Goal: Task Accomplishment & Management: Use online tool/utility

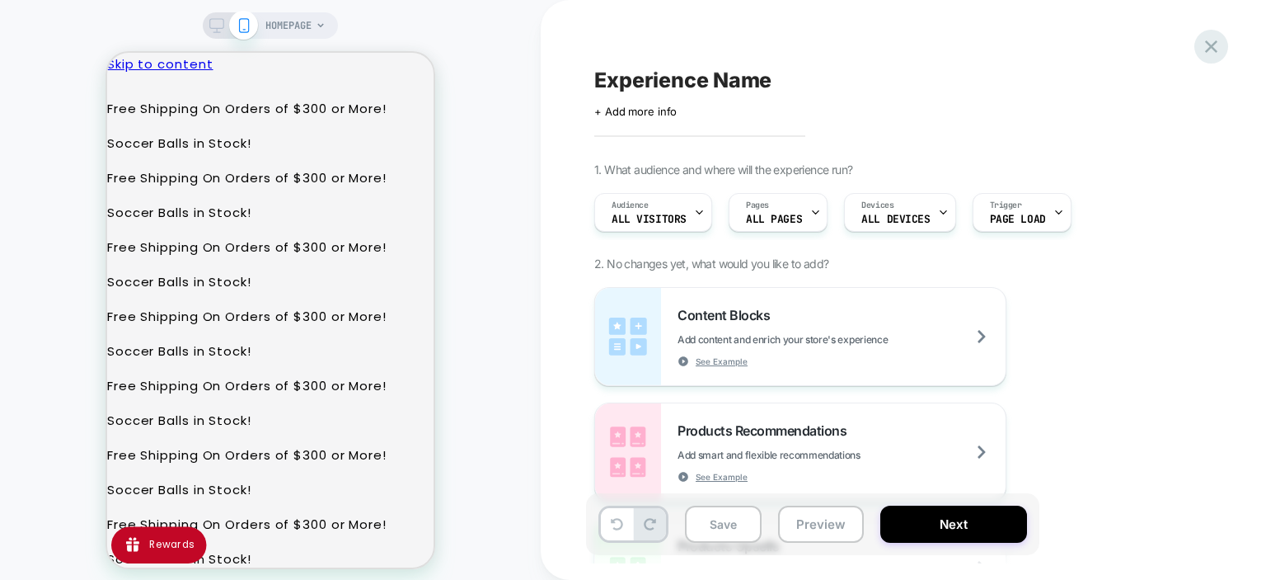
click at [1211, 49] on icon at bounding box center [1211, 46] width 22 height 22
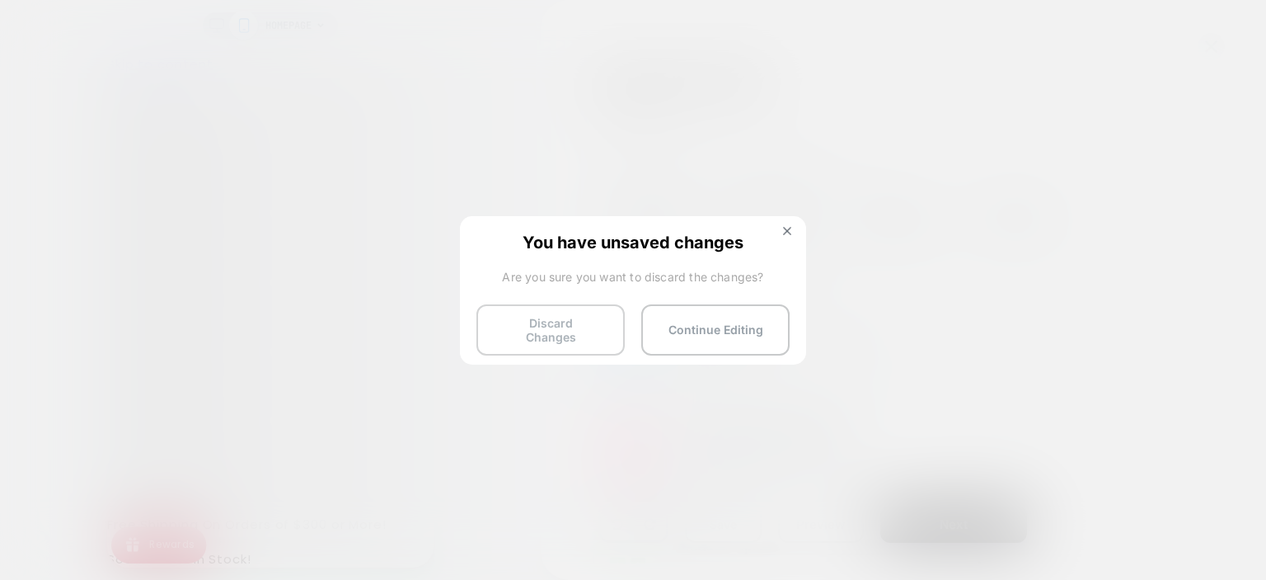
click at [562, 335] on button "Discard Changes" at bounding box center [551, 329] width 148 height 51
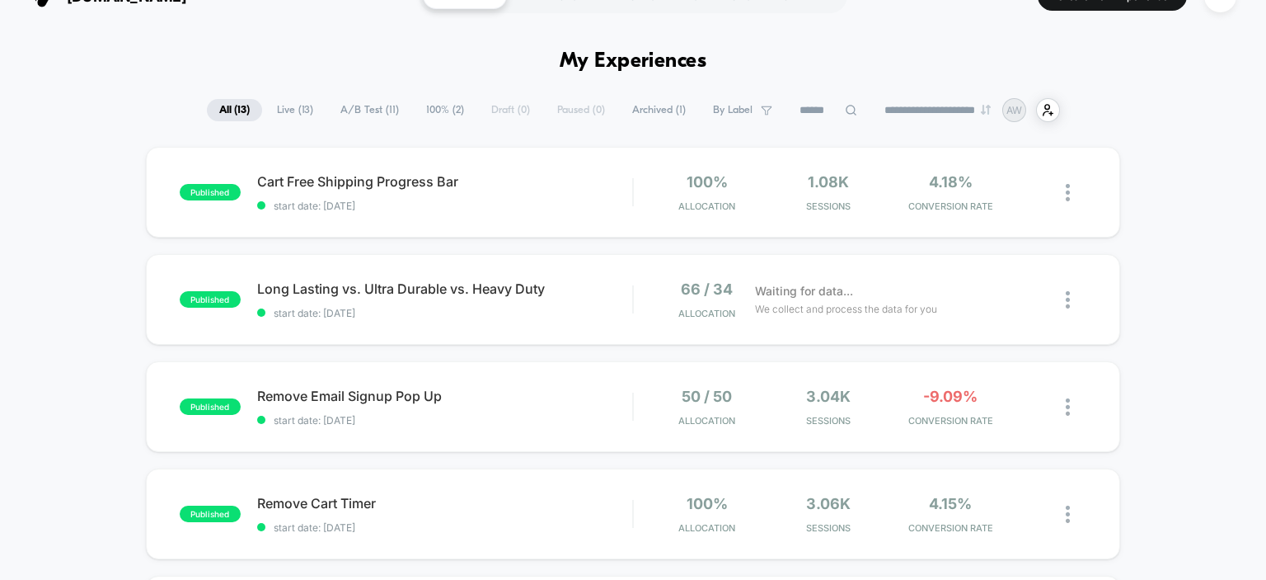
scroll to position [34, 0]
click at [317, 181] on span "Cart Free Shipping Progress Bar Click to edit experience details" at bounding box center [445, 180] width 376 height 16
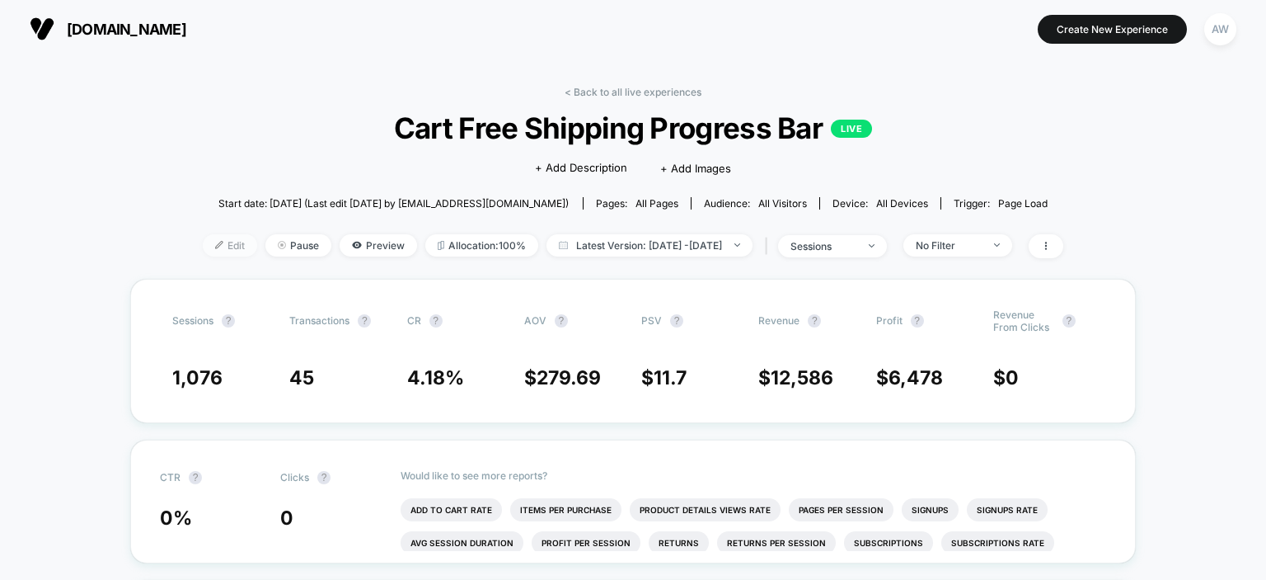
click at [204, 249] on span "Edit" at bounding box center [230, 245] width 54 height 22
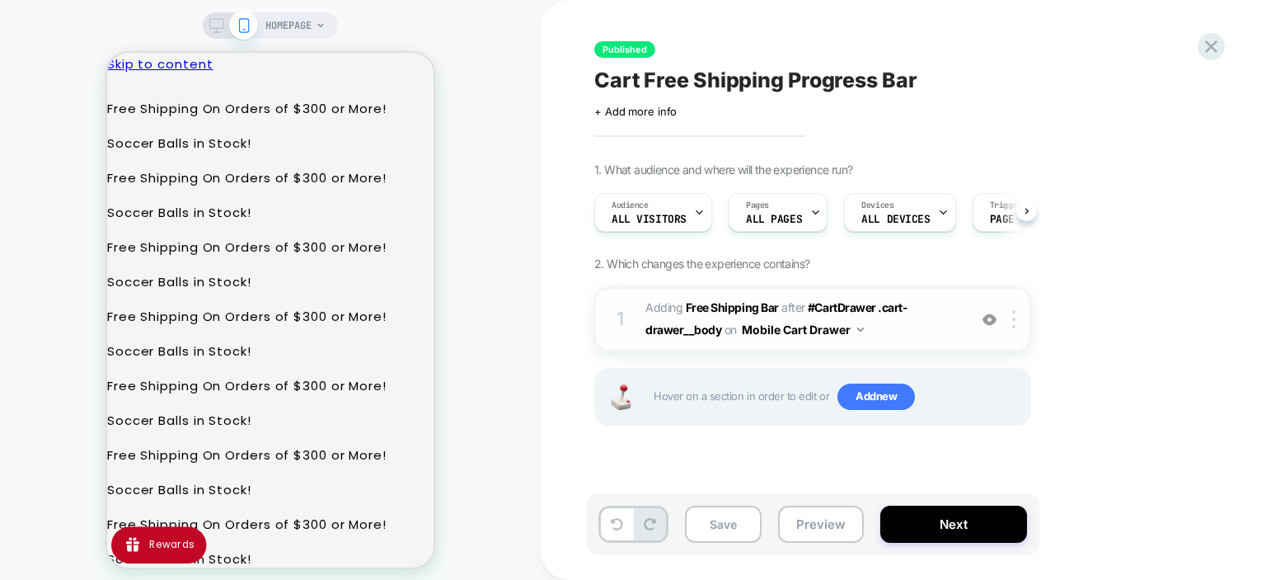
click at [865, 331] on span "#_loomi_addon_1756848291387 Adding Free Shipping Bar AFTER #CartDrawer .cart-dr…" at bounding box center [803, 319] width 314 height 45
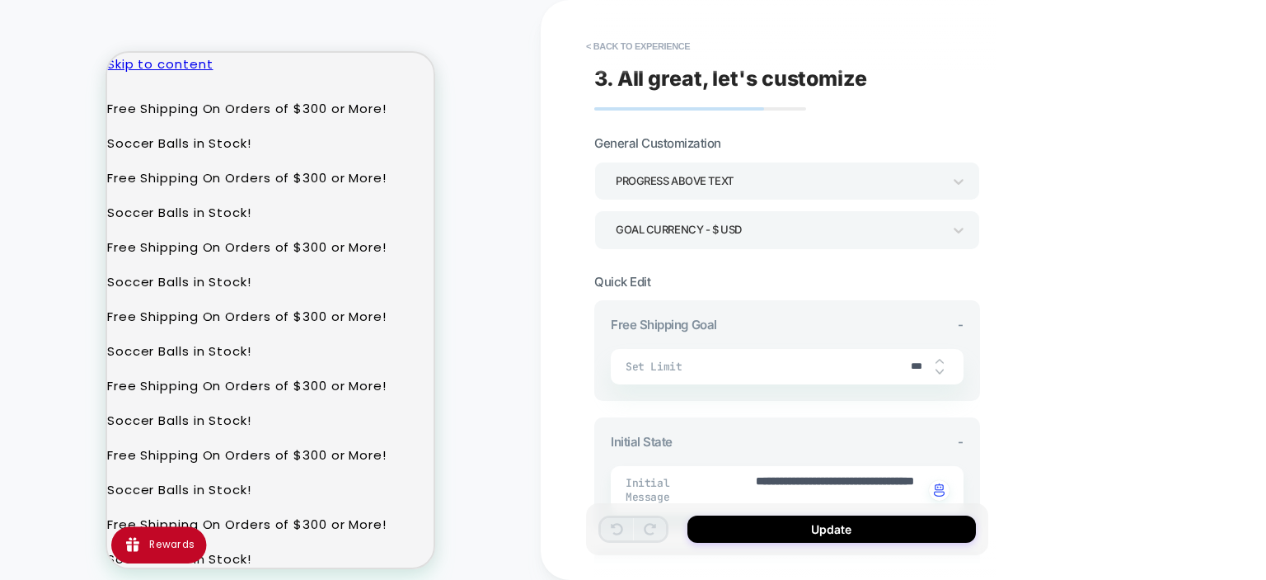
scroll to position [13, 0]
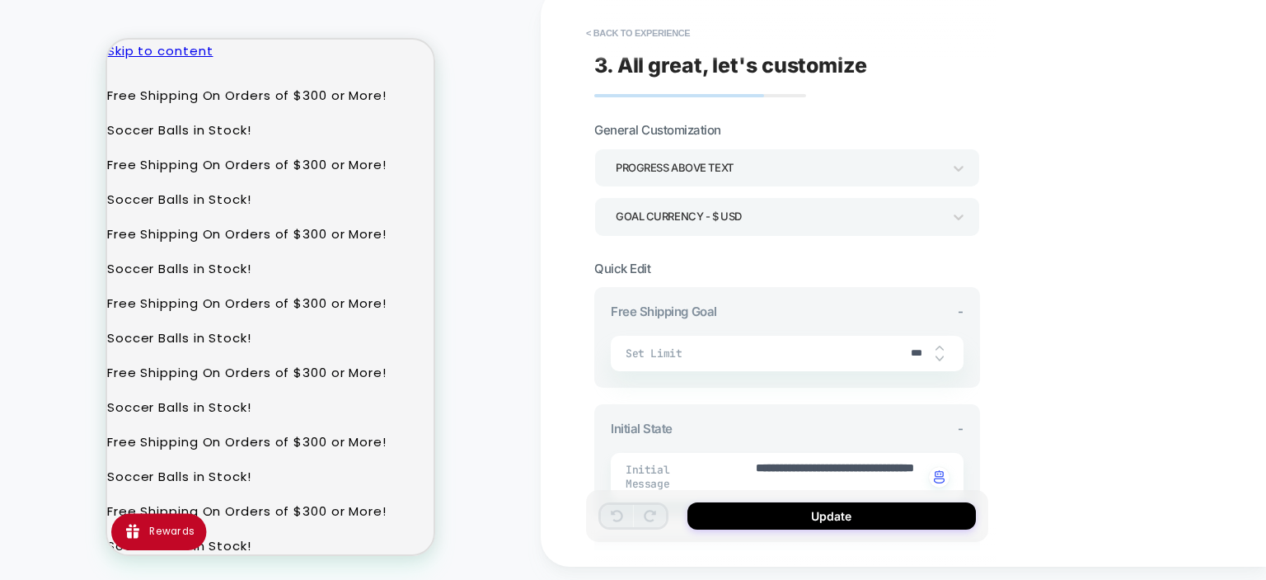
type textarea "*"
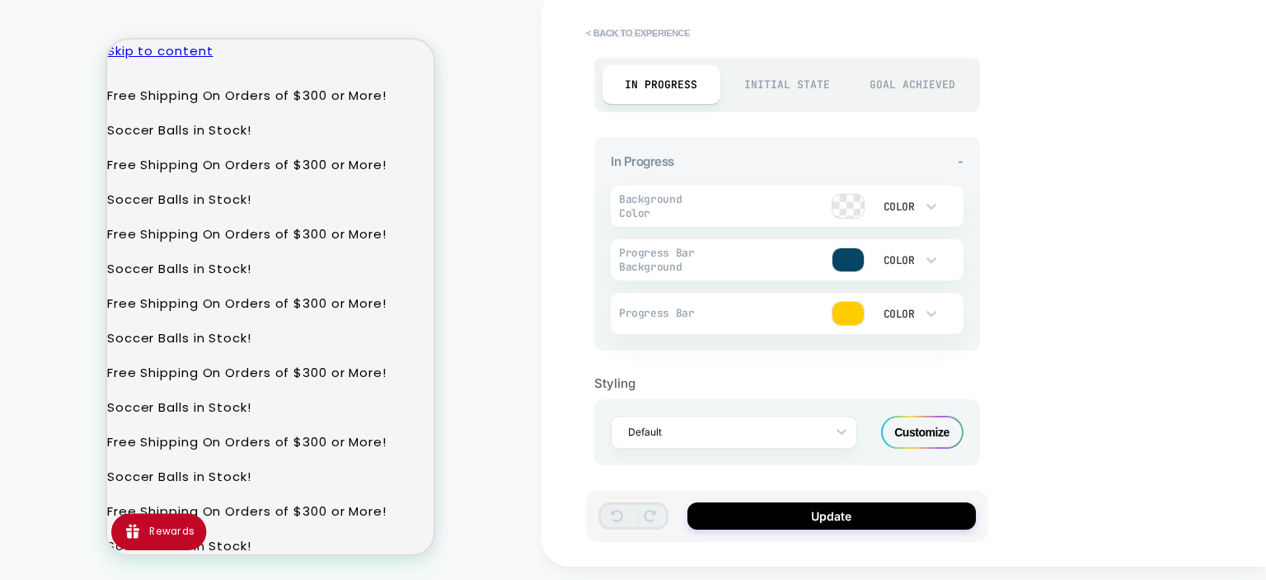
scroll to position [0, 0]
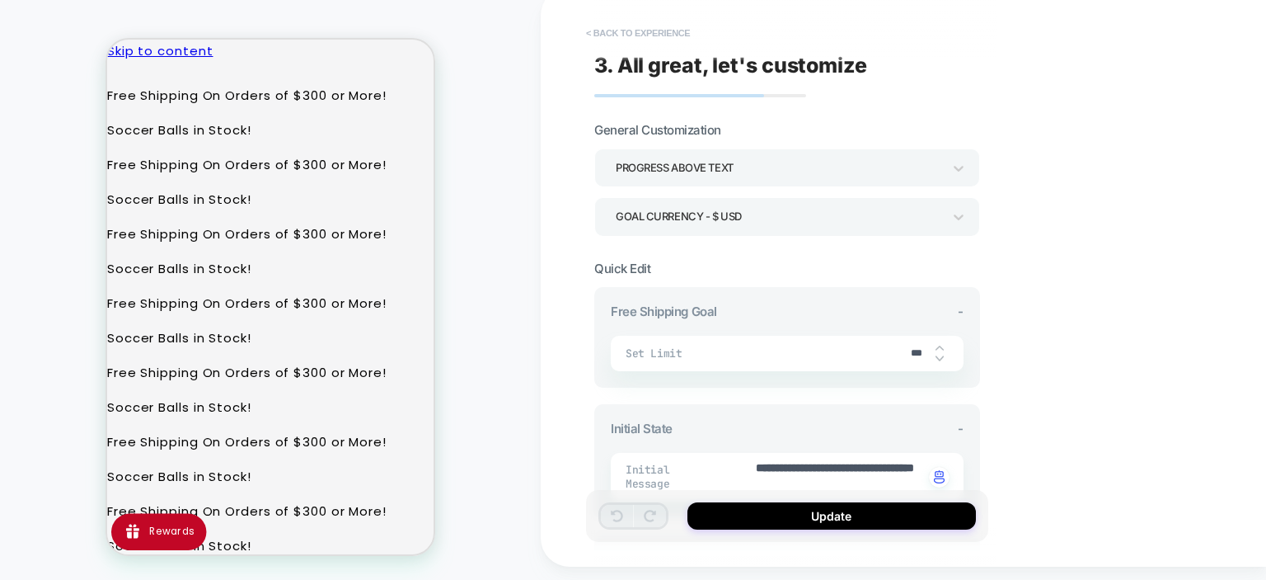
click at [594, 30] on button "< Back to experience" at bounding box center [638, 33] width 120 height 26
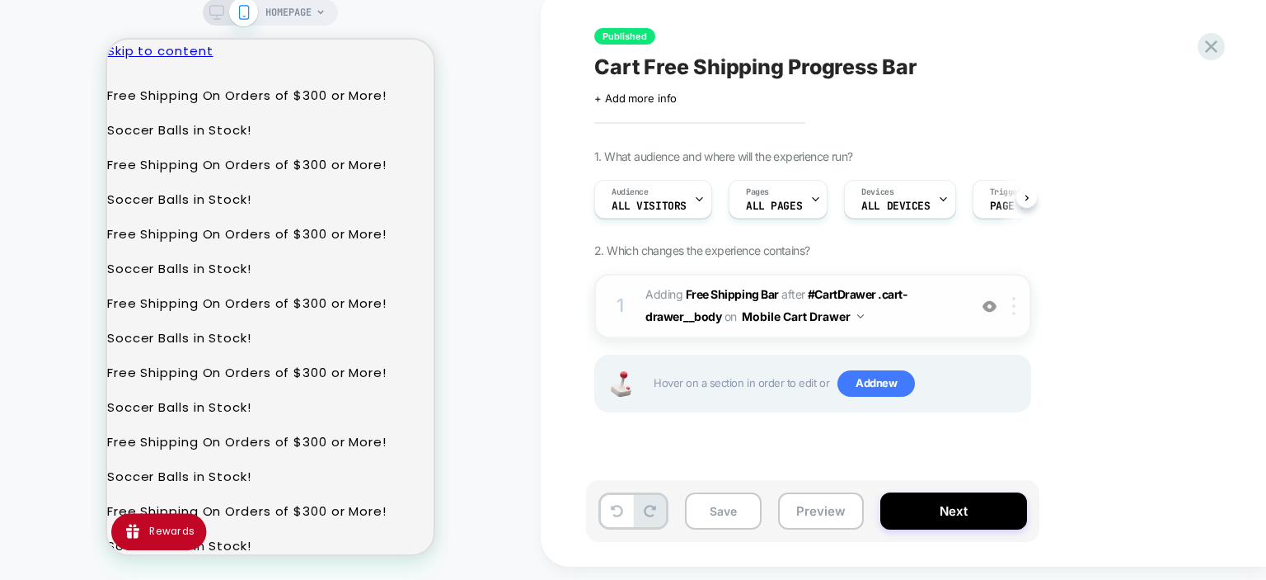
click at [1018, 309] on div at bounding box center [1016, 306] width 27 height 18
click at [1016, 305] on img at bounding box center [1013, 306] width 3 height 18
click at [1140, 286] on div "1. What audience and where will the experience run? Audience All Visitors Pages…" at bounding box center [895, 301] width 602 height 304
click at [852, 315] on button "Mobile Cart Drawer" at bounding box center [803, 316] width 122 height 24
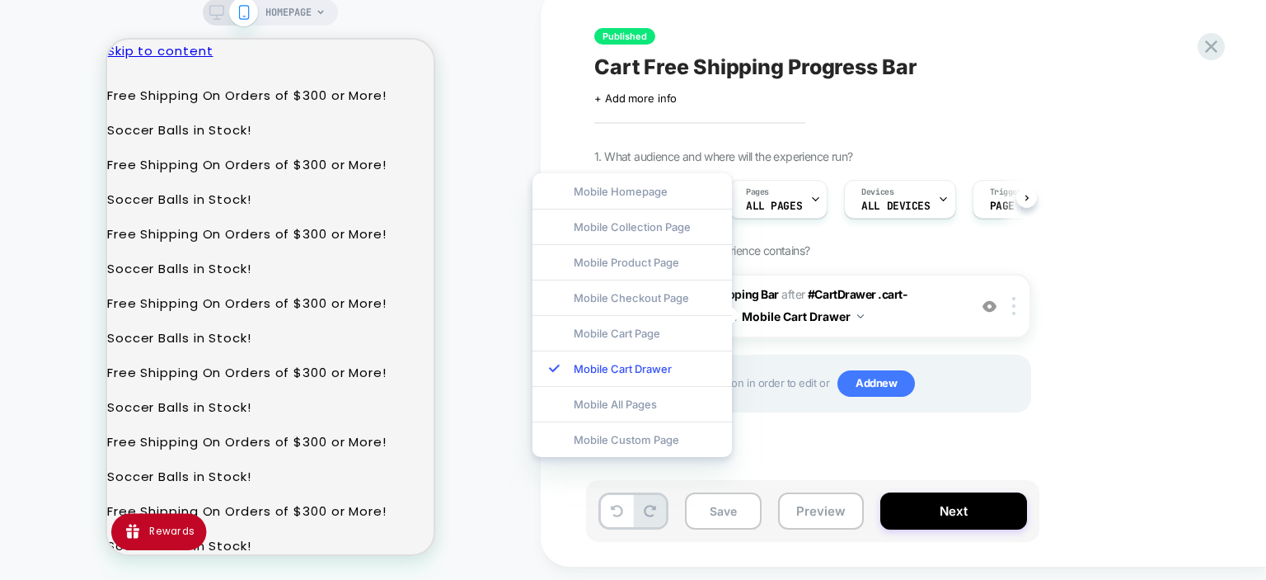
click at [1116, 276] on div "1. What audience and where will the experience run? Audience All Visitors Pages…" at bounding box center [895, 301] width 602 height 304
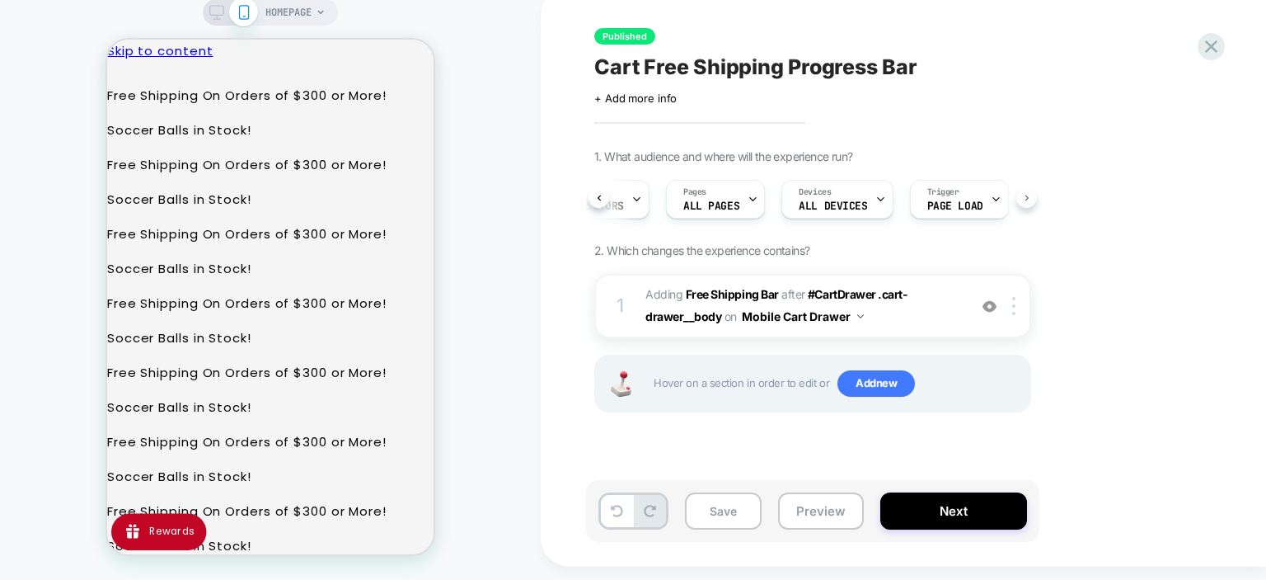
scroll to position [0, 66]
click at [859, 317] on img at bounding box center [860, 316] width 7 height 4
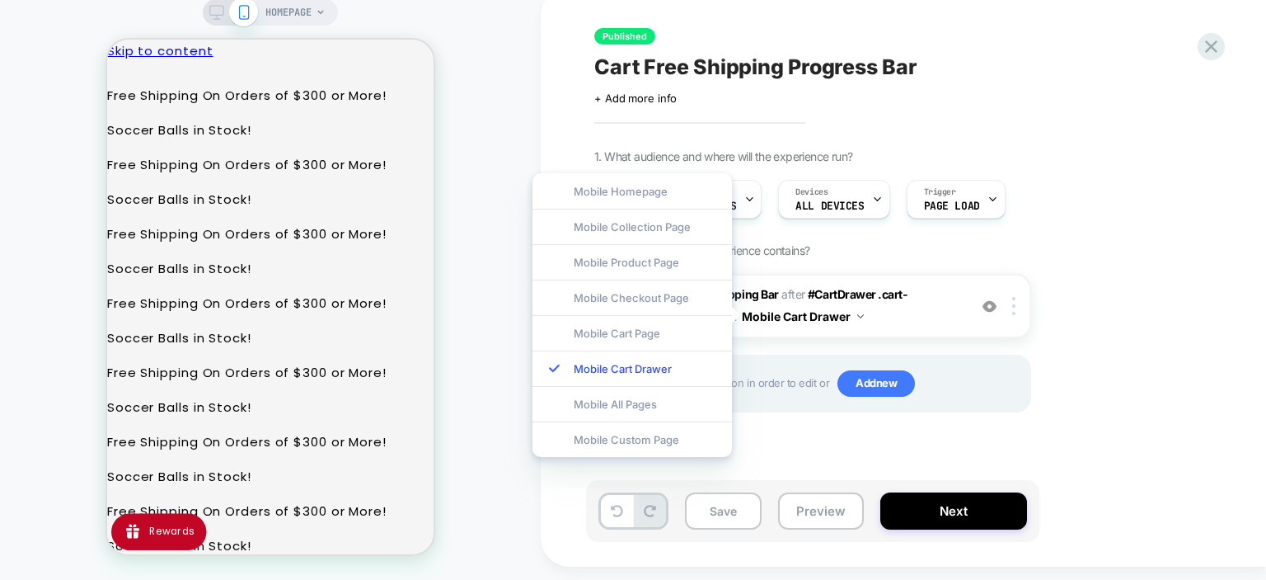
click at [1139, 176] on div "1. What audience and where will the experience run? Audience All Visitors Pages…" at bounding box center [895, 301] width 602 height 304
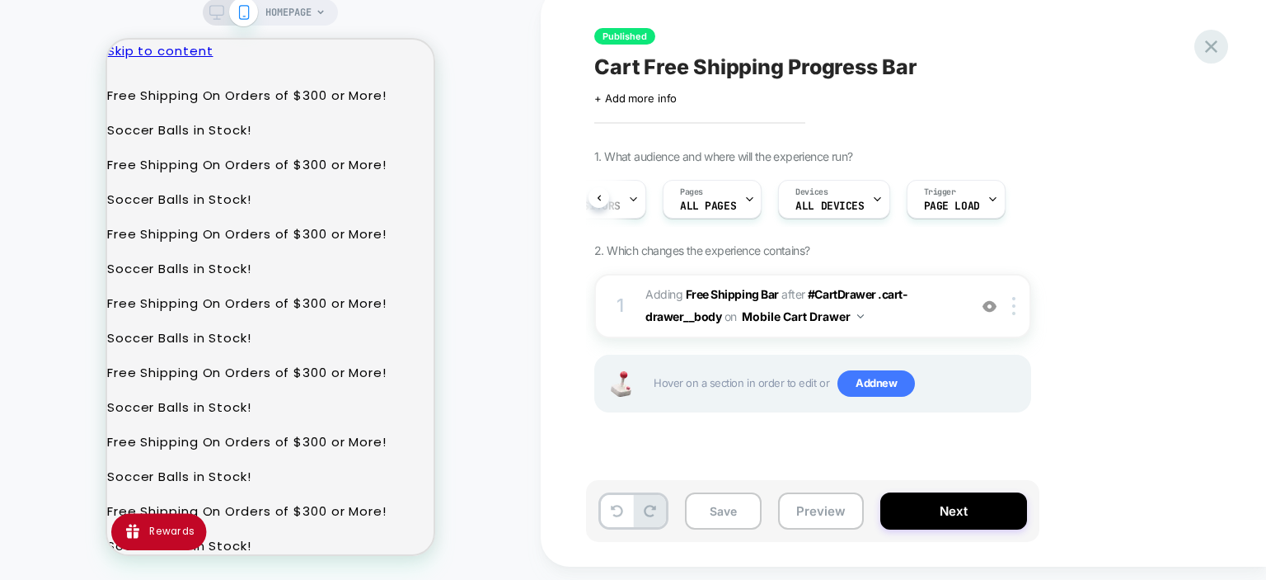
click at [1209, 44] on icon at bounding box center [1211, 46] width 12 height 12
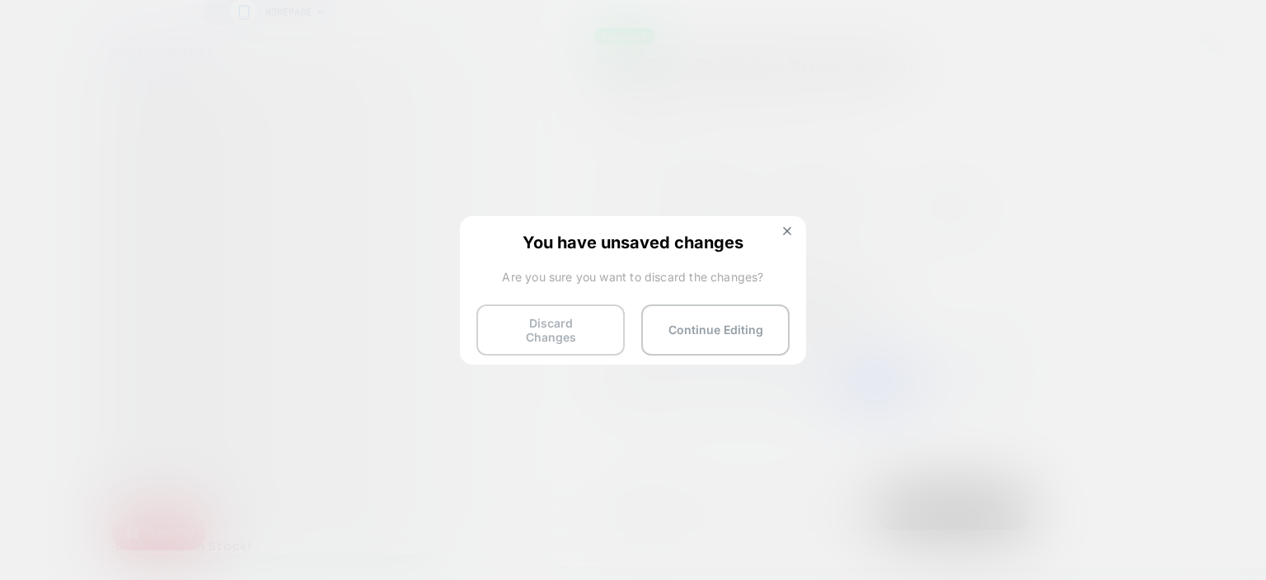
click at [595, 326] on button "Discard Changes" at bounding box center [551, 329] width 148 height 51
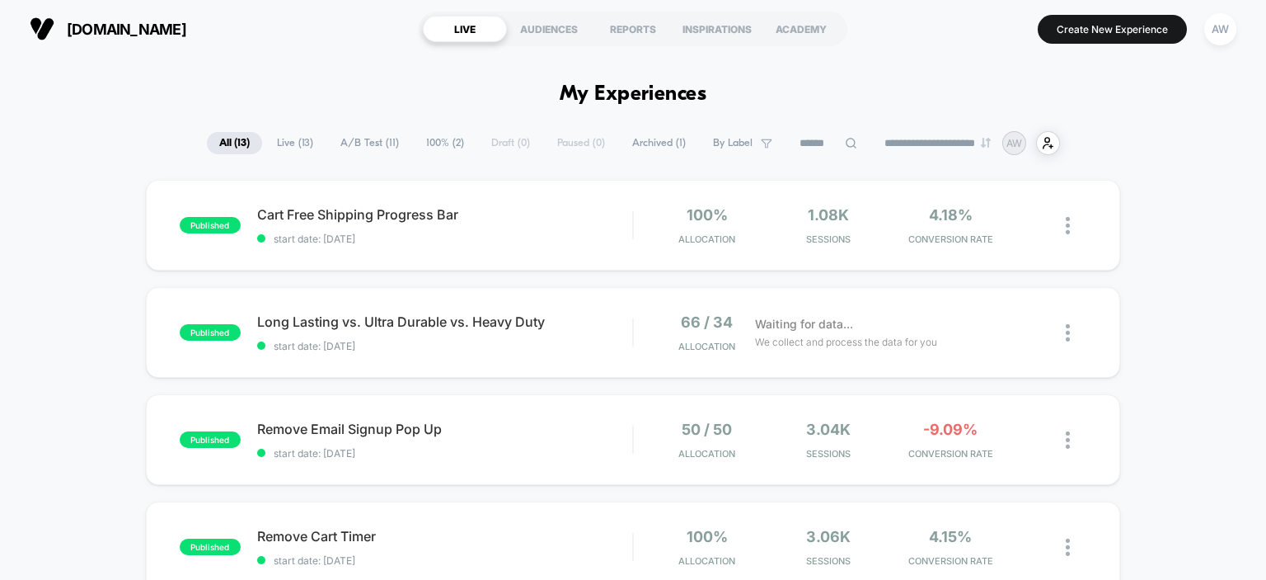
click at [1116, 45] on section "Create New Experience AW" at bounding box center [1051, 28] width 382 height 41
click at [1100, 34] on button "Create New Experience" at bounding box center [1112, 29] width 149 height 29
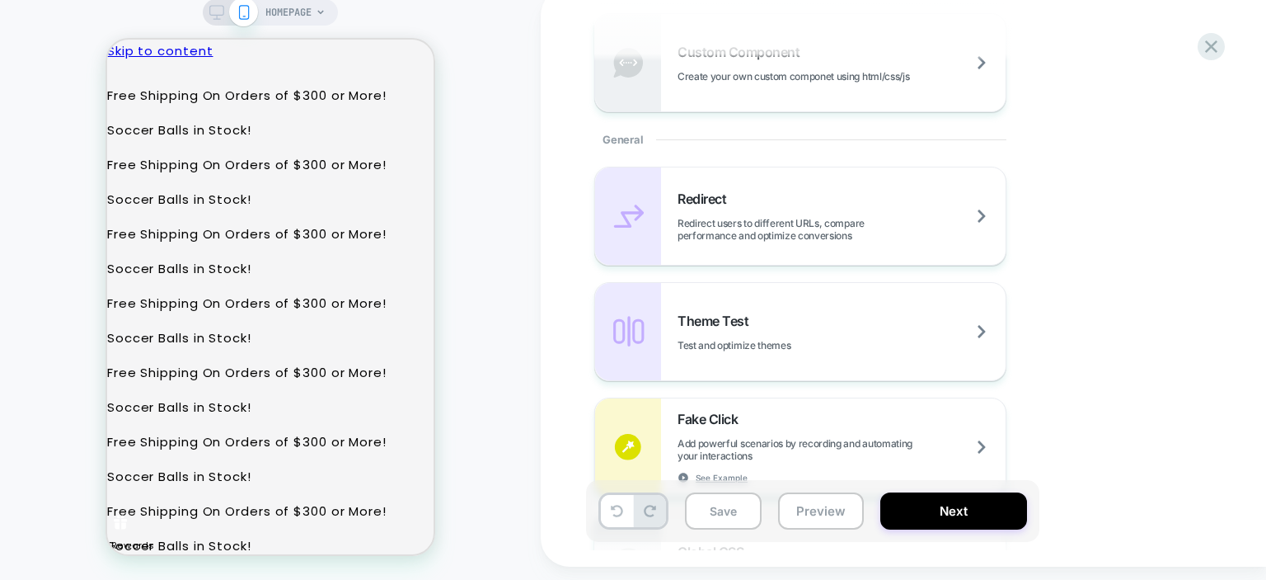
scroll to position [641, 0]
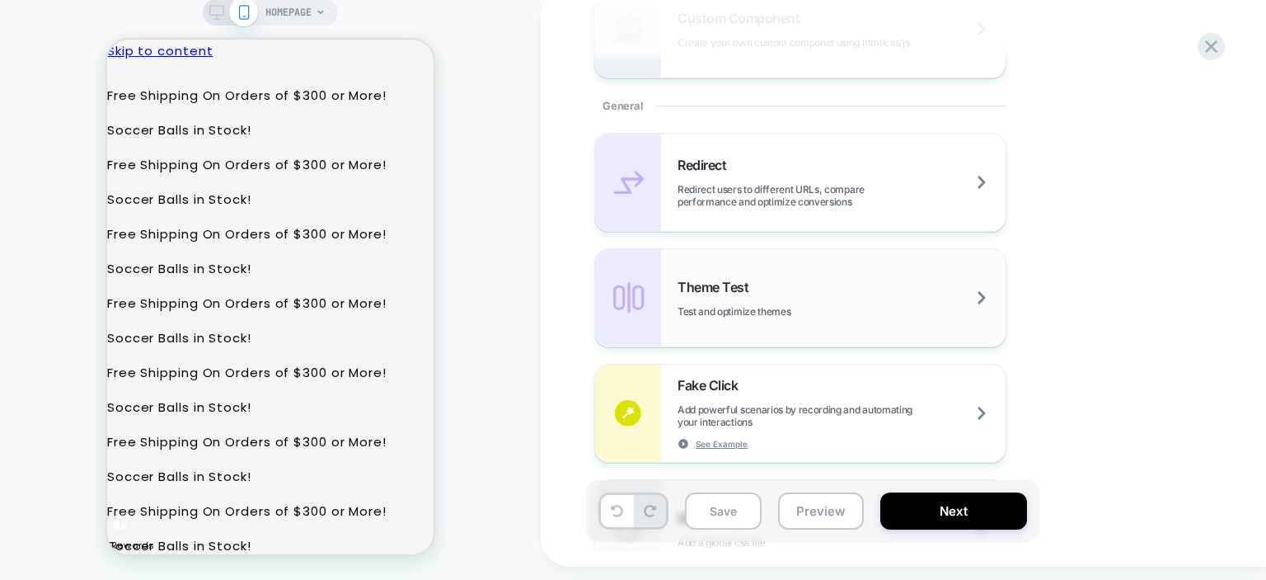
click at [988, 309] on div "Theme Test Test and optimize themes" at bounding box center [842, 298] width 328 height 39
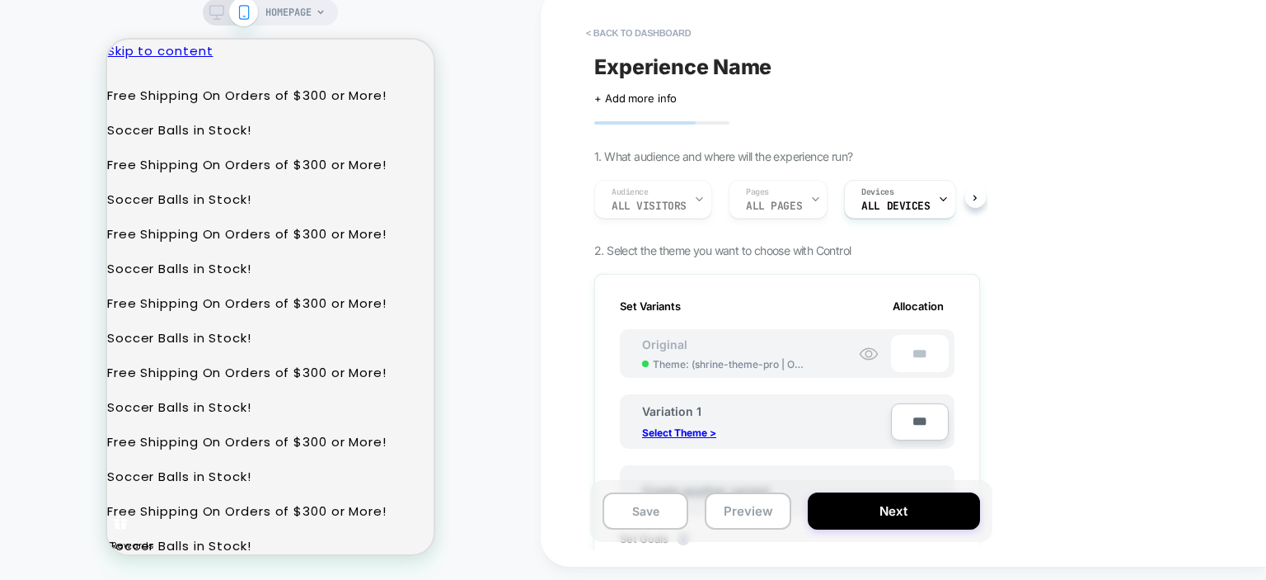
scroll to position [0, 2]
click at [634, 46] on button "< back to dashboard" at bounding box center [638, 33] width 121 height 26
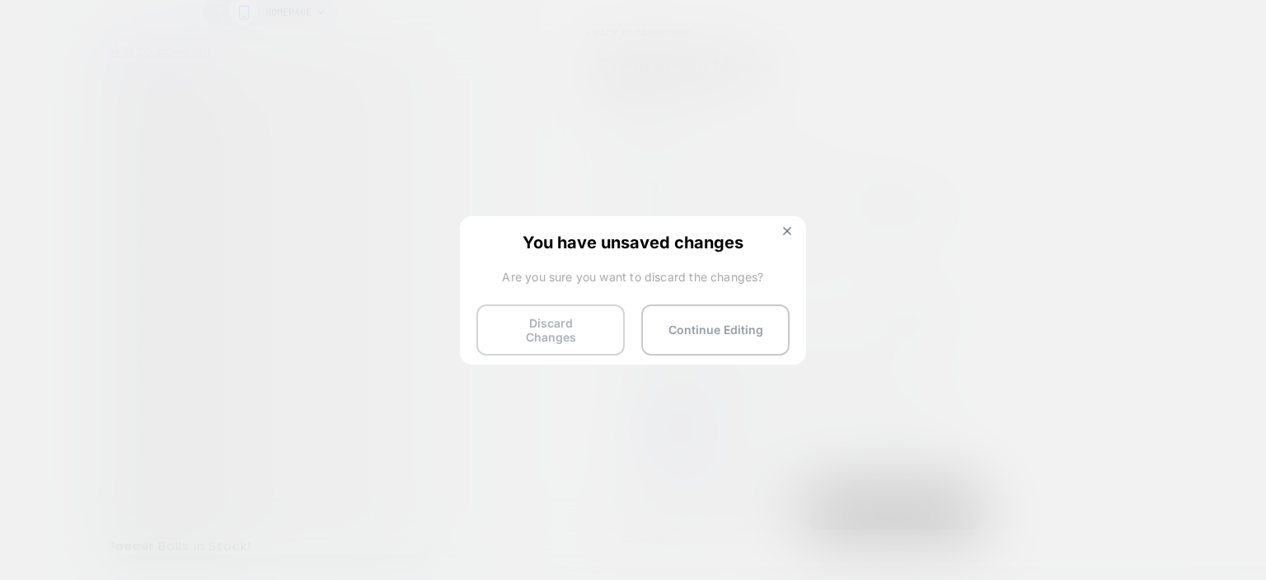
click at [558, 329] on button "Discard Changes" at bounding box center [551, 329] width 148 height 51
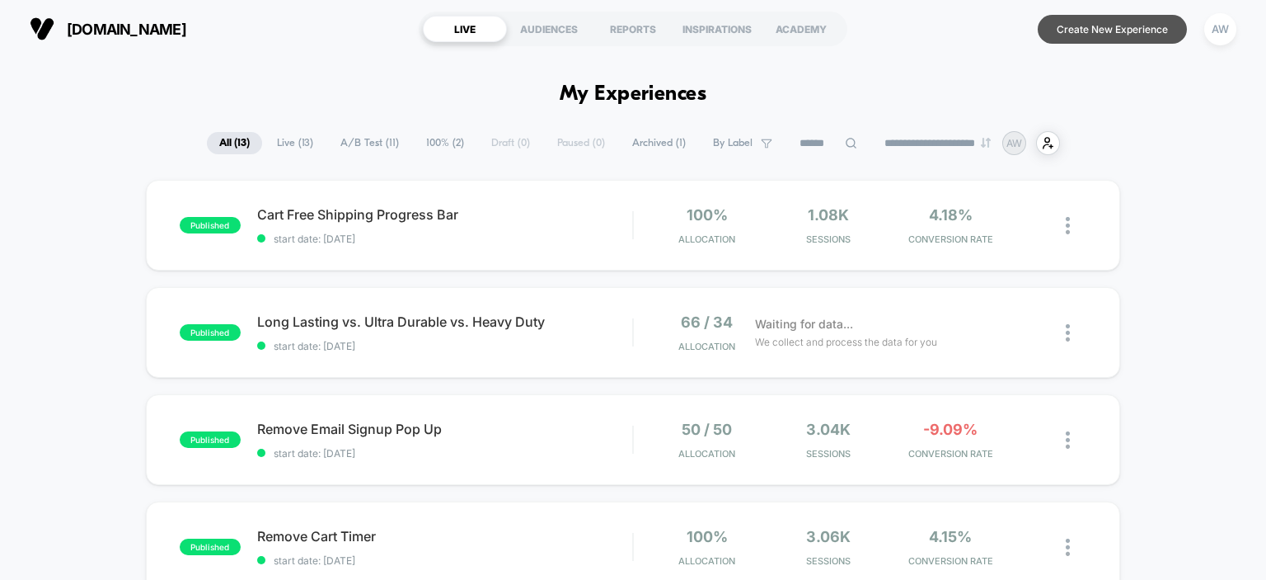
click at [1120, 37] on button "Create New Experience" at bounding box center [1112, 29] width 149 height 29
click at [1100, 40] on button "Create New Experience" at bounding box center [1112, 29] width 149 height 29
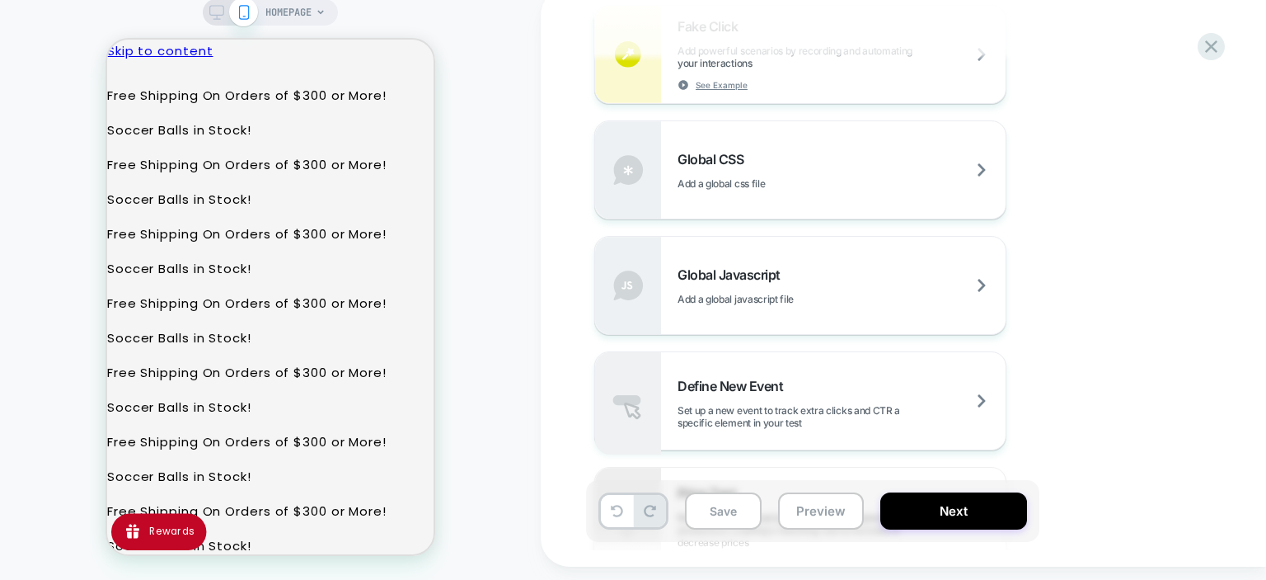
scroll to position [997, 0]
click at [1004, 411] on div "Define New Event Set up a new event to track extra clicks and CTR a specific el…" at bounding box center [842, 405] width 328 height 51
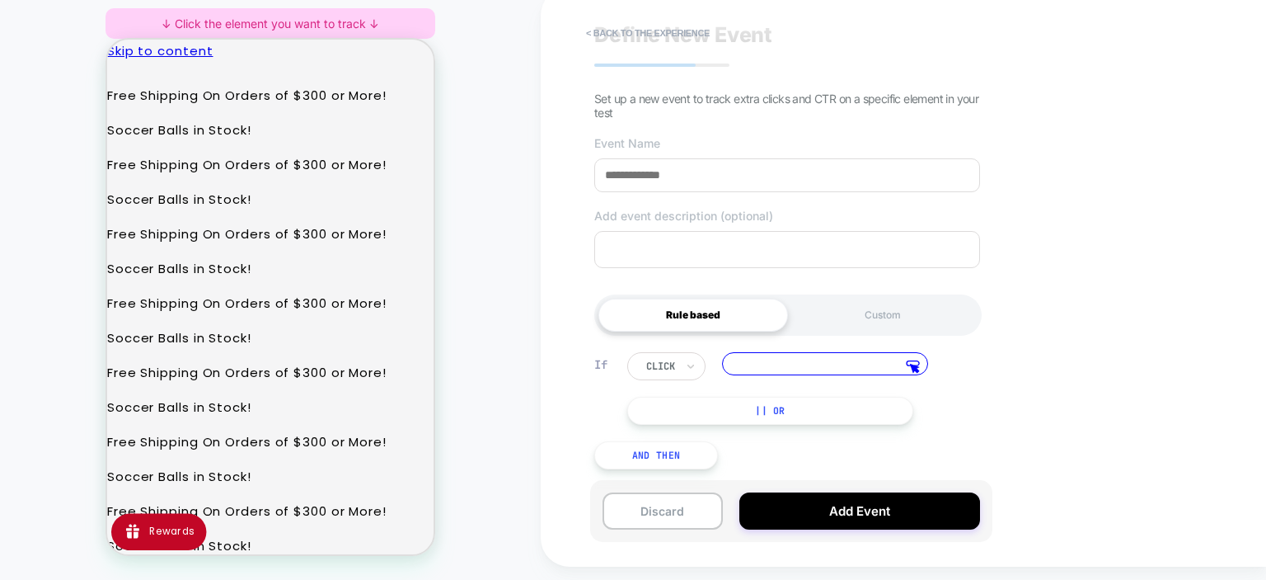
scroll to position [0, 0]
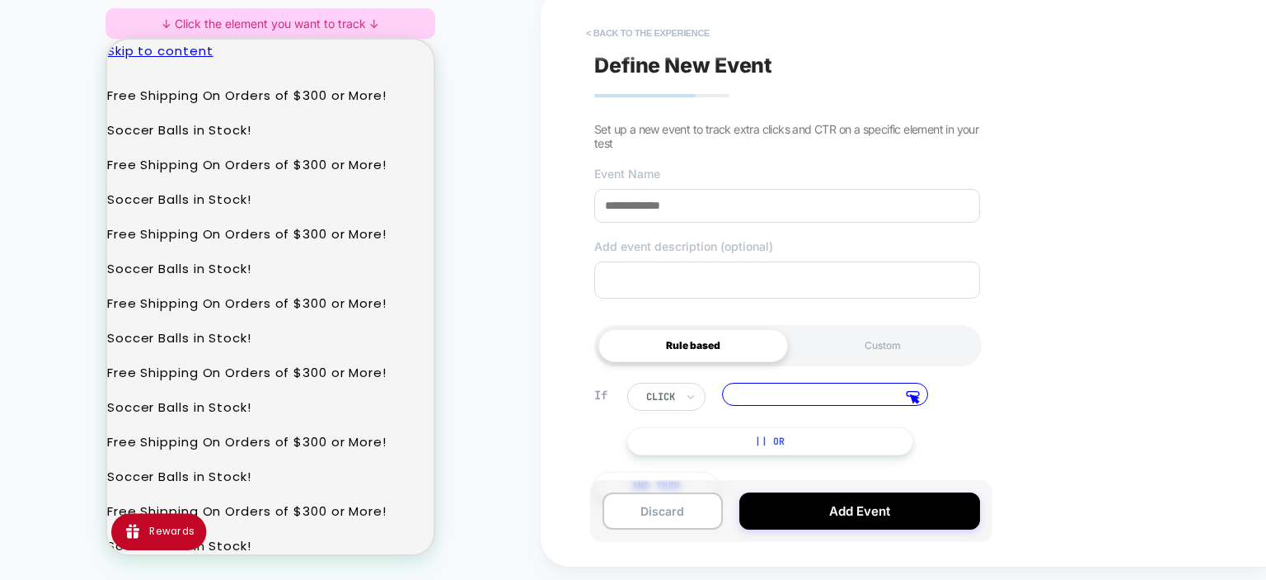
click at [639, 41] on button "< back to the experience" at bounding box center [648, 33] width 140 height 26
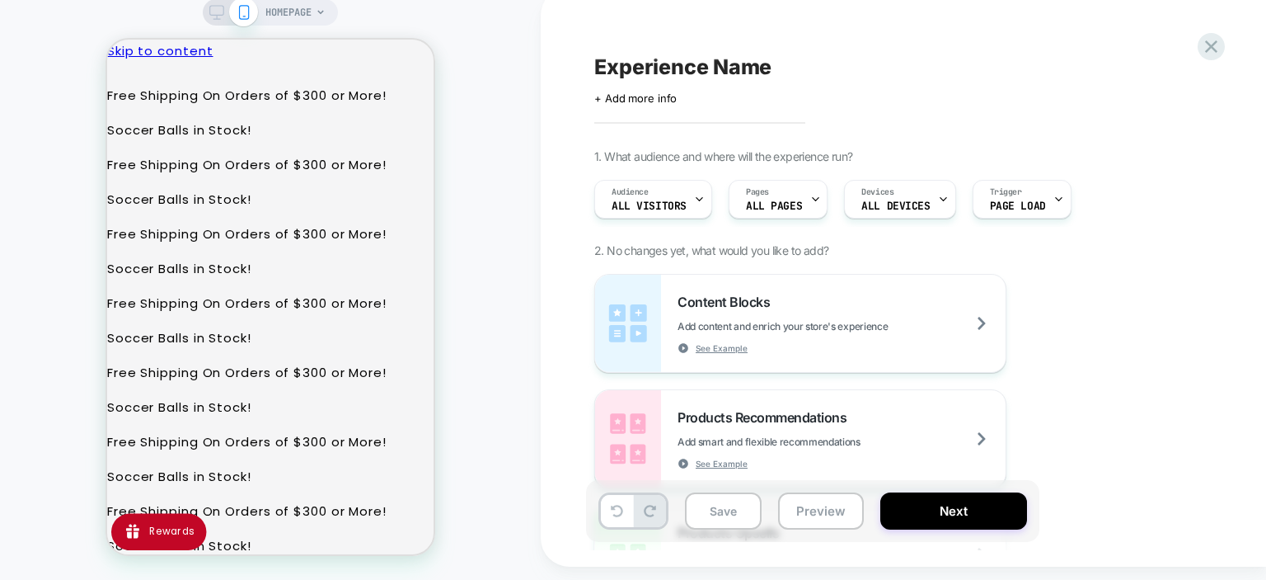
click at [211, 20] on icon at bounding box center [216, 12] width 15 height 15
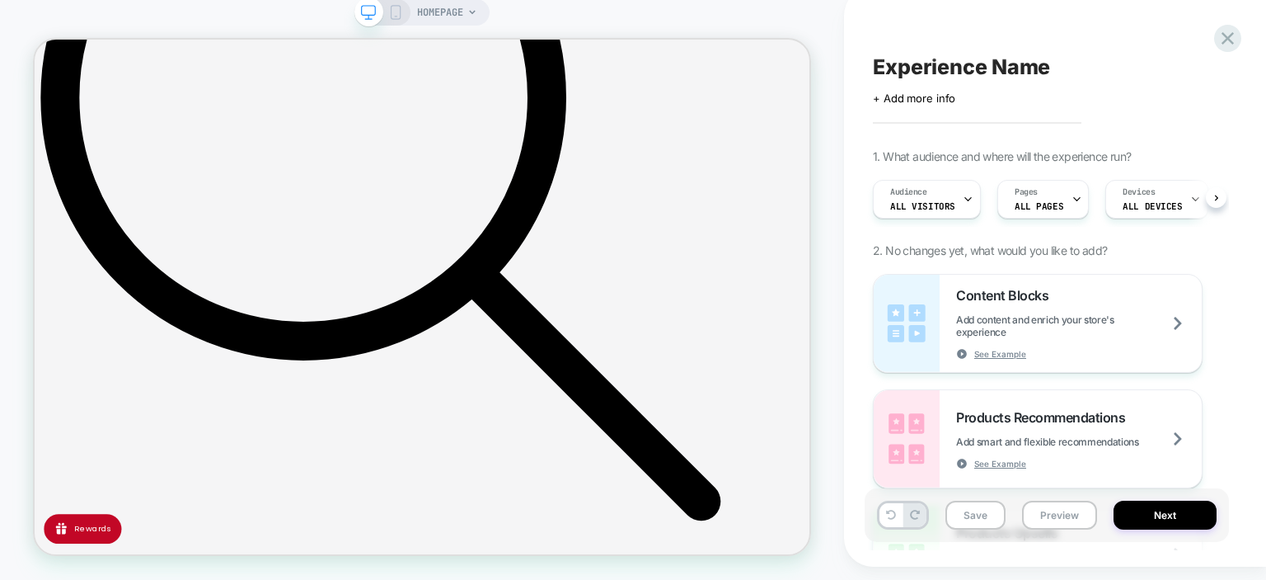
scroll to position [191, 0]
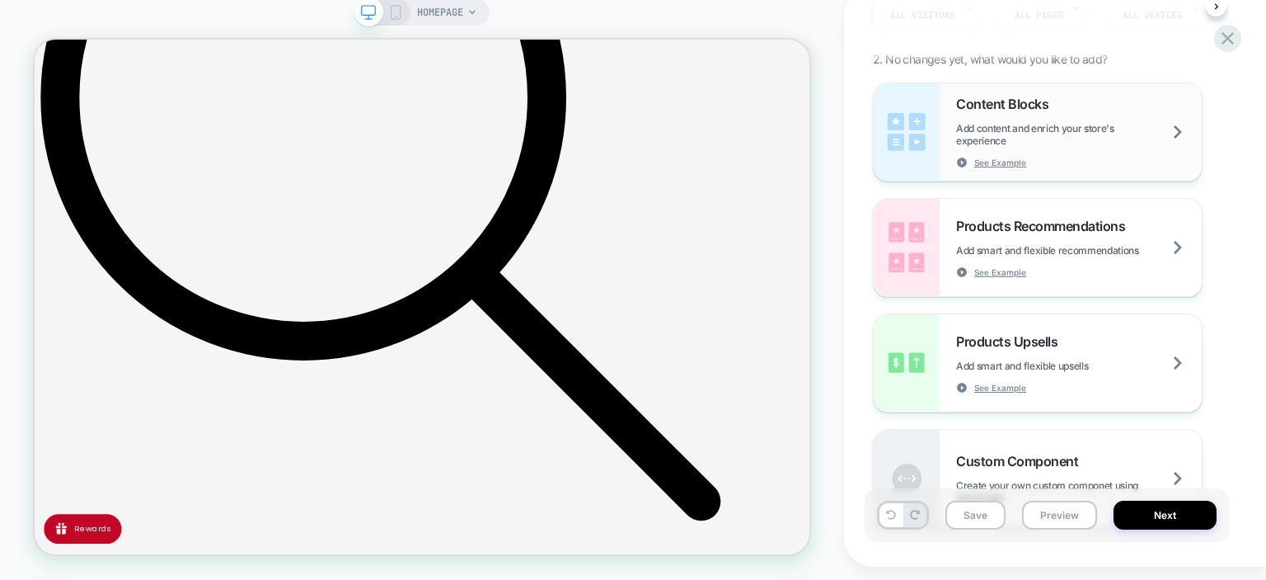
click at [1186, 145] on span "Add content and enrich your store's experience" at bounding box center [1079, 134] width 246 height 25
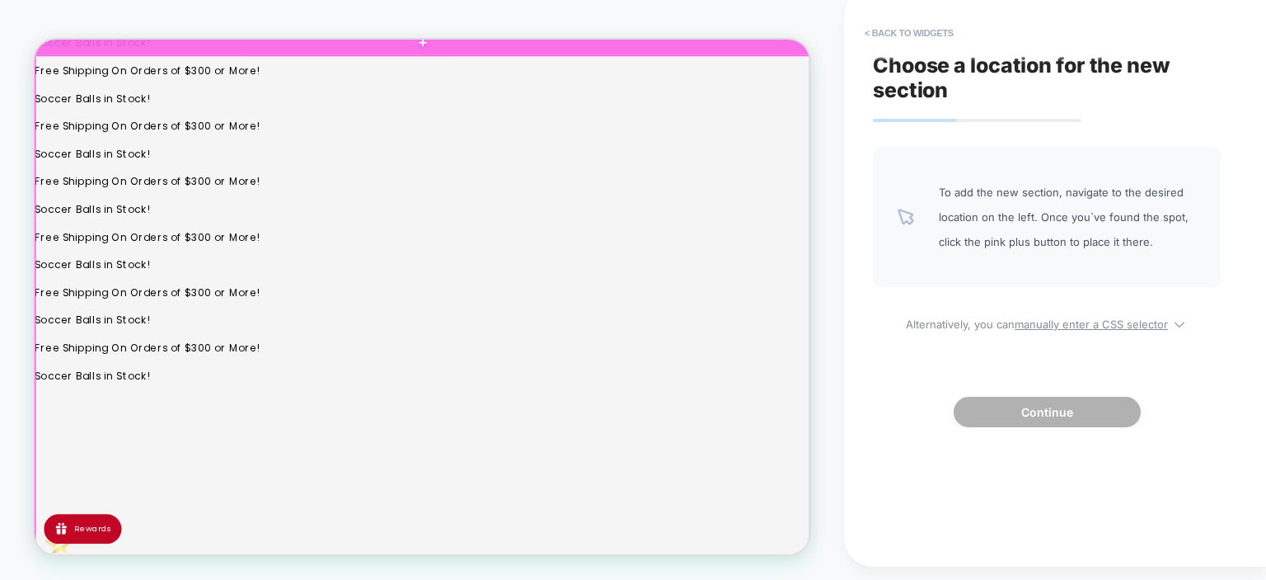
scroll to position [668, 0]
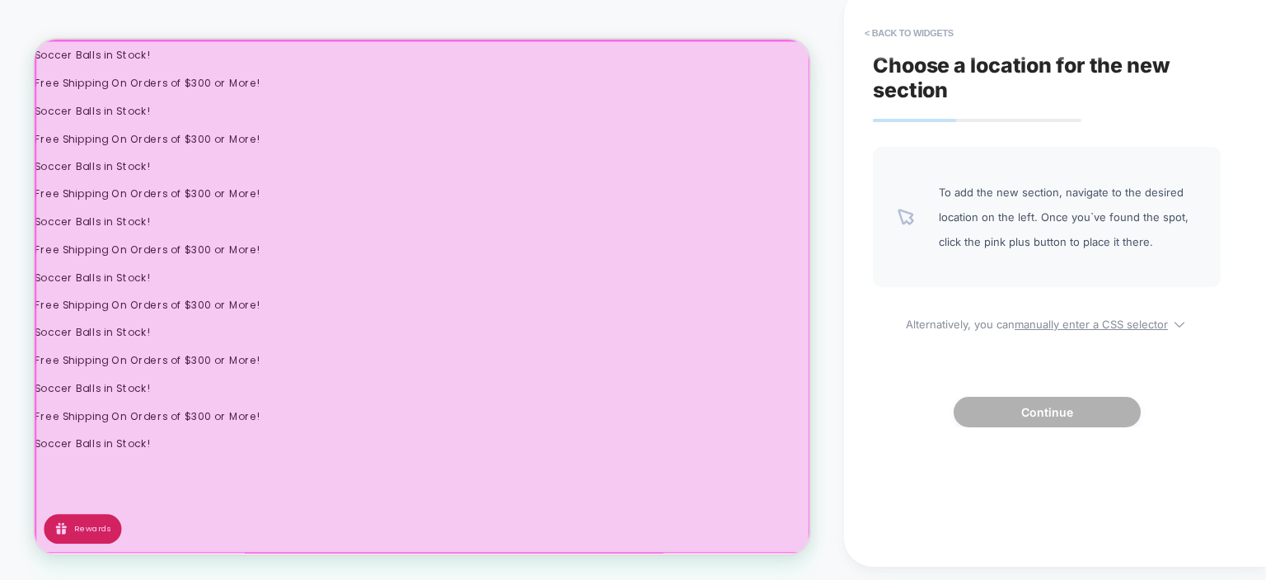
click at [972, 201] on div at bounding box center [551, 383] width 1031 height 682
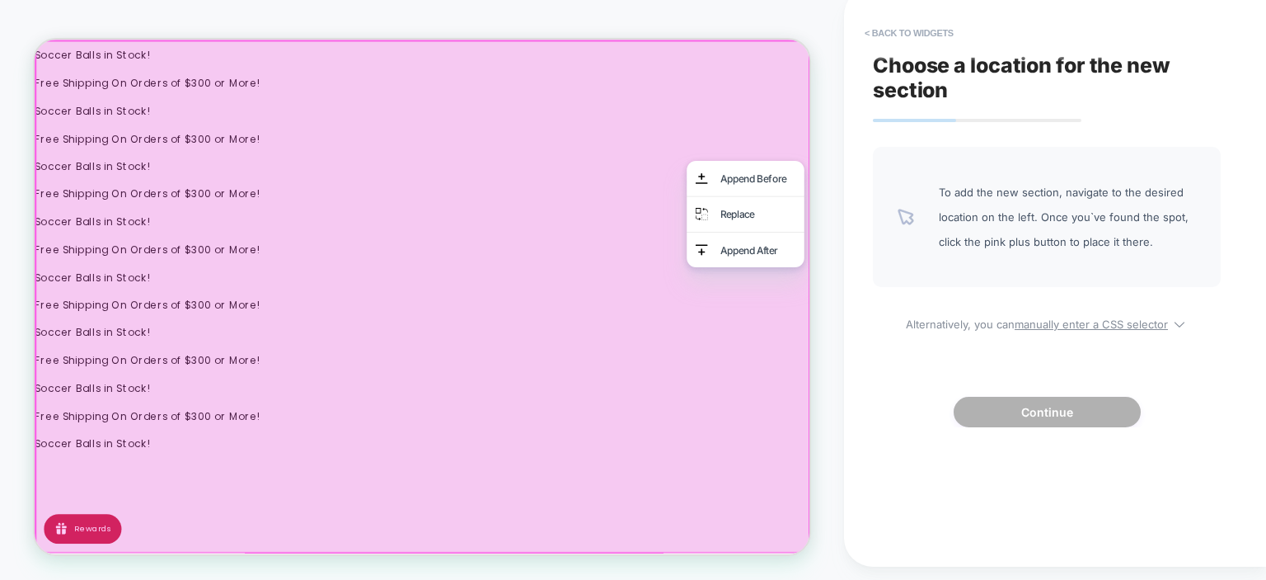
click at [1017, 171] on div at bounding box center [552, 382] width 1035 height 685
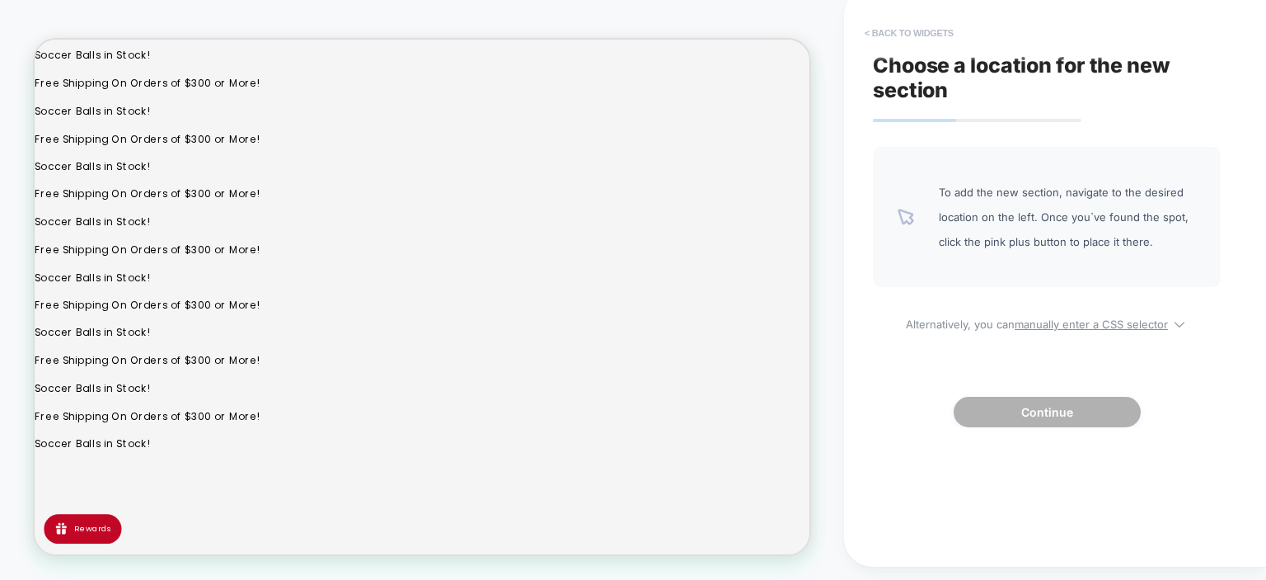
click at [934, 45] on button "< Back to widgets" at bounding box center [910, 33] width 106 height 26
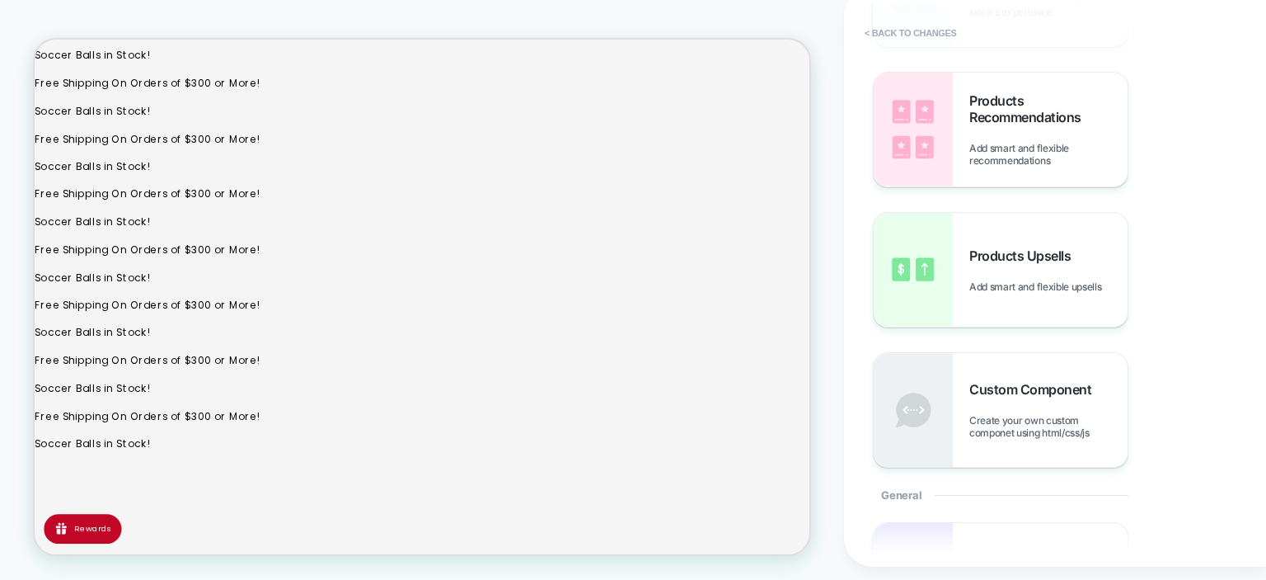
scroll to position [0, 0]
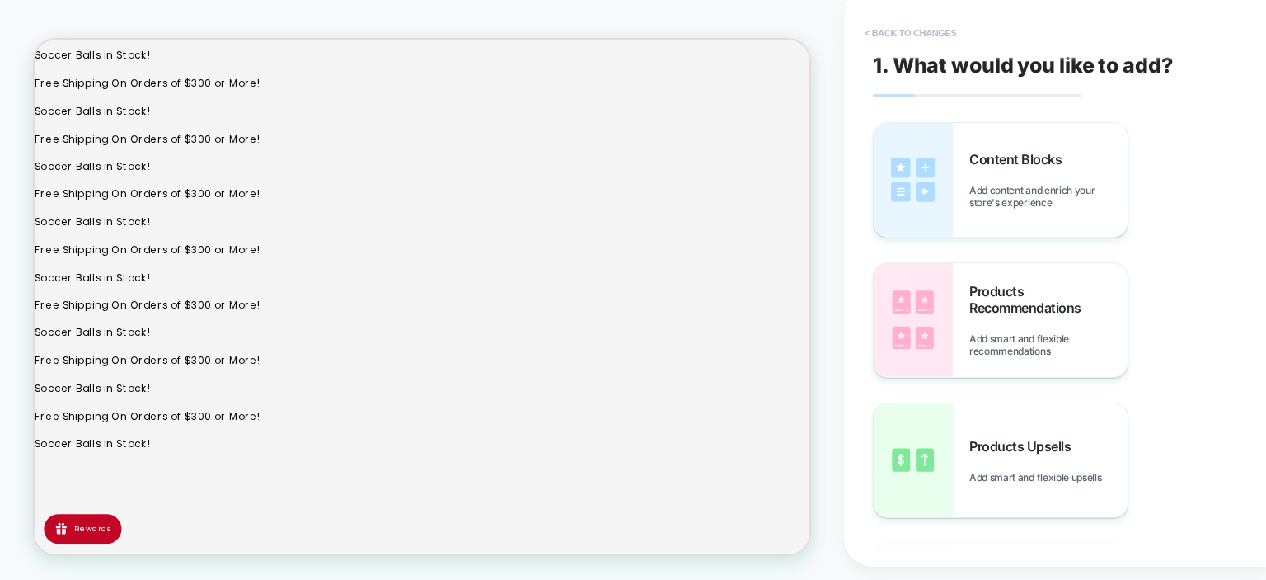
click at [892, 45] on button "< Back to changes" at bounding box center [911, 33] width 109 height 26
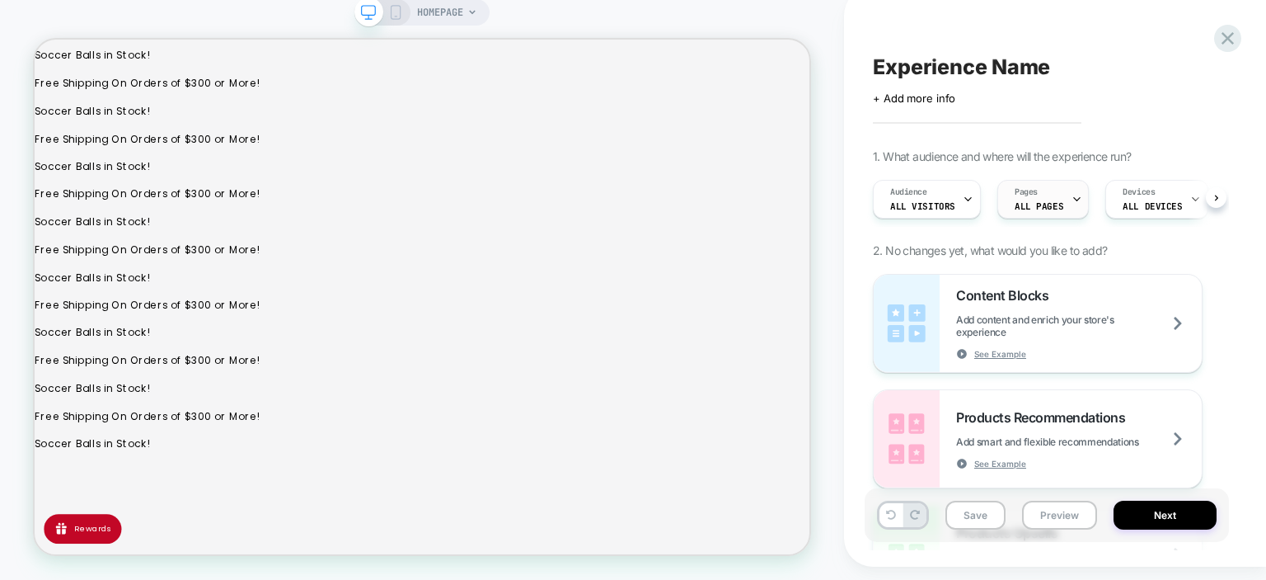
click at [1073, 204] on icon at bounding box center [1077, 199] width 11 height 11
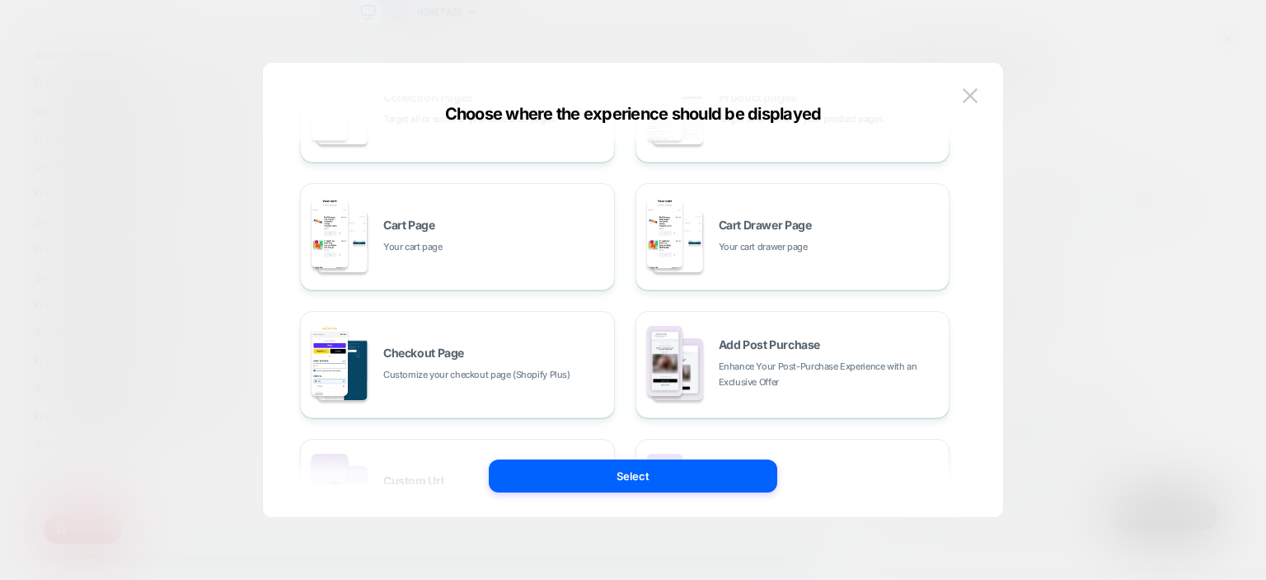
scroll to position [219, 0]
click at [501, 240] on div "Cart Page Your cart page" at bounding box center [494, 235] width 223 height 35
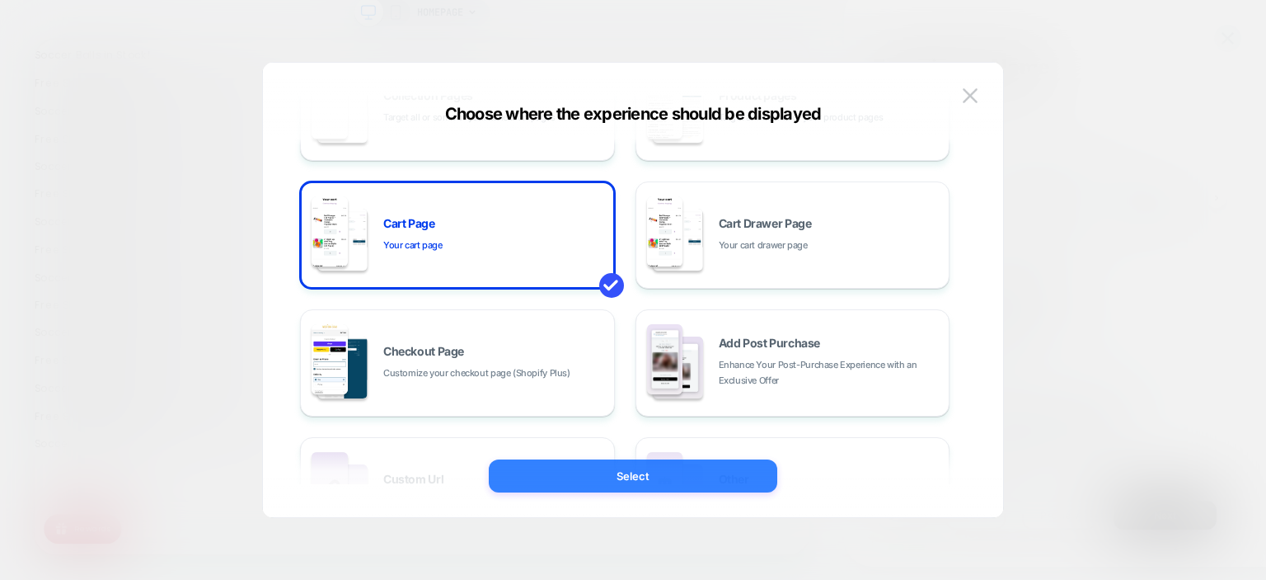
click at [641, 479] on button "Select" at bounding box center [633, 475] width 289 height 33
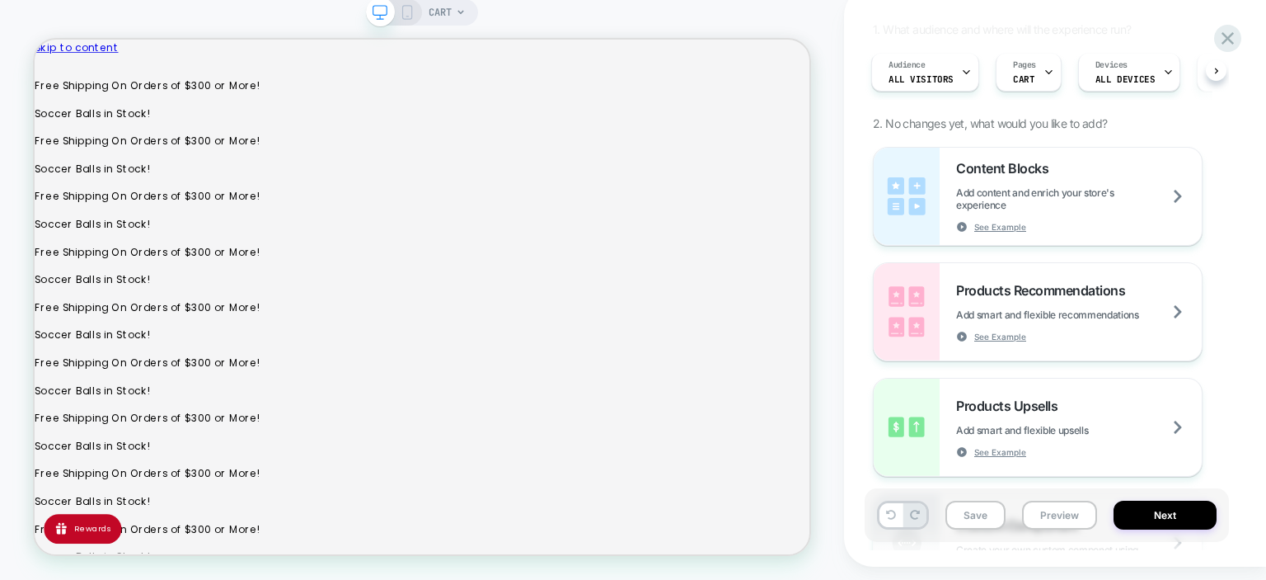
scroll to position [128, 0]
click at [1166, 309] on div "Products Recommendations Add smart and flexible recommendations See Example" at bounding box center [1079, 311] width 246 height 60
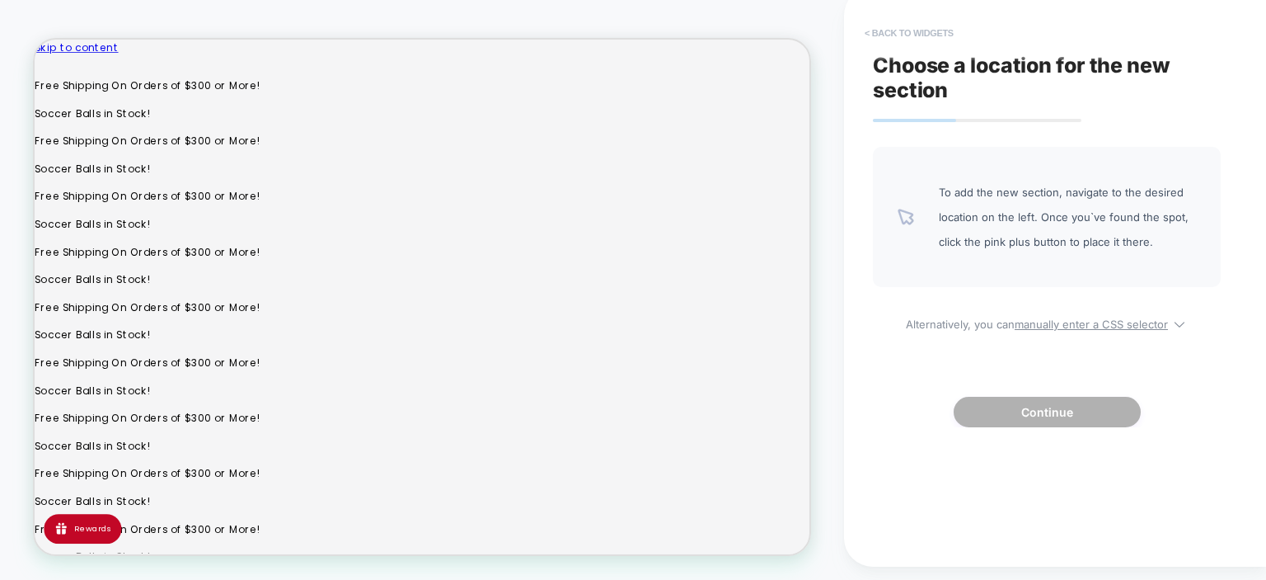
click at [932, 46] on button "< Back to widgets" at bounding box center [910, 33] width 106 height 26
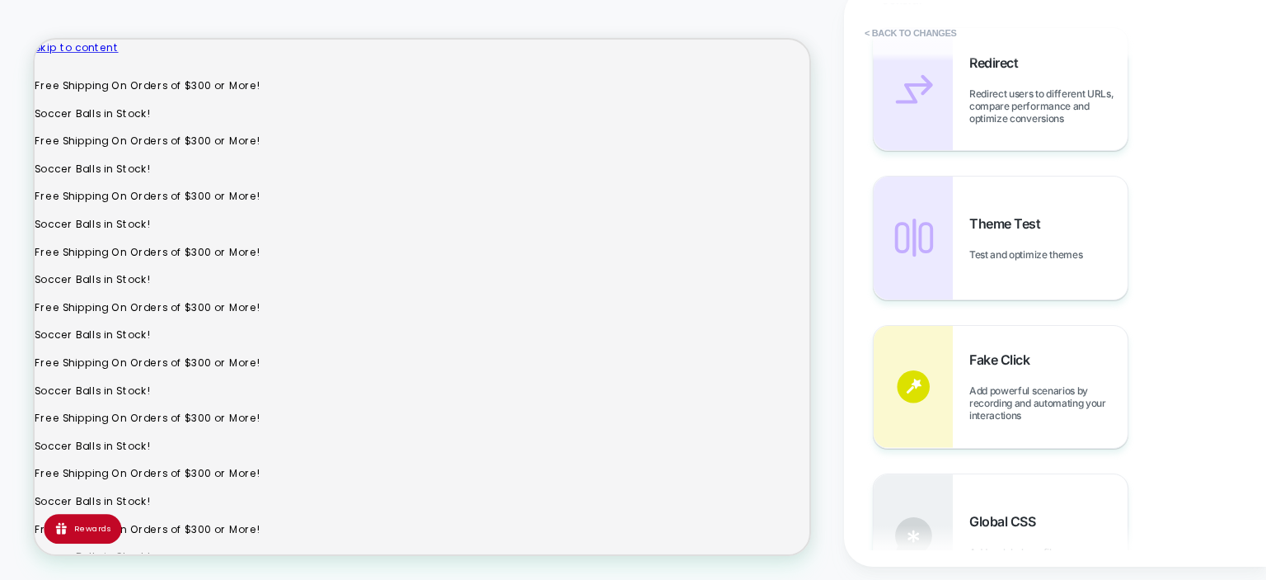
scroll to position [687, 0]
click at [891, 46] on button "< Back to changes" at bounding box center [911, 33] width 109 height 26
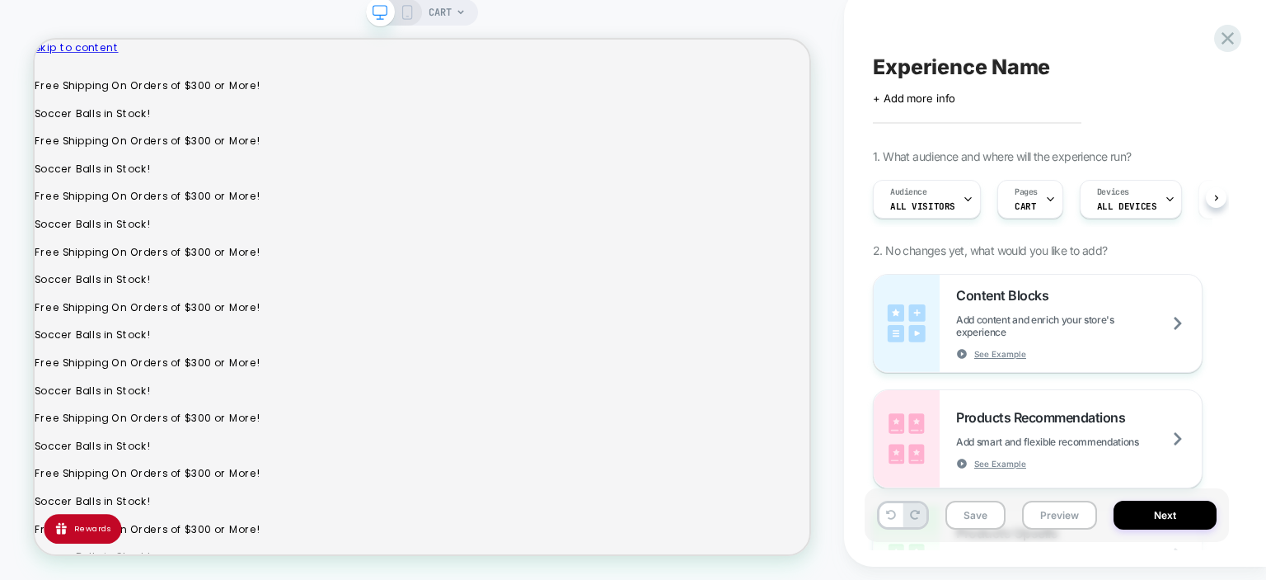
scroll to position [0, 0]
click at [1225, 43] on icon at bounding box center [1228, 38] width 22 height 22
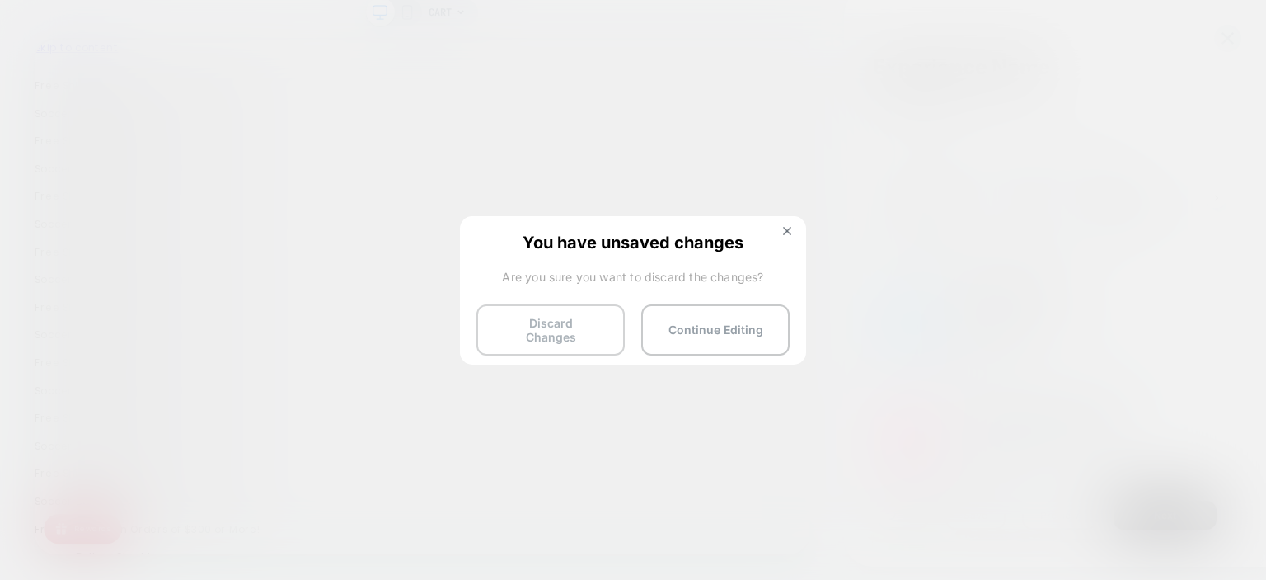
click at [585, 322] on button "Discard Changes" at bounding box center [551, 329] width 148 height 51
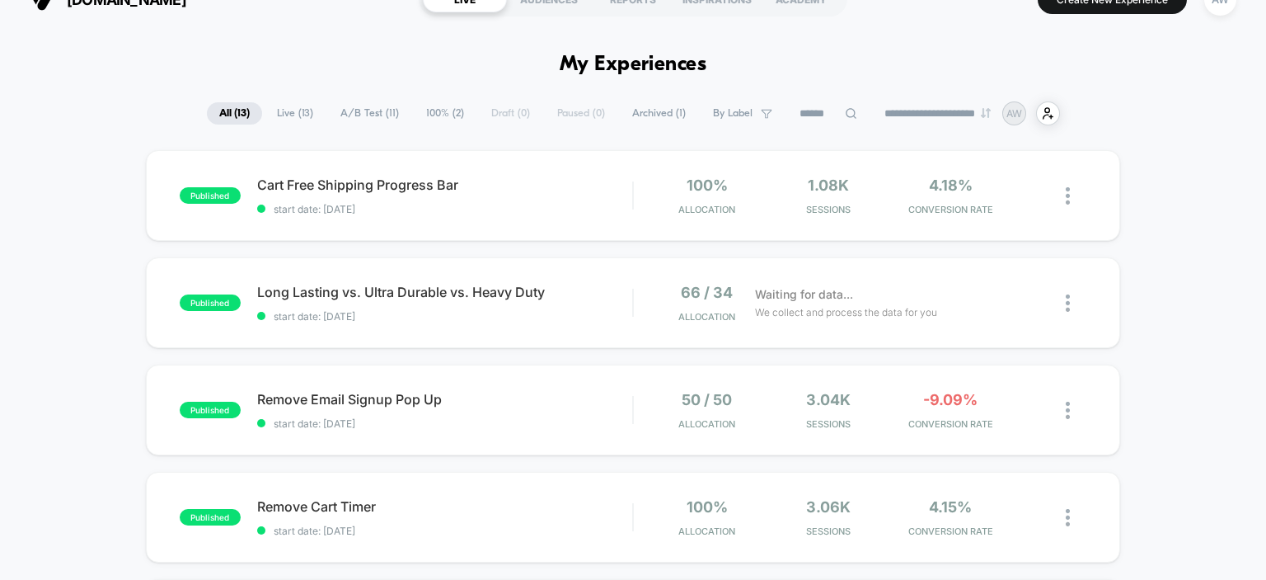
scroll to position [35, 0]
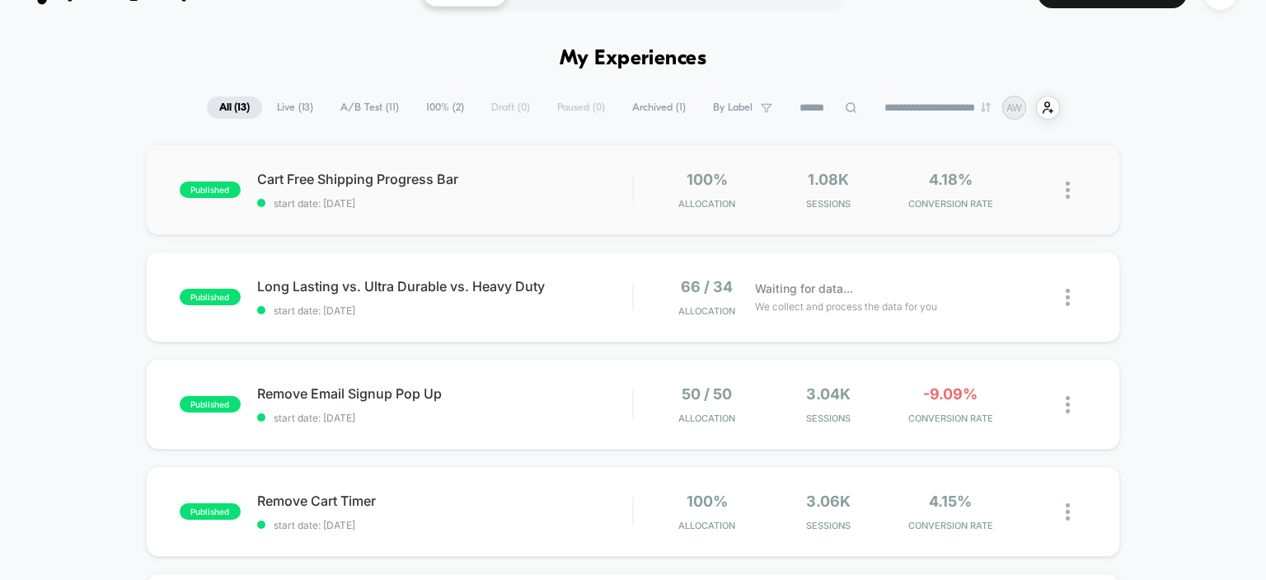
click at [1070, 184] on img at bounding box center [1068, 189] width 4 height 17
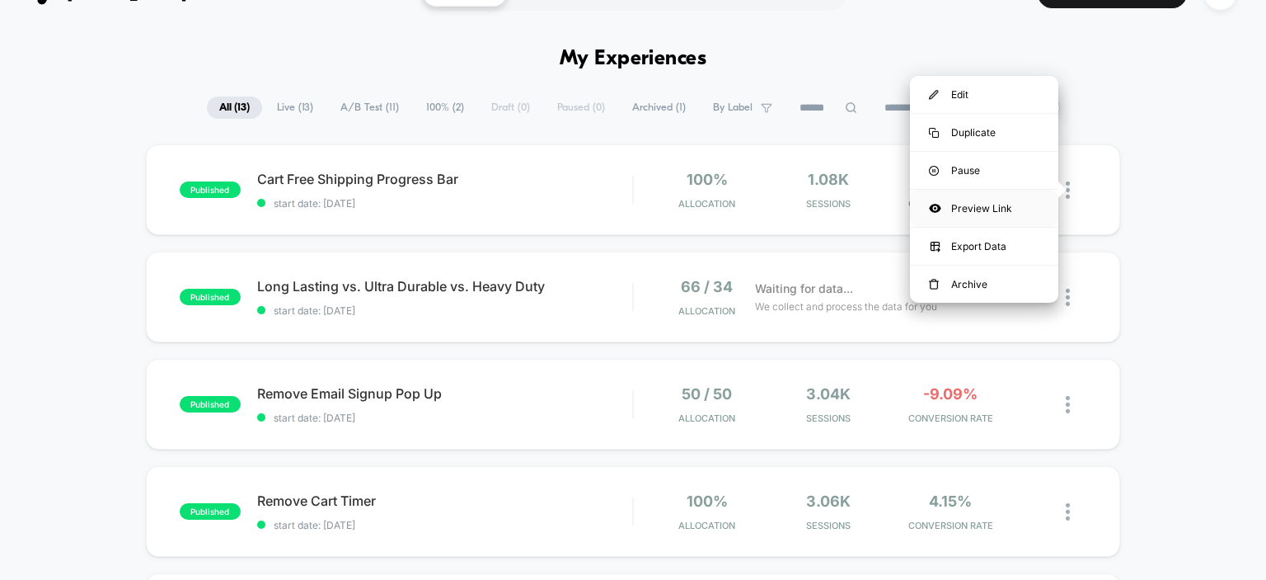
click at [994, 214] on div "Preview Link" at bounding box center [984, 208] width 148 height 37
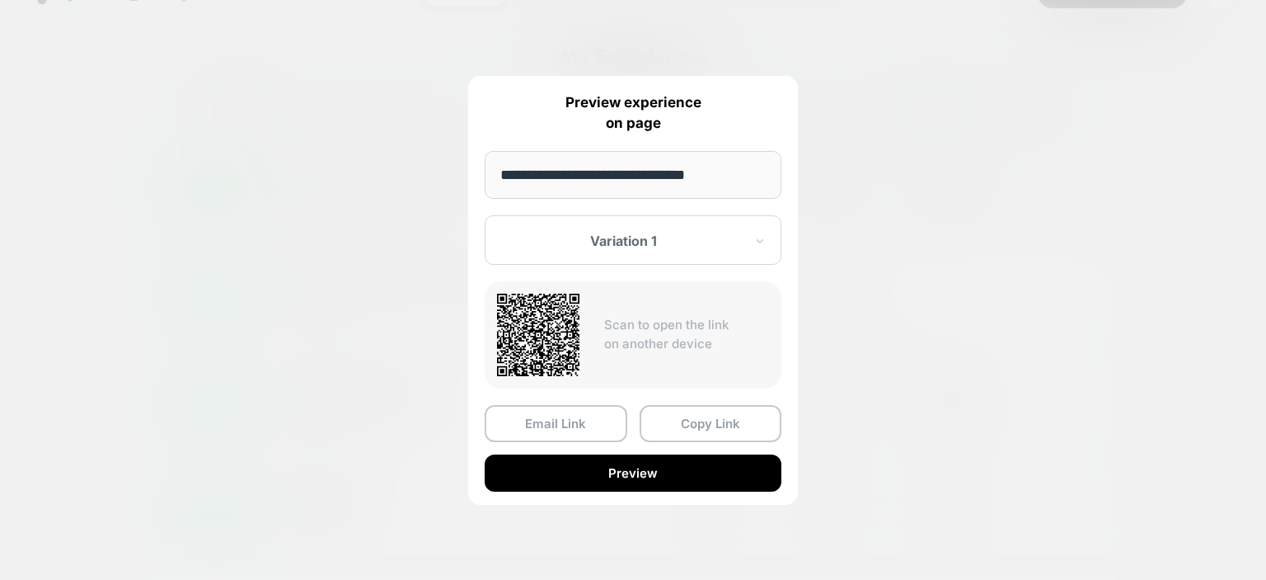
click at [1003, 181] on div at bounding box center [633, 290] width 1266 height 580
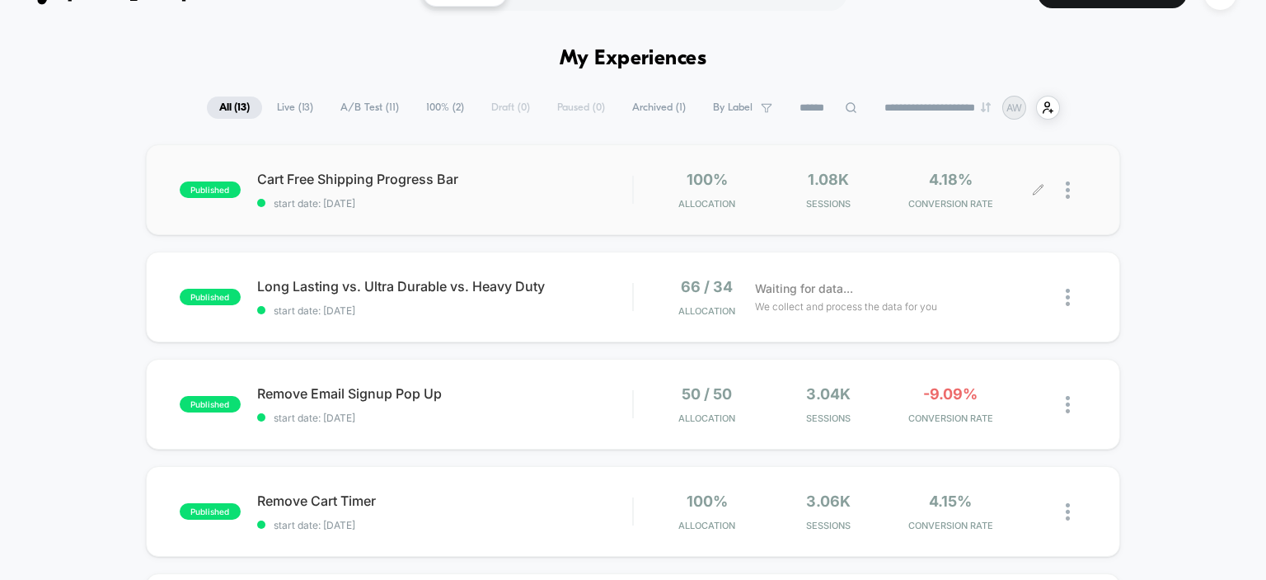
click at [1071, 191] on div at bounding box center [1076, 190] width 21 height 39
click at [341, 185] on span "Cart Free Shipping Progress Bar Click to edit experience details" at bounding box center [445, 179] width 376 height 16
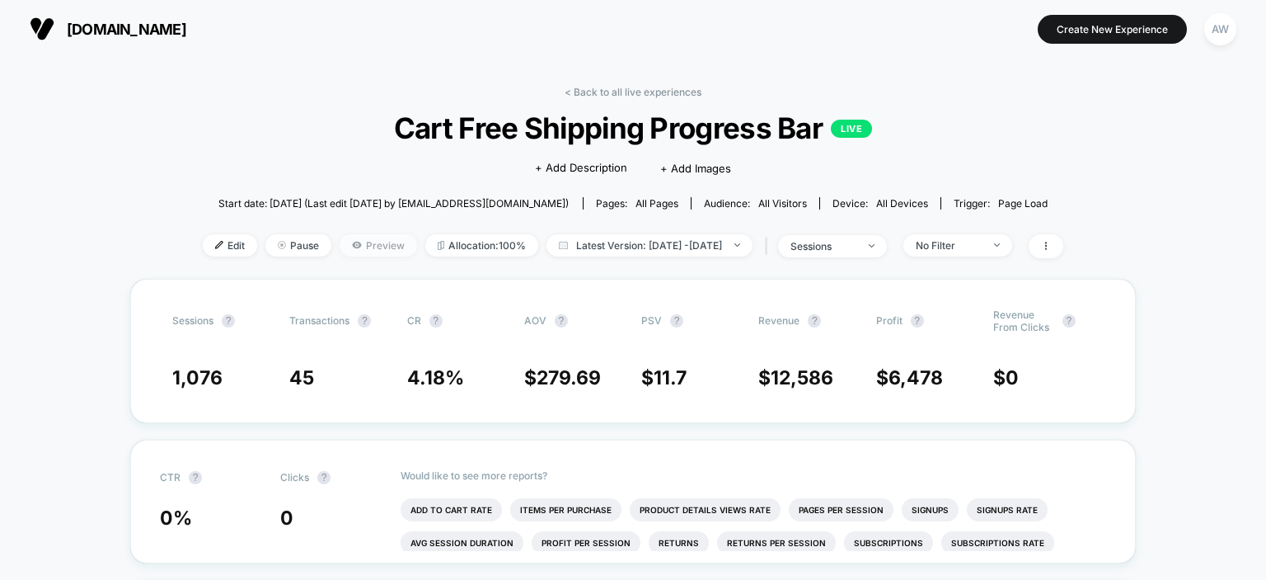
click at [355, 250] on span "Preview" at bounding box center [378, 245] width 77 height 22
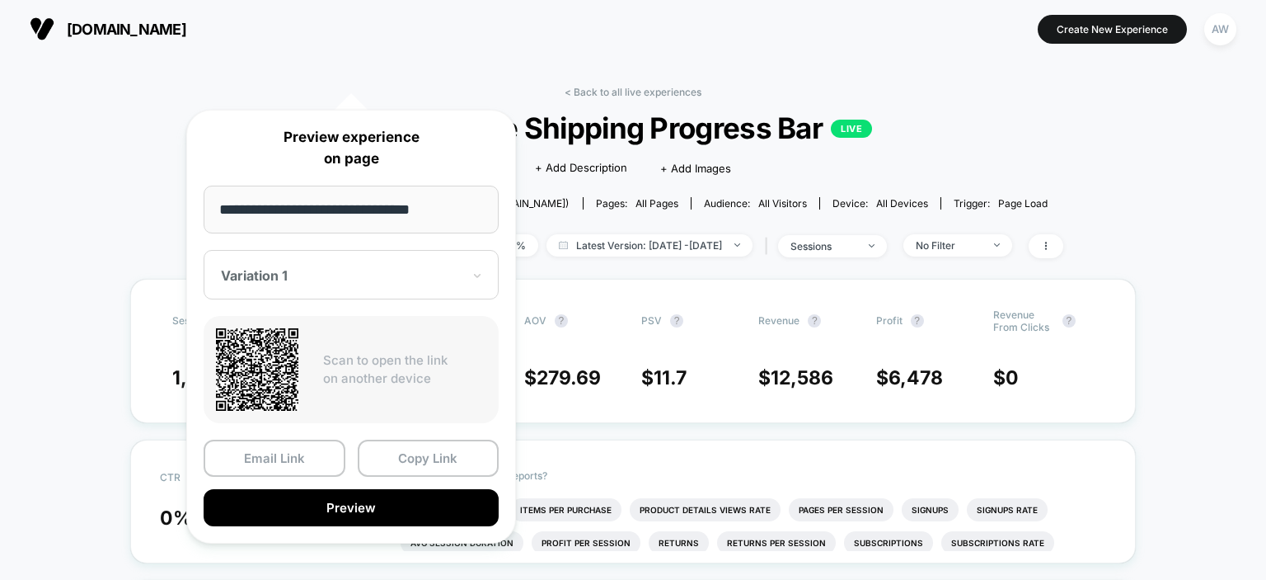
scroll to position [165, 0]
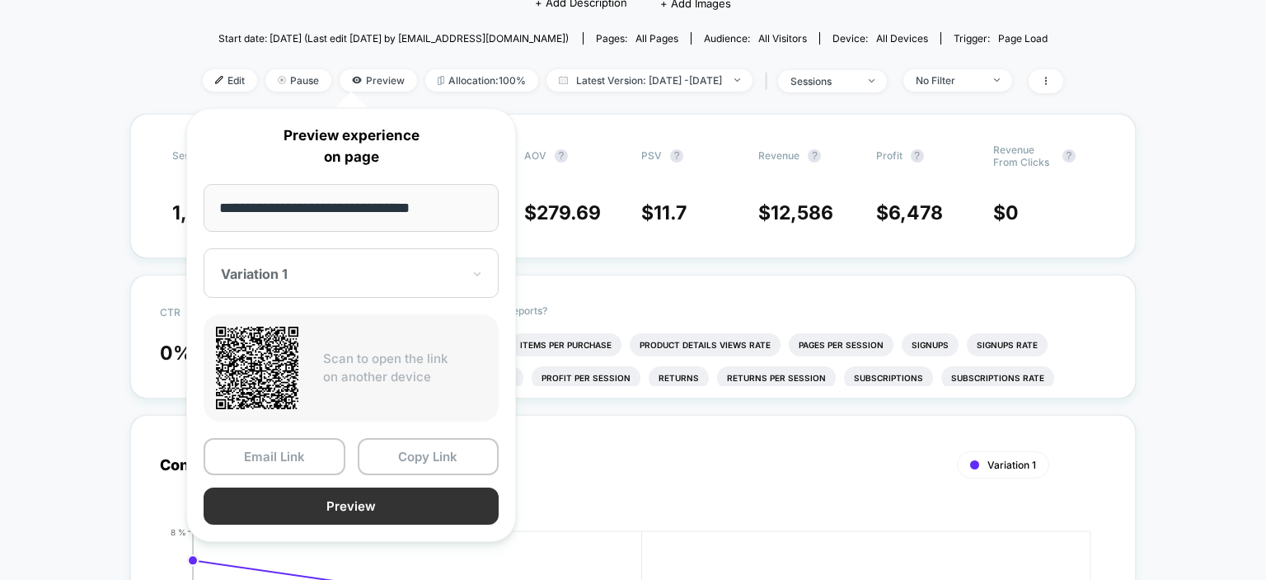
click at [359, 514] on button "Preview" at bounding box center [351, 505] width 295 height 37
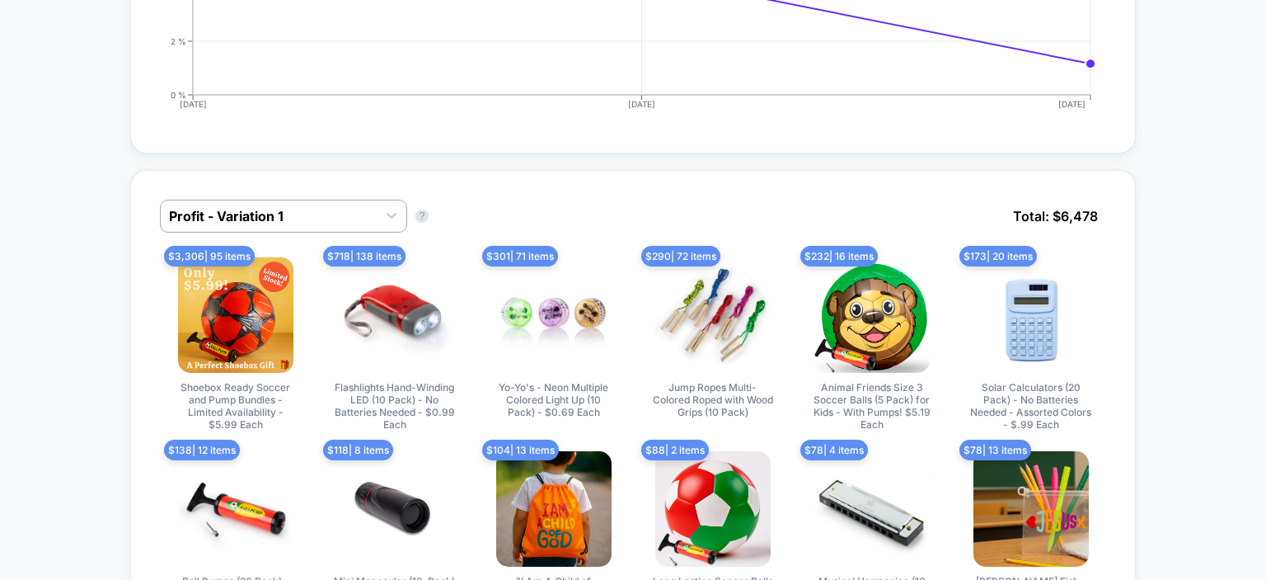
scroll to position [0, 0]
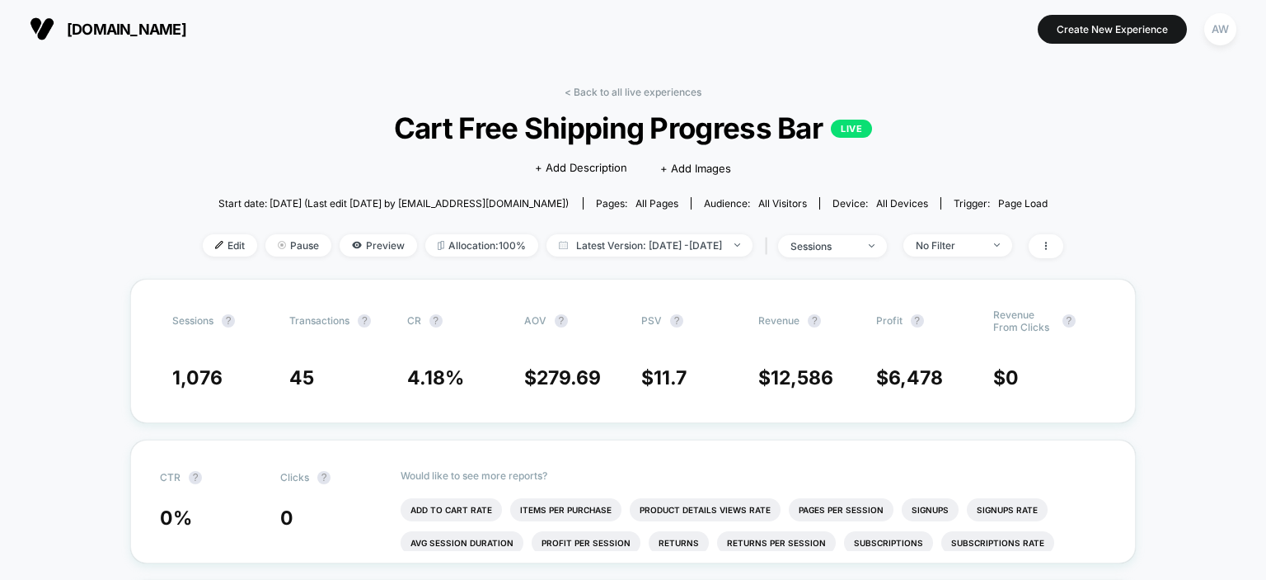
click at [249, 206] on span "Start date: [DATE] (Last edit [DATE] by [EMAIL_ADDRESS][DOMAIN_NAME])" at bounding box center [393, 203] width 350 height 12
click at [887, 243] on span "sessions" at bounding box center [832, 246] width 109 height 22
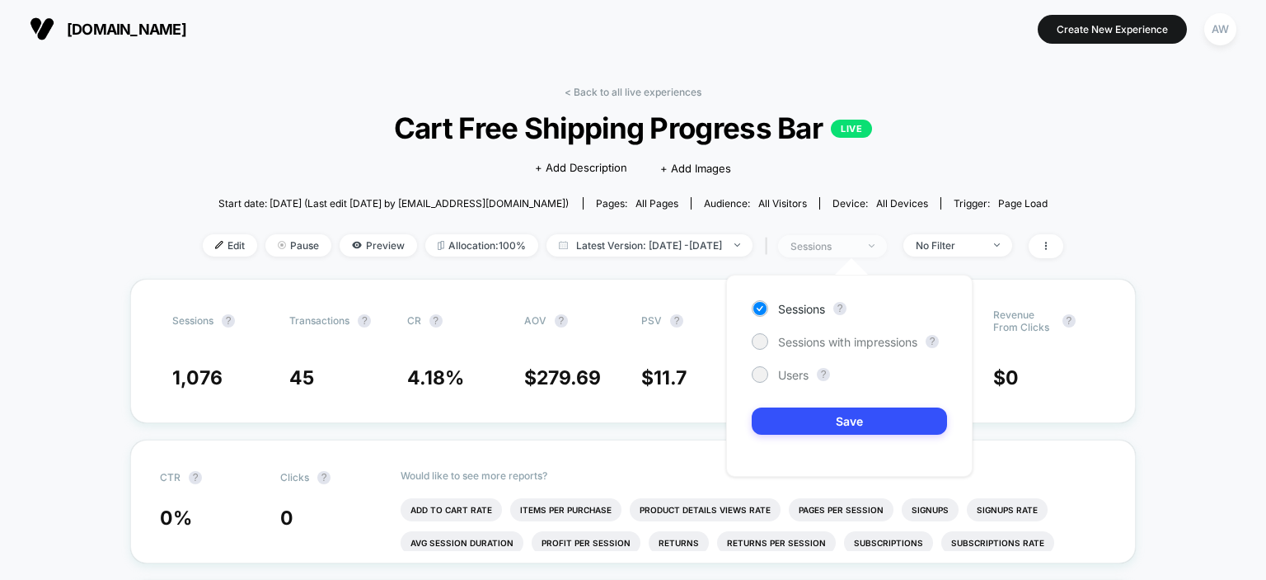
click at [875, 246] on img at bounding box center [872, 245] width 6 height 3
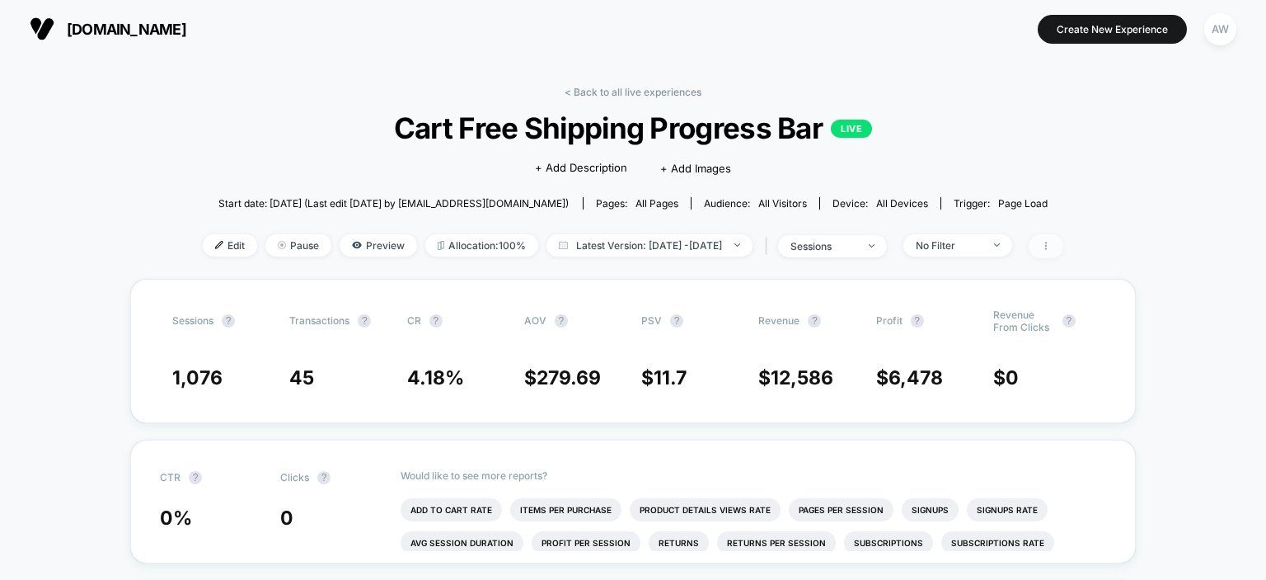
click at [1051, 248] on icon at bounding box center [1046, 246] width 10 height 10
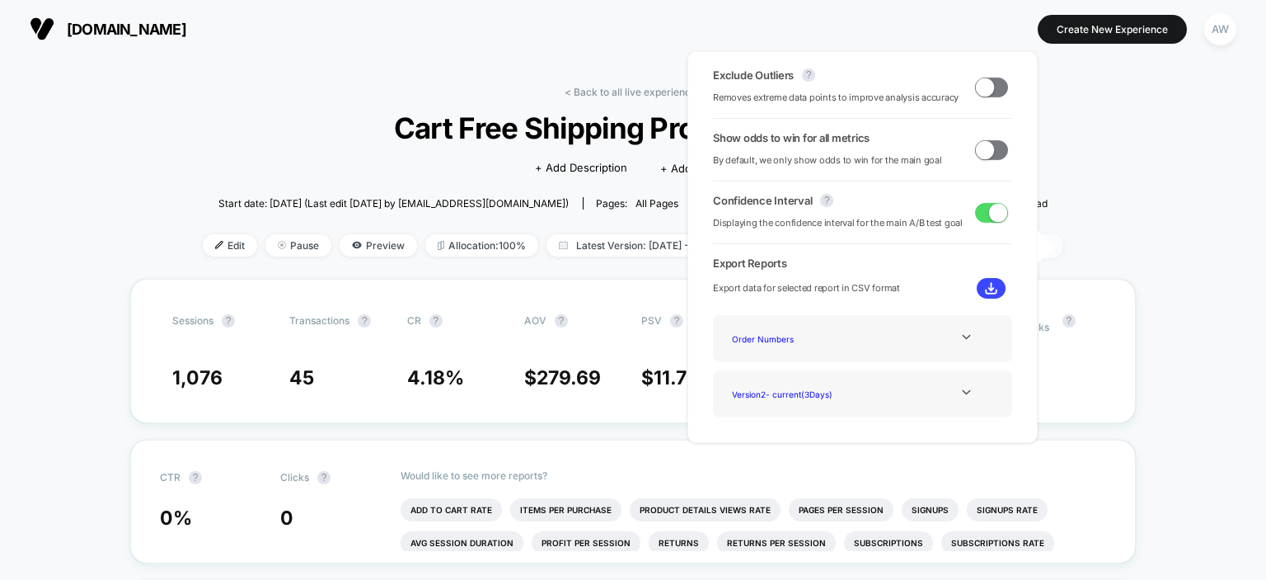
click at [1051, 248] on icon at bounding box center [1046, 246] width 10 height 10
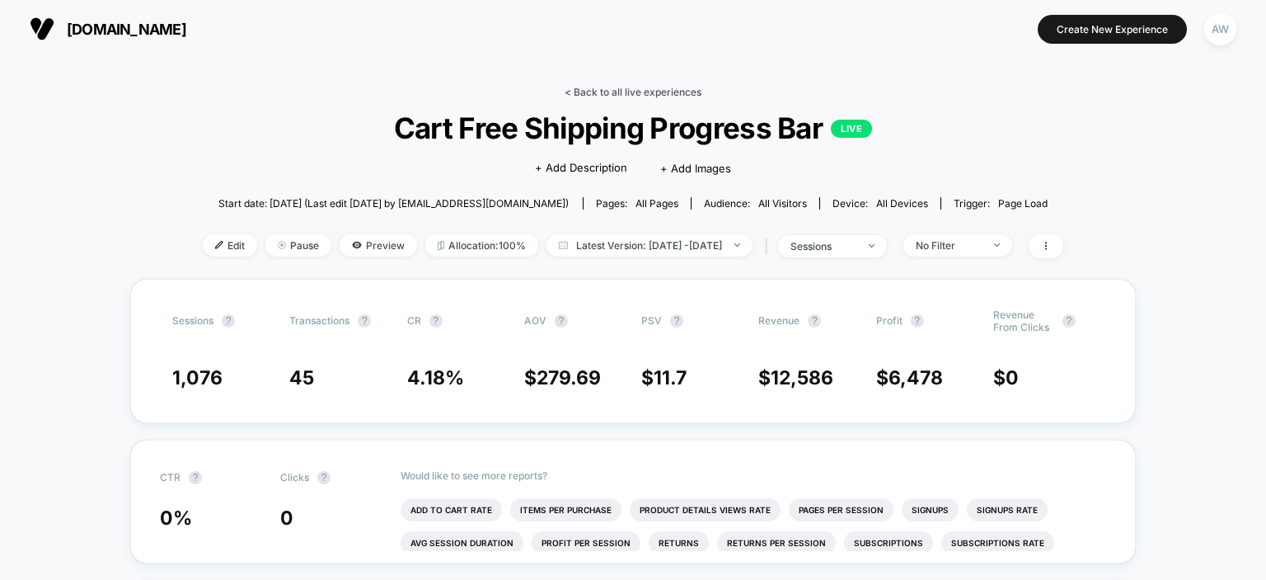
click at [681, 97] on link "< Back to all live experiences" at bounding box center [633, 92] width 137 height 12
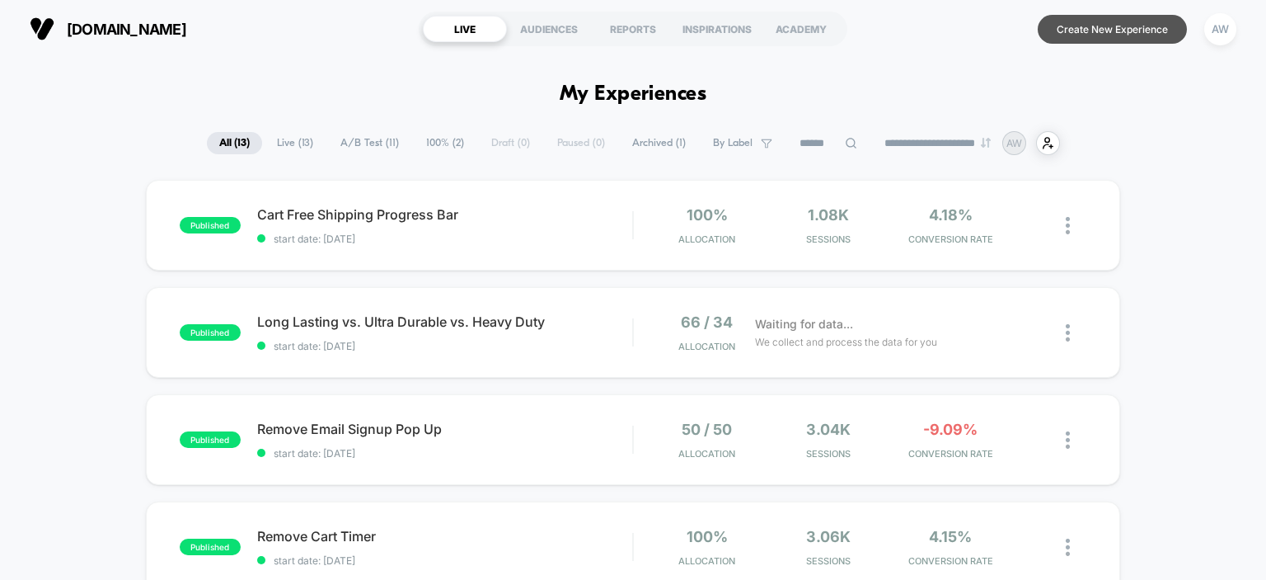
click at [1107, 18] on button "Create New Experience" at bounding box center [1112, 29] width 149 height 29
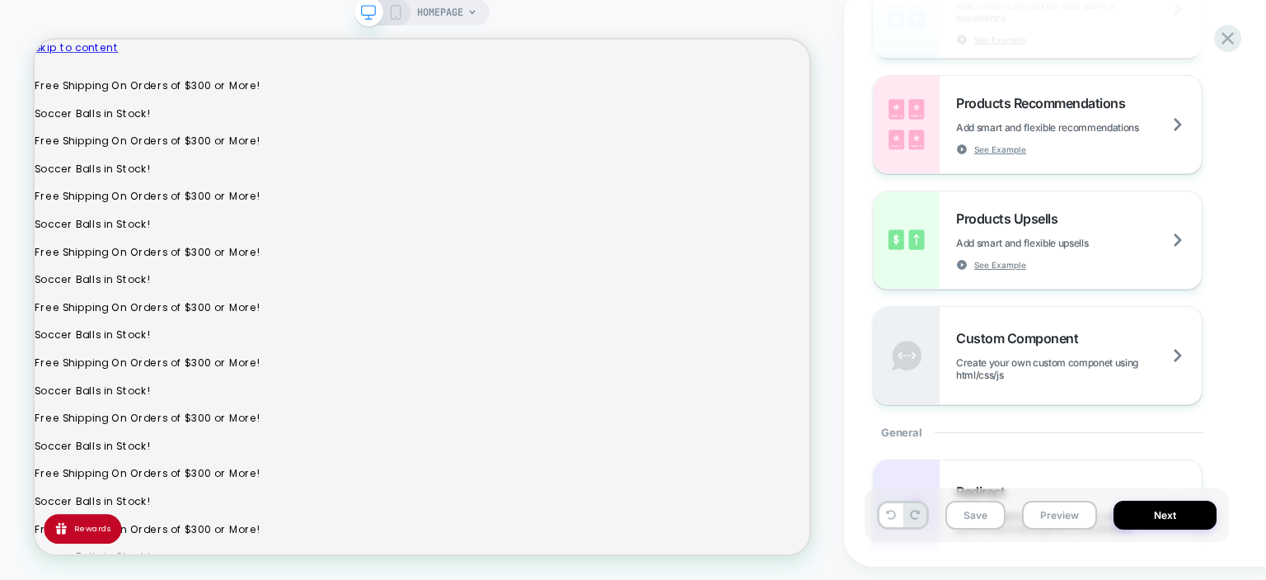
scroll to position [320, 0]
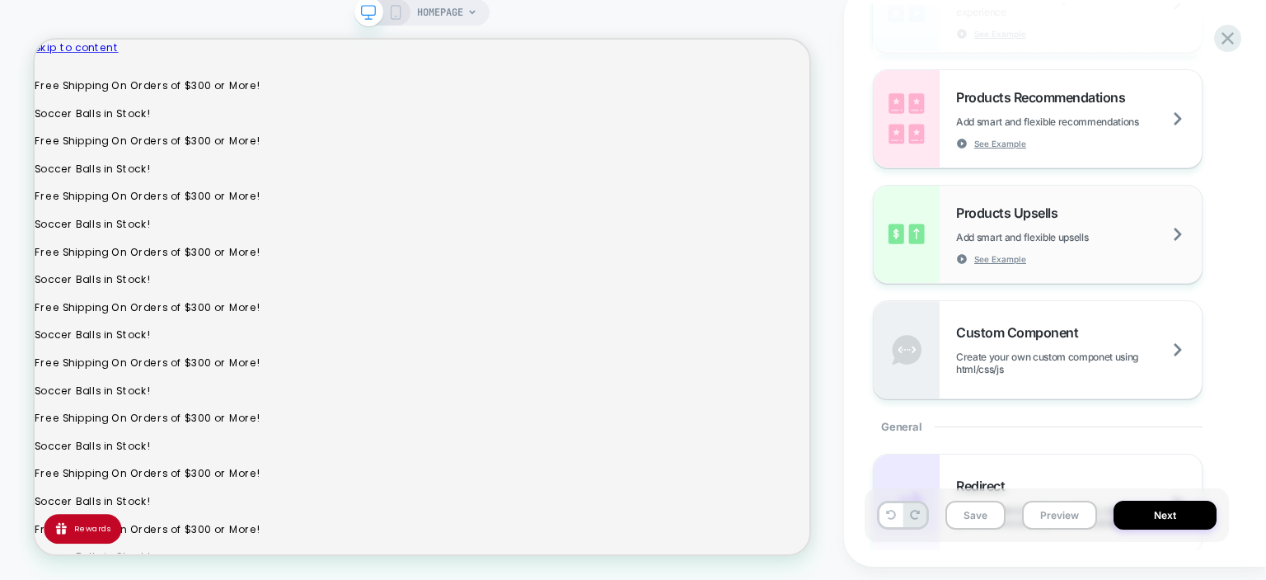
click at [1179, 256] on div "Products Upsells Add smart and flexible upsells See Example" at bounding box center [1079, 234] width 246 height 60
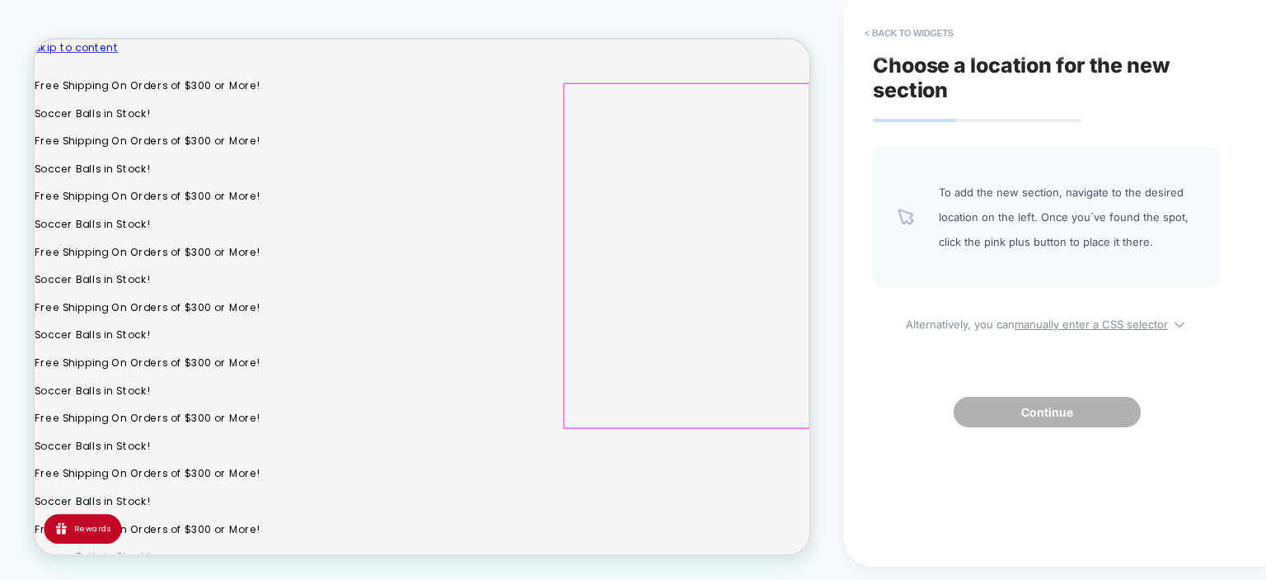
click at [920, 372] on div at bounding box center [904, 328] width 326 height 458
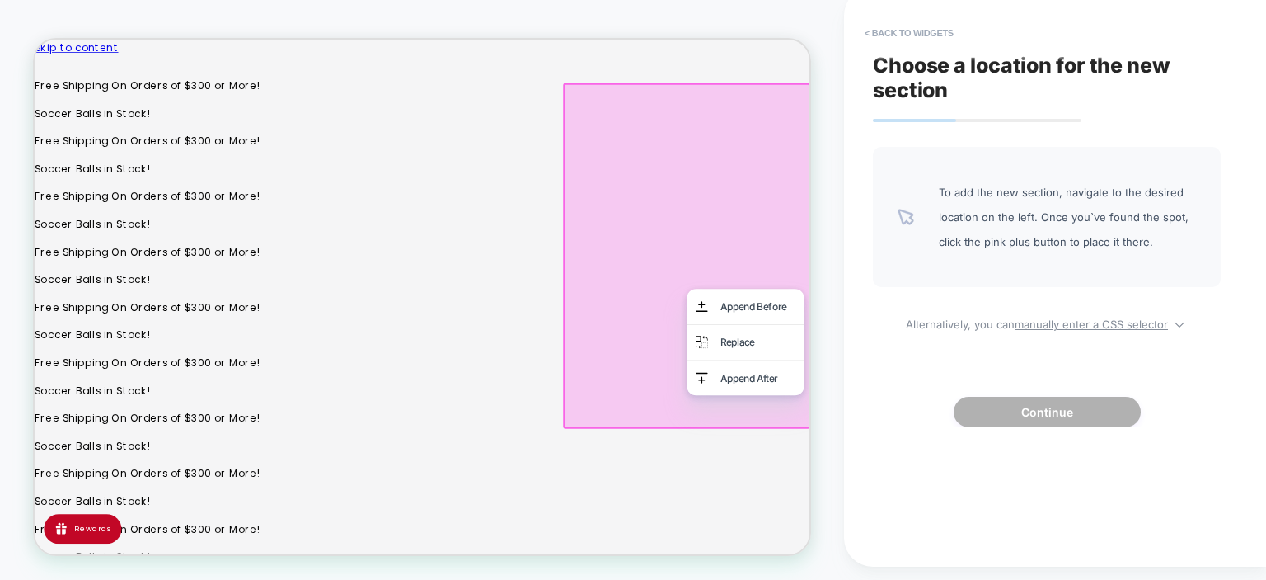
click at [1020, 327] on div at bounding box center [905, 327] width 330 height 461
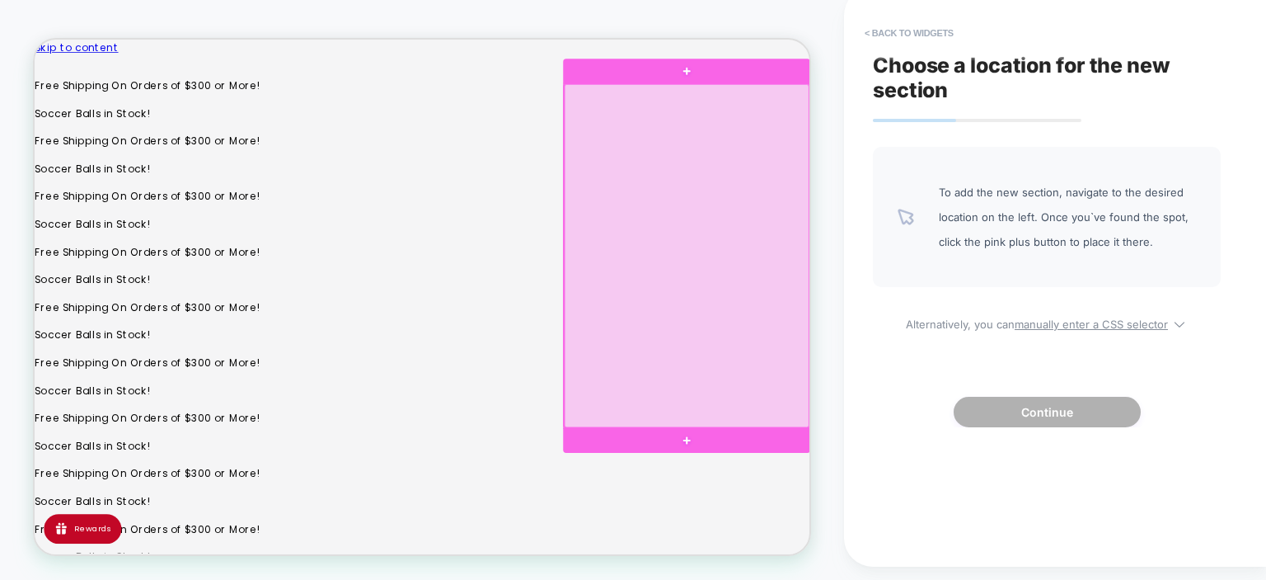
click at [866, 364] on div at bounding box center [904, 328] width 326 height 458
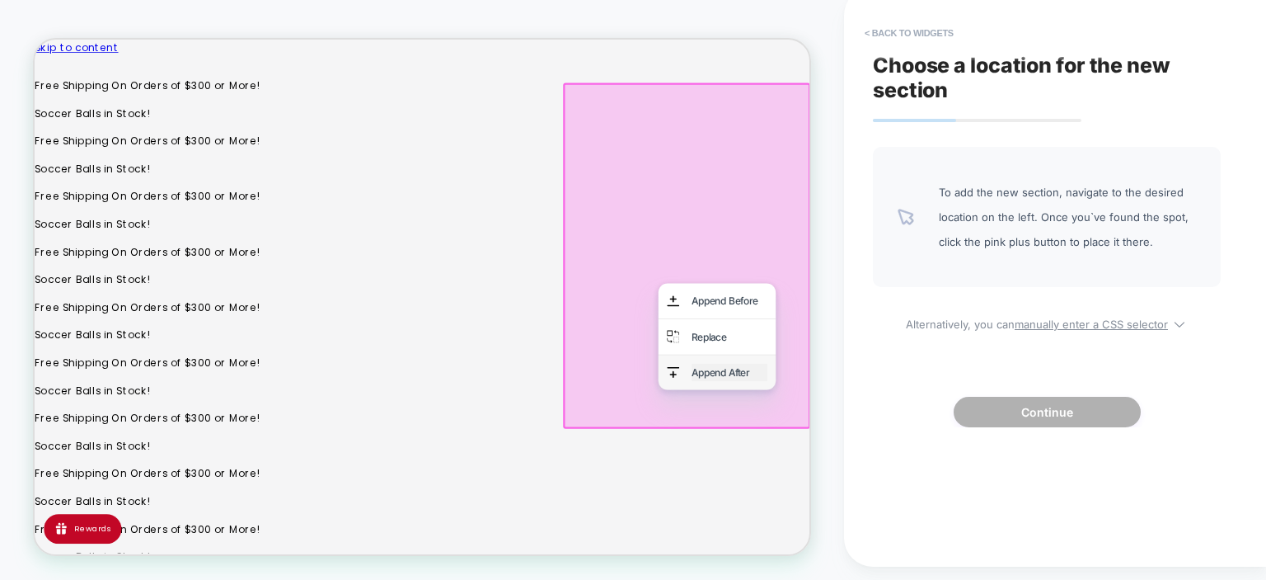
click at [923, 472] on div "Append After" at bounding box center [961, 484] width 101 height 24
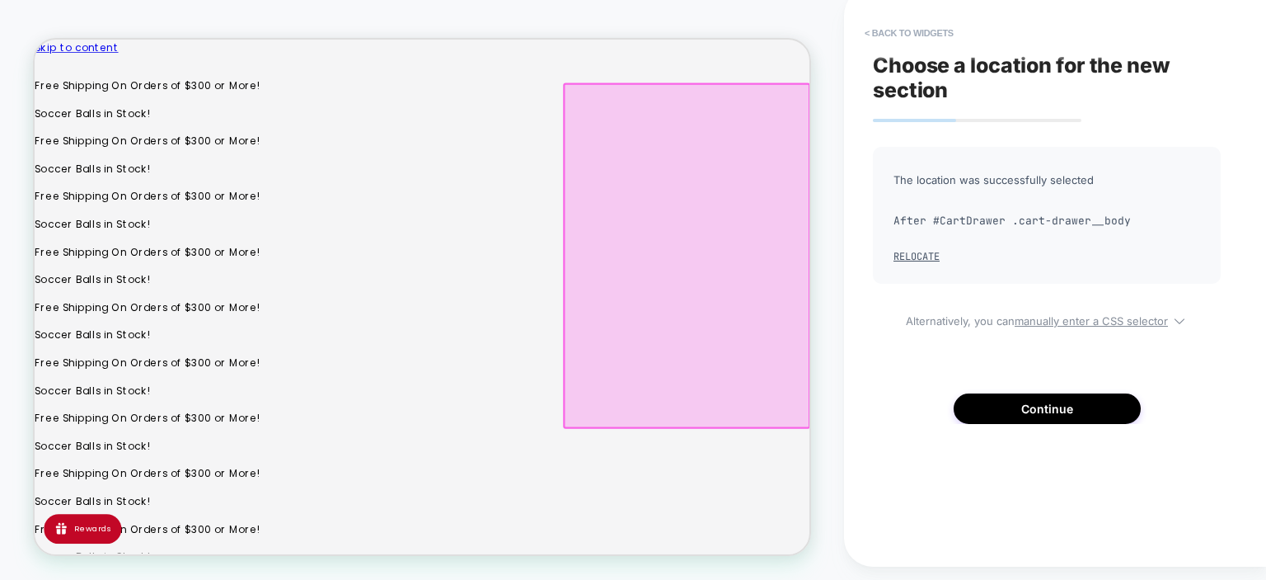
scroll to position [13, 0]
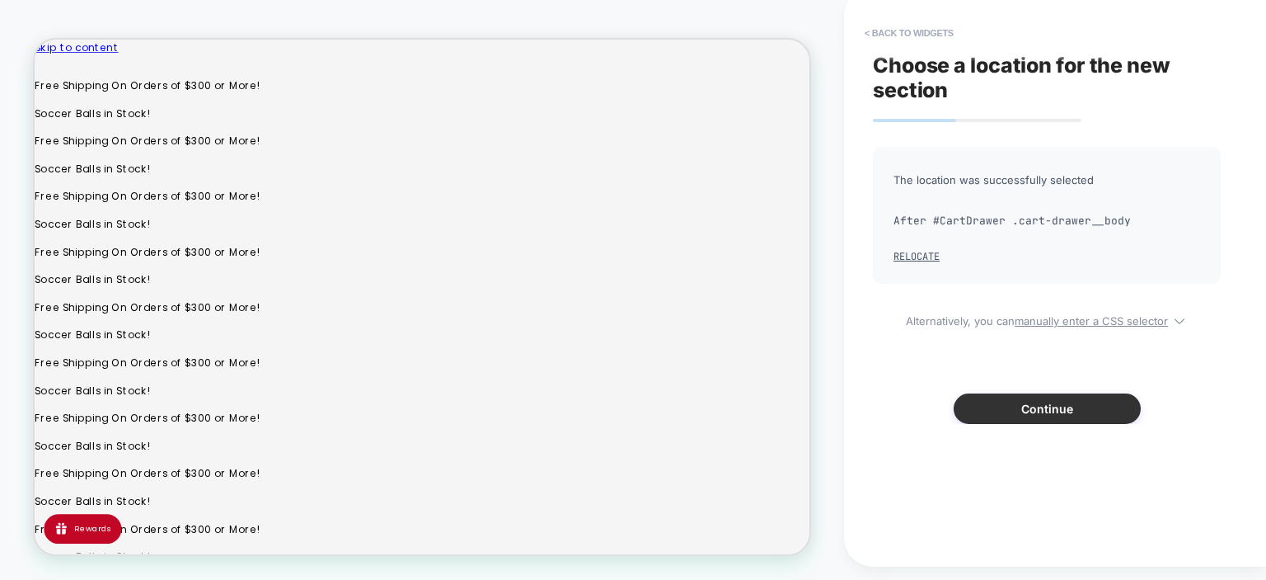
click at [1026, 417] on button "Continue" at bounding box center [1047, 408] width 187 height 31
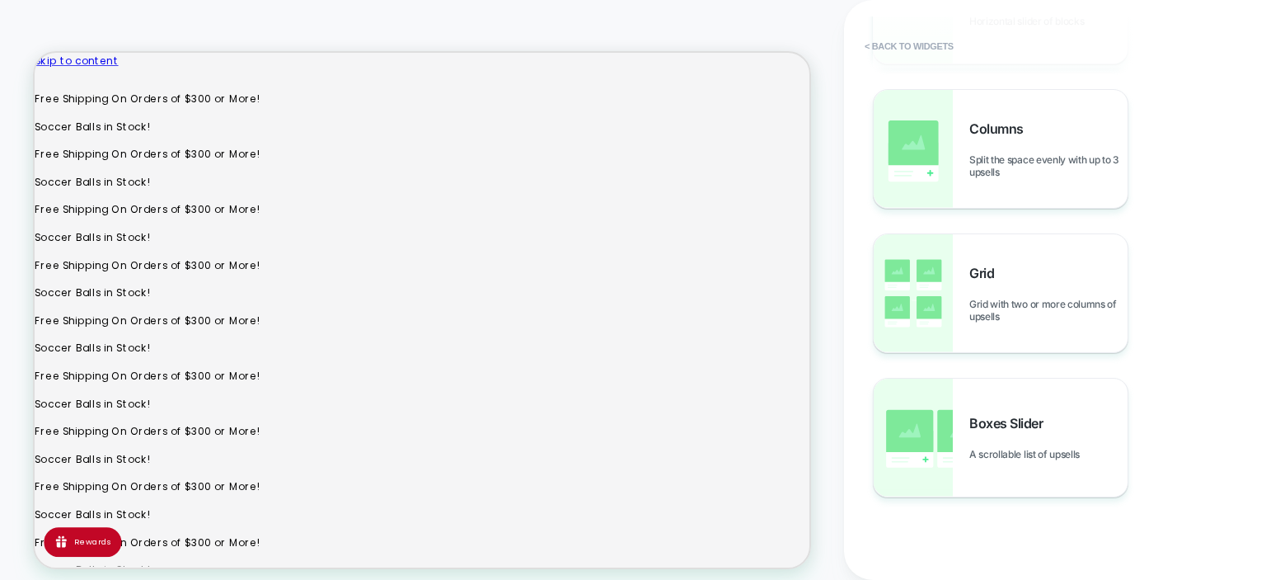
scroll to position [0, 0]
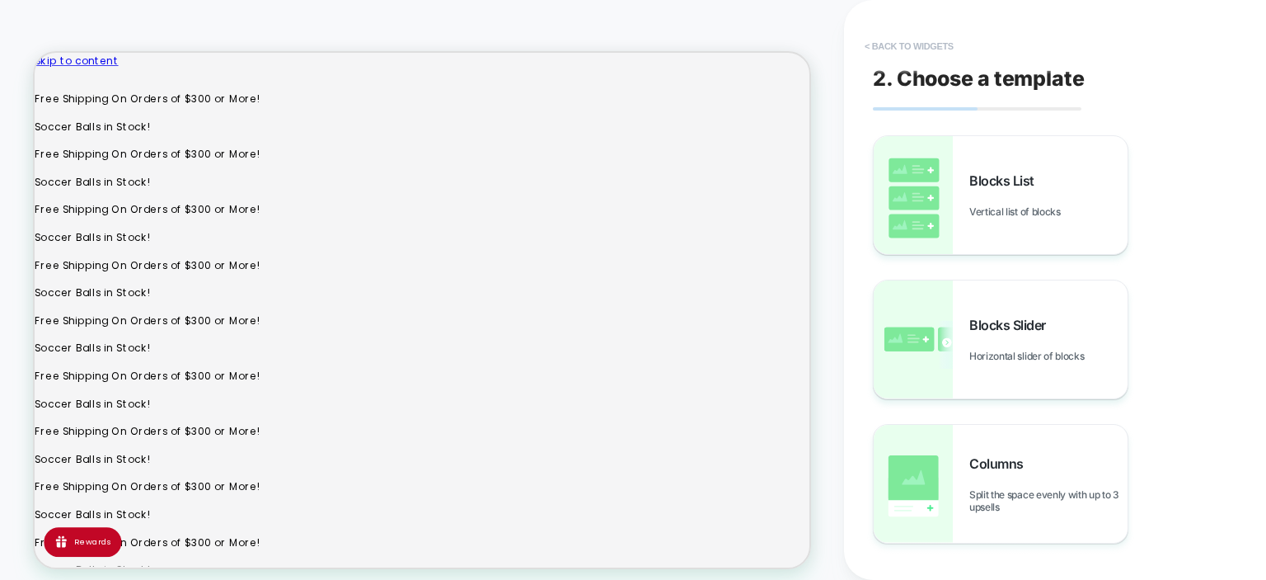
click at [915, 42] on button "< Back to widgets" at bounding box center [910, 46] width 106 height 26
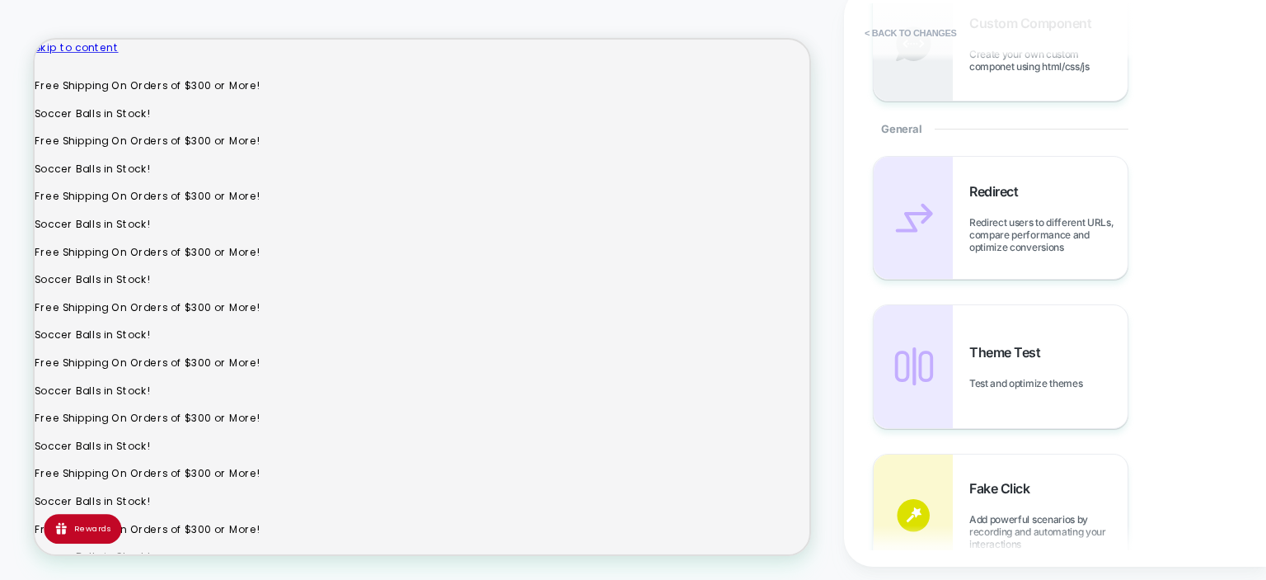
scroll to position [466, 0]
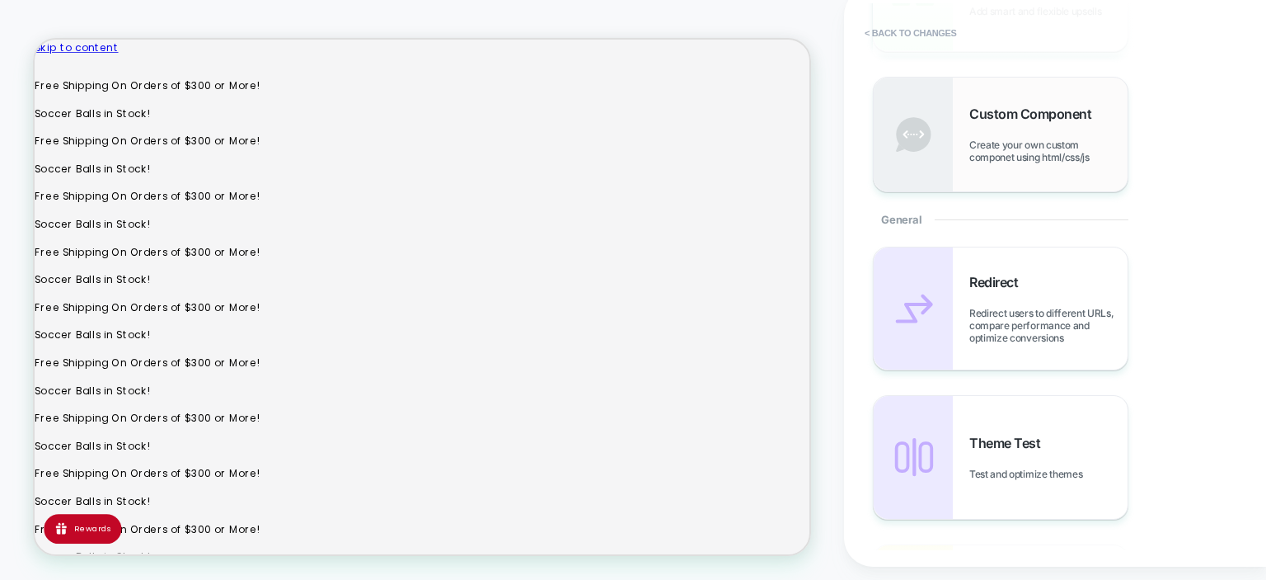
click at [1040, 161] on span "Create your own custom componet using html/css/js" at bounding box center [1049, 151] width 158 height 25
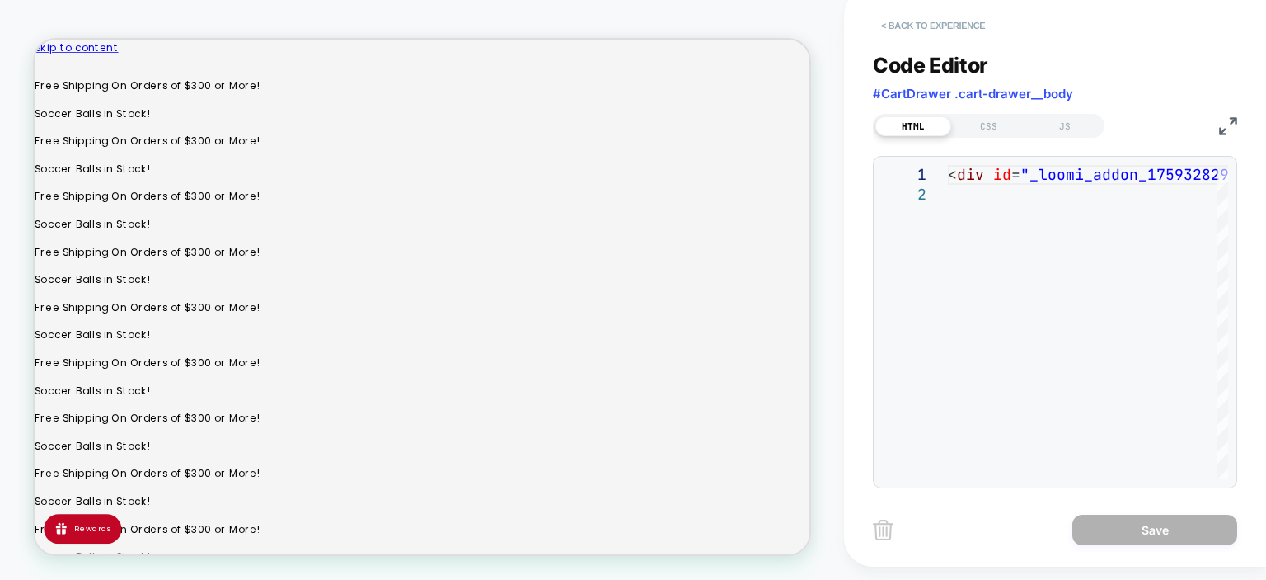
click at [949, 31] on button "< Back to experience" at bounding box center [933, 25] width 120 height 26
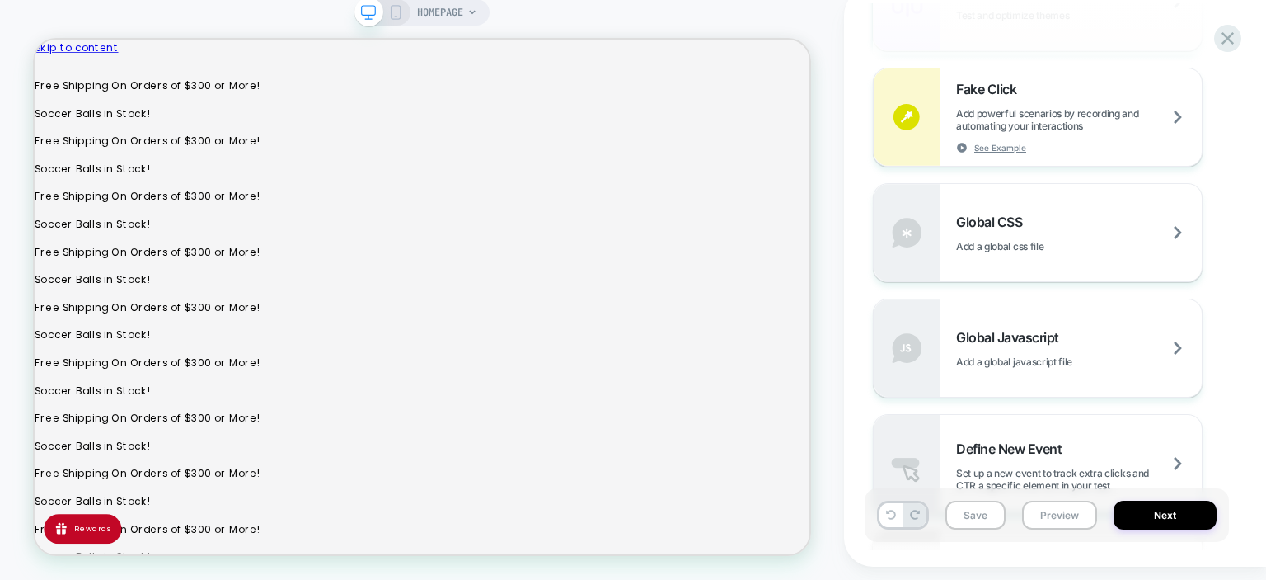
scroll to position [937, 0]
click at [1172, 116] on span "Add powerful scenarios by recording and automating your interactions" at bounding box center [1079, 118] width 246 height 25
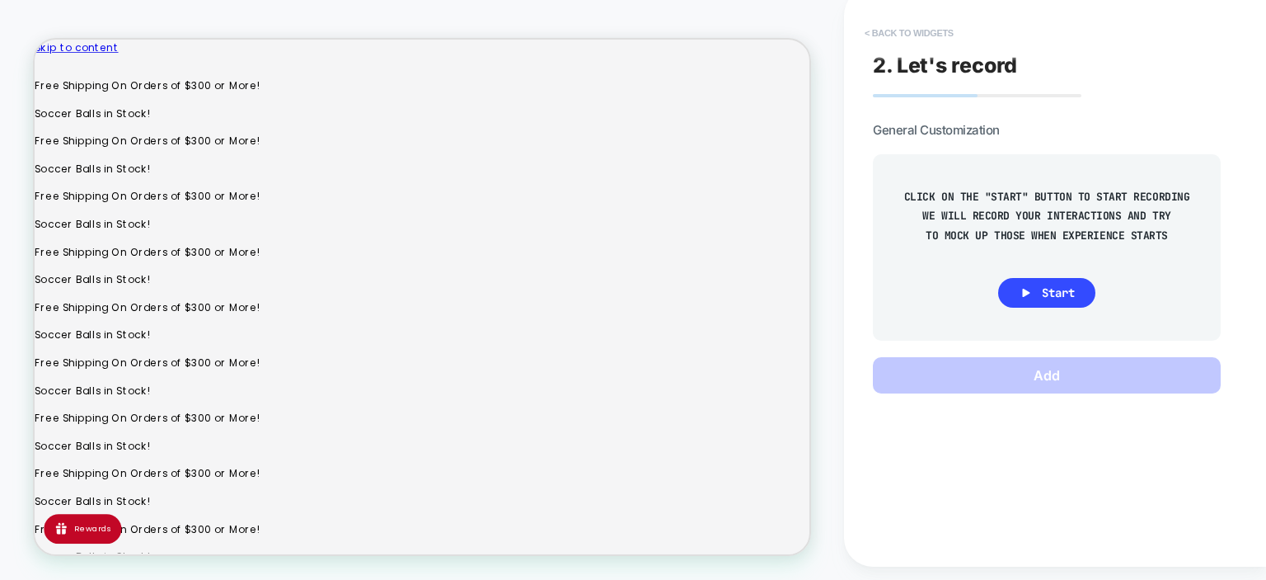
click at [892, 31] on button "< Back to widgets" at bounding box center [910, 33] width 106 height 26
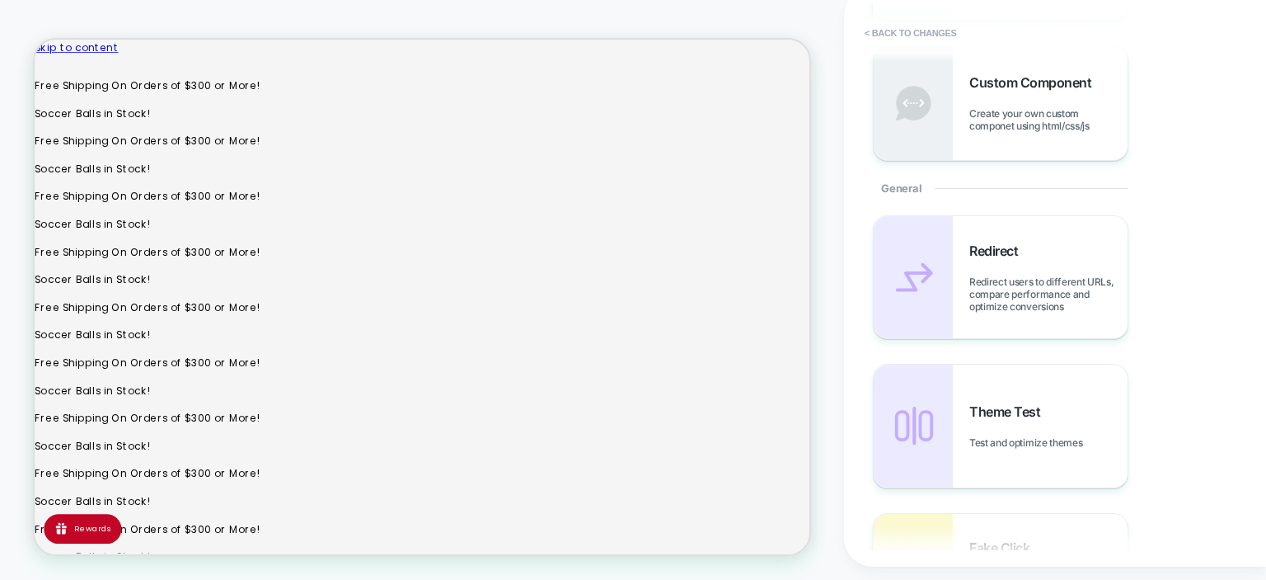
scroll to position [0, 0]
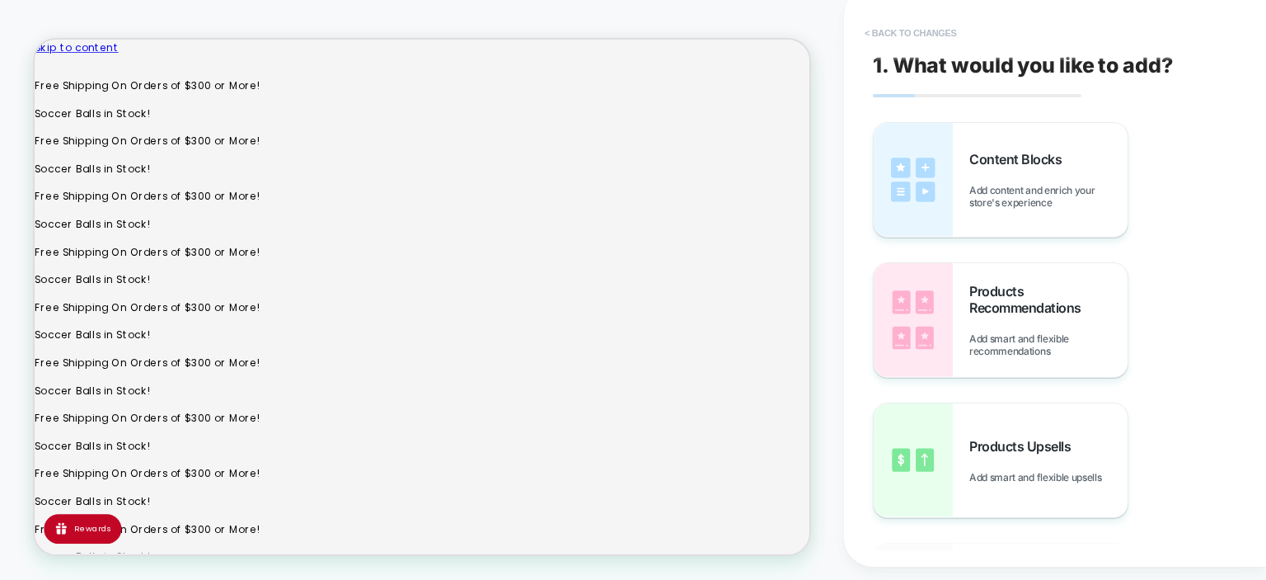
click at [925, 30] on button "< Back to changes" at bounding box center [911, 33] width 109 height 26
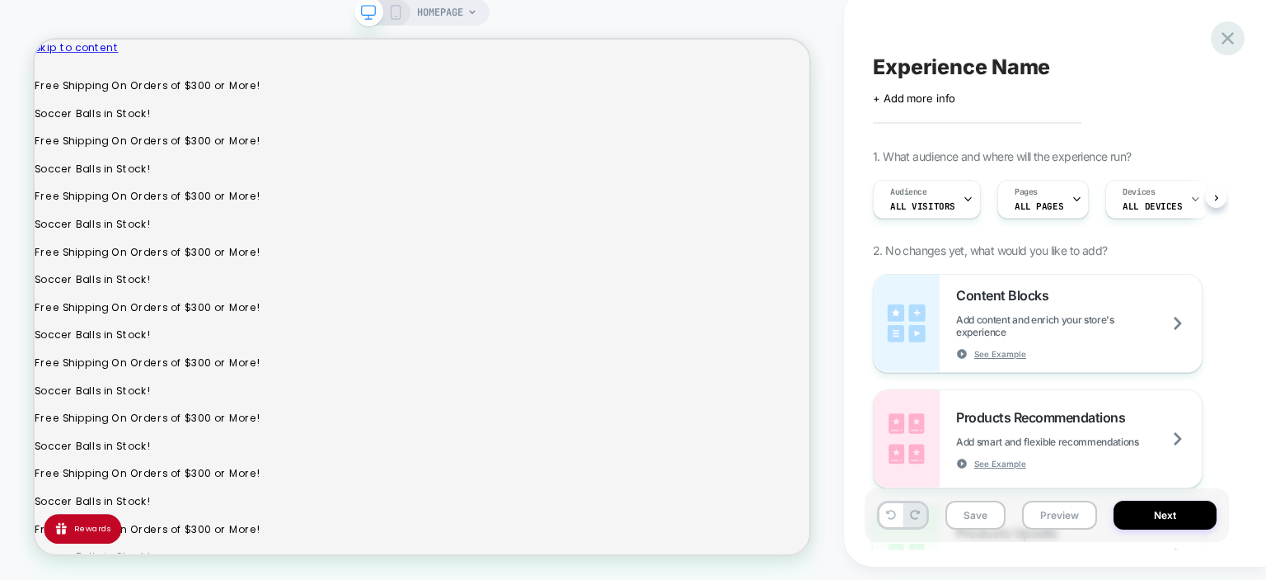
click at [1233, 45] on icon at bounding box center [1228, 38] width 22 height 22
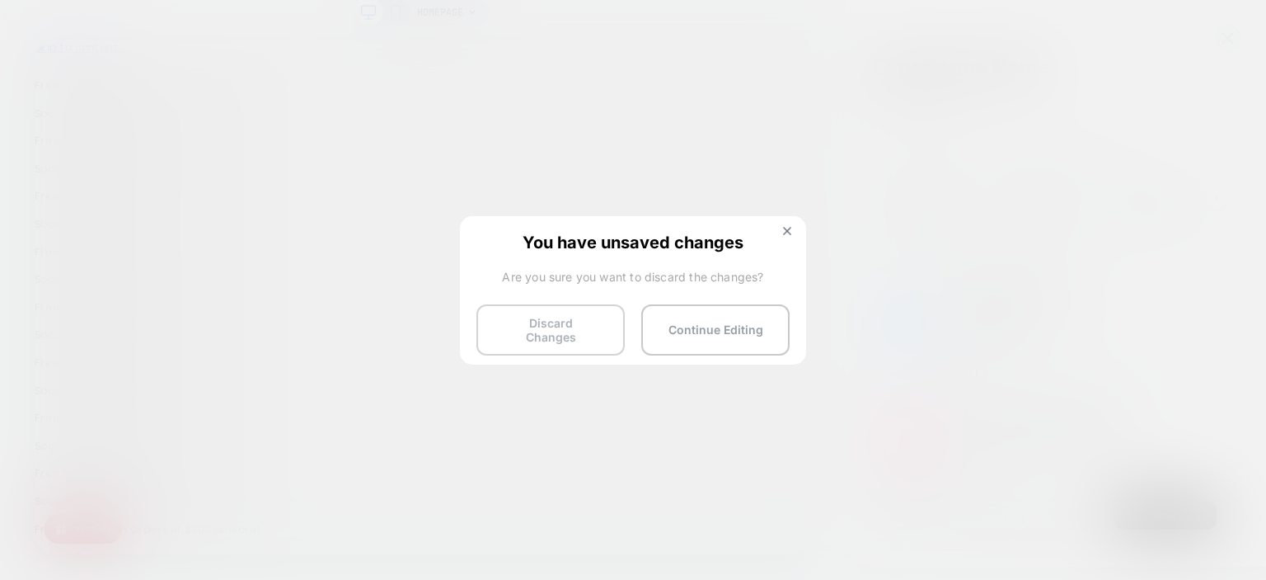
click at [592, 332] on button "Discard Changes" at bounding box center [551, 329] width 148 height 51
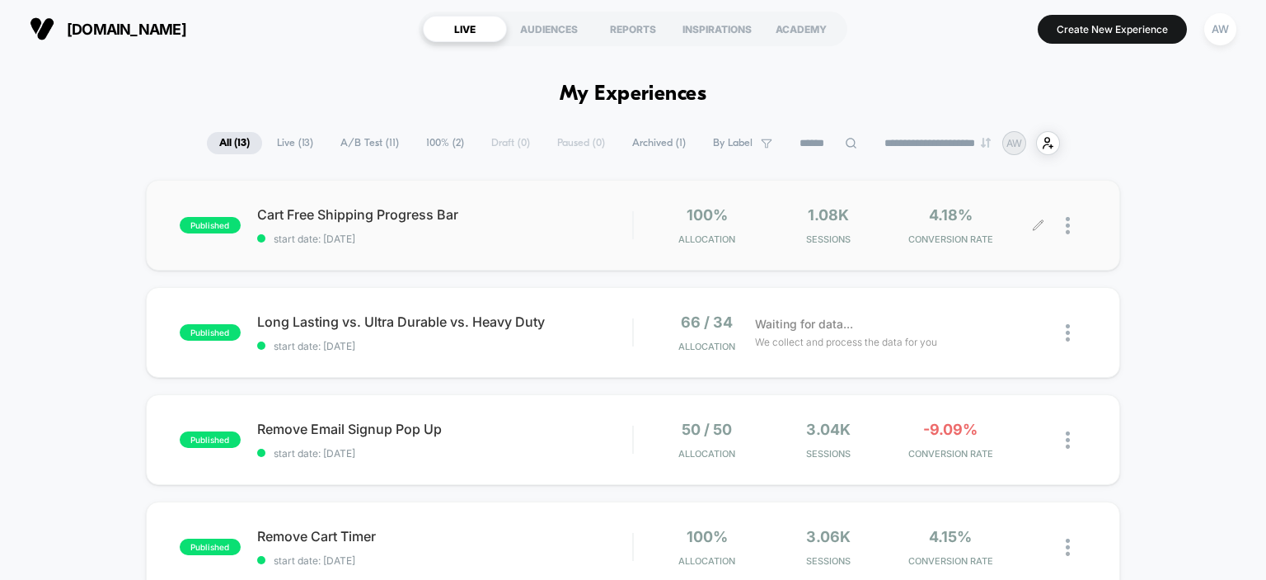
click at [1067, 226] on img at bounding box center [1068, 225] width 4 height 17
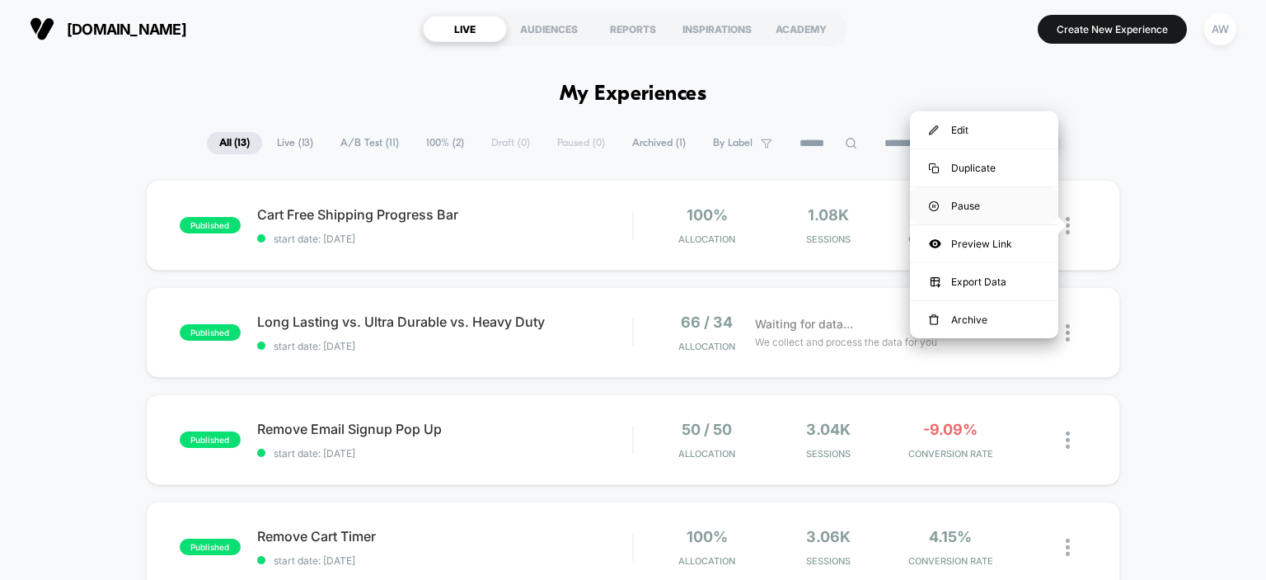
click at [1003, 216] on div "Pause" at bounding box center [984, 205] width 148 height 37
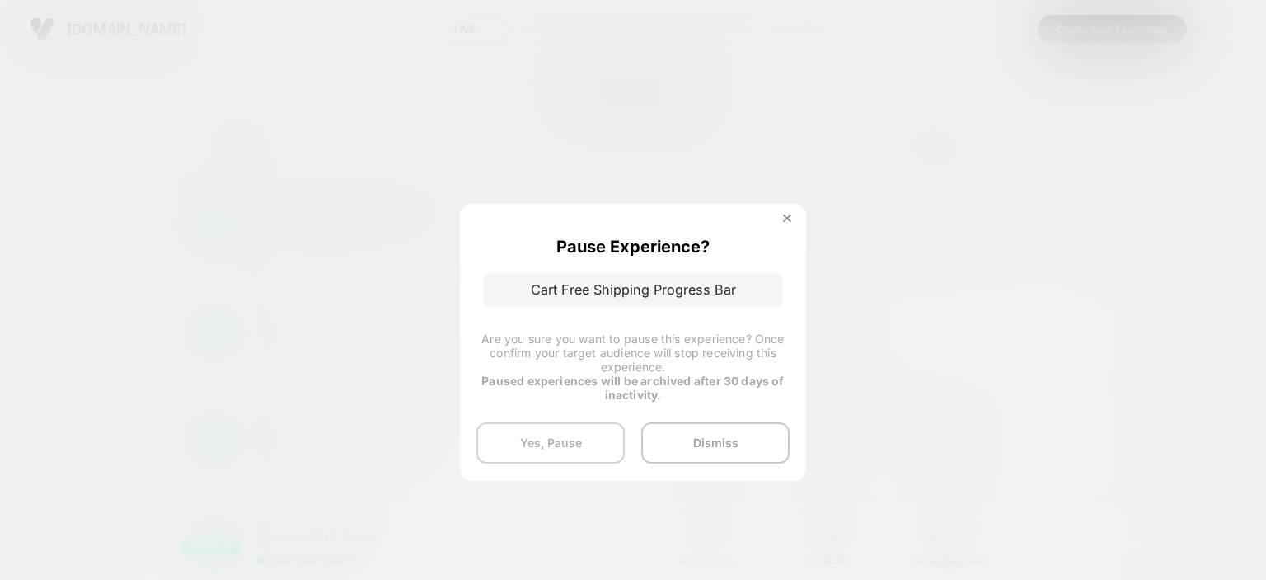
click at [589, 440] on button "Yes, Pause" at bounding box center [551, 442] width 148 height 41
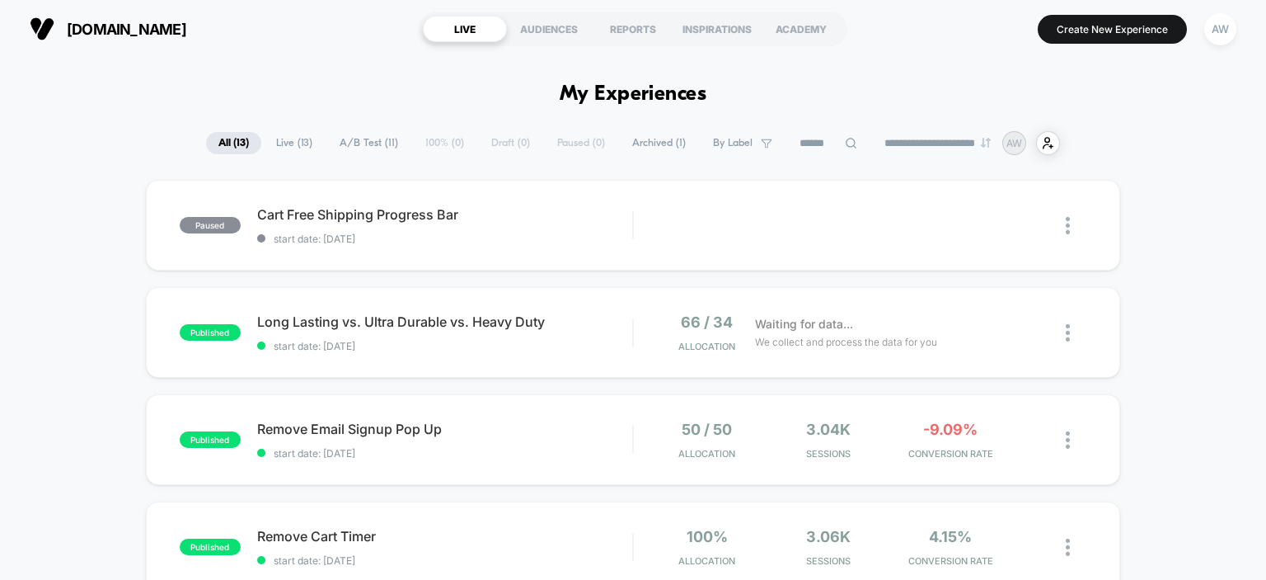
click at [727, 12] on section "LIVE AUDIENCES REPORTS INSPIRATIONS ACADEMY" at bounding box center [633, 28] width 429 height 41
click at [718, 23] on div "INSPIRATIONS" at bounding box center [717, 29] width 84 height 26
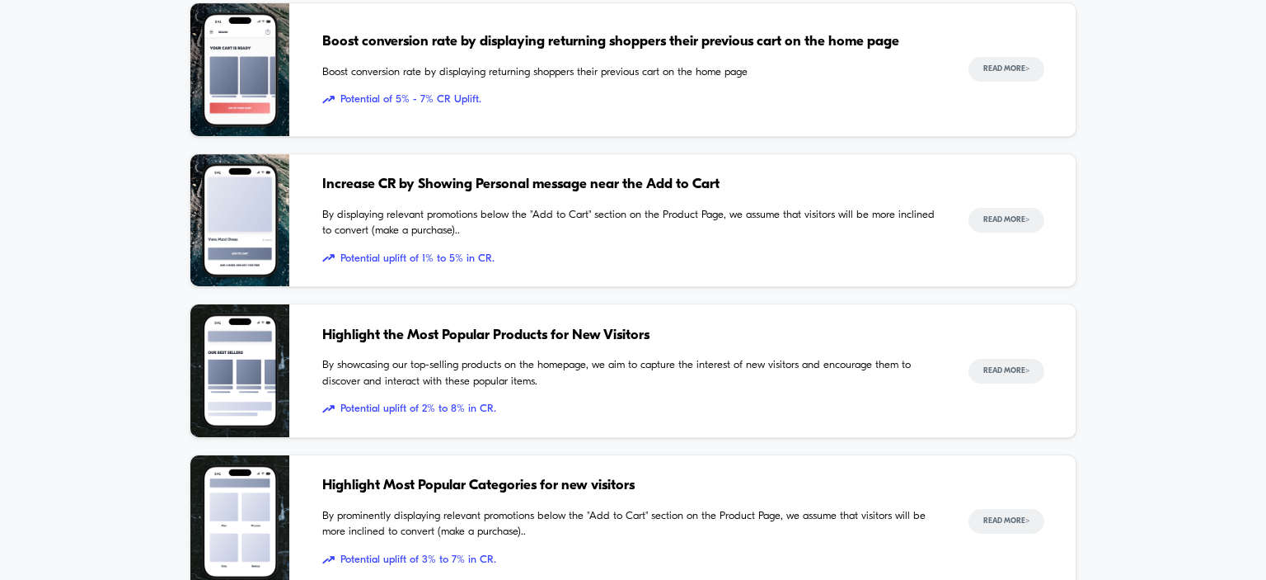
scroll to position [302, 0]
click at [614, 180] on span "Increase CR by Showing Personal message near the Add to Cart" at bounding box center [628, 183] width 613 height 21
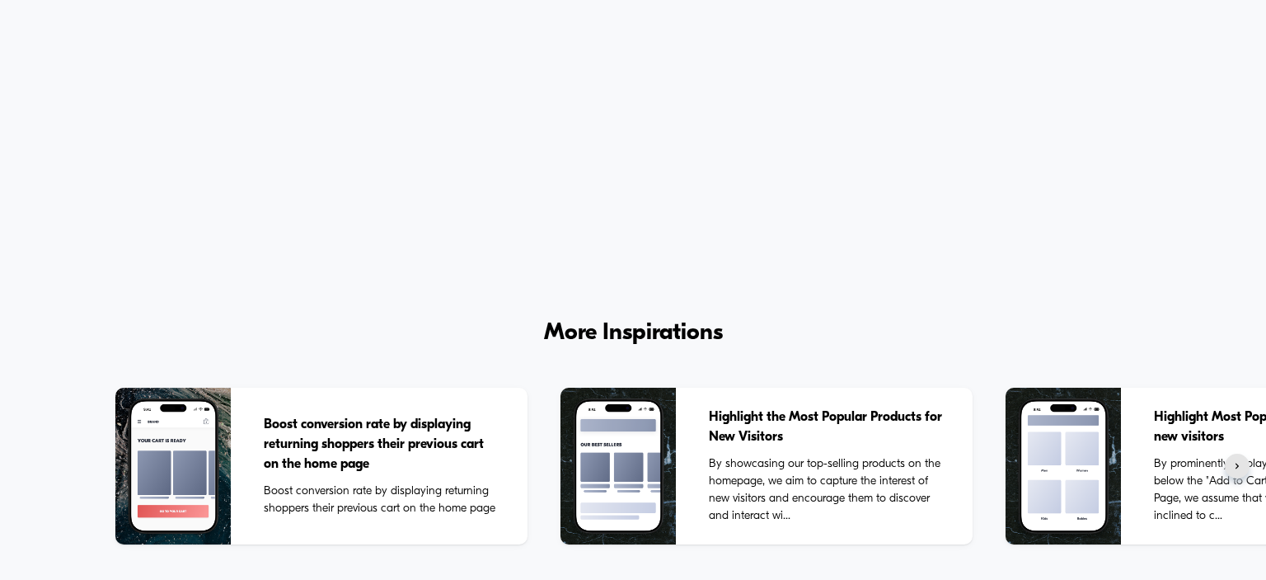
scroll to position [3050, 0]
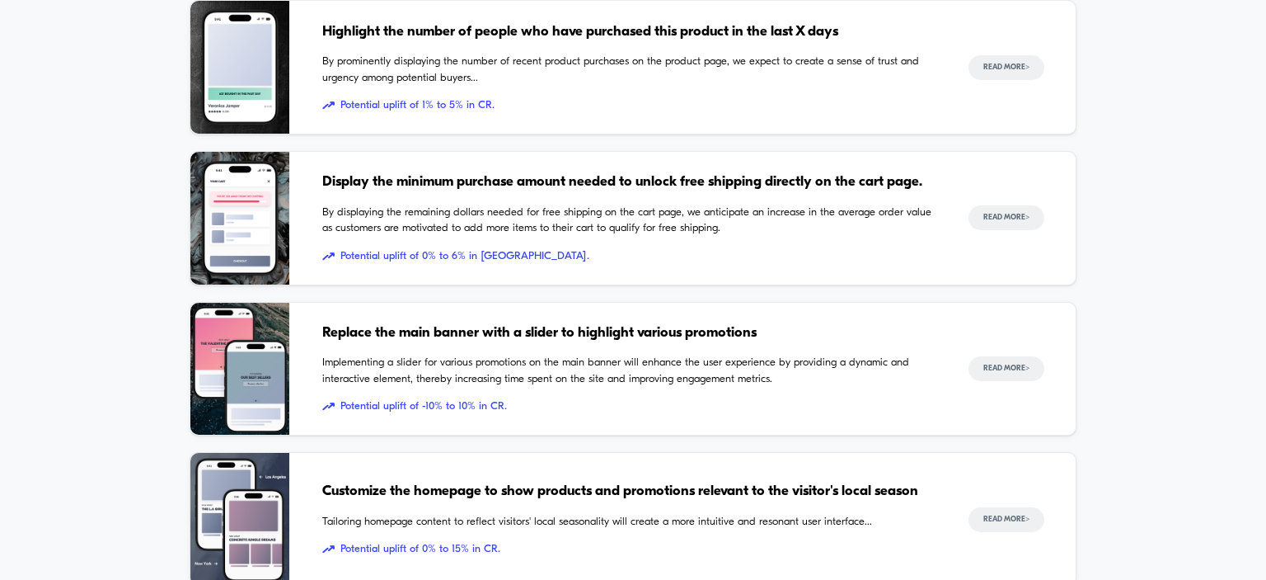
scroll to position [1209, 0]
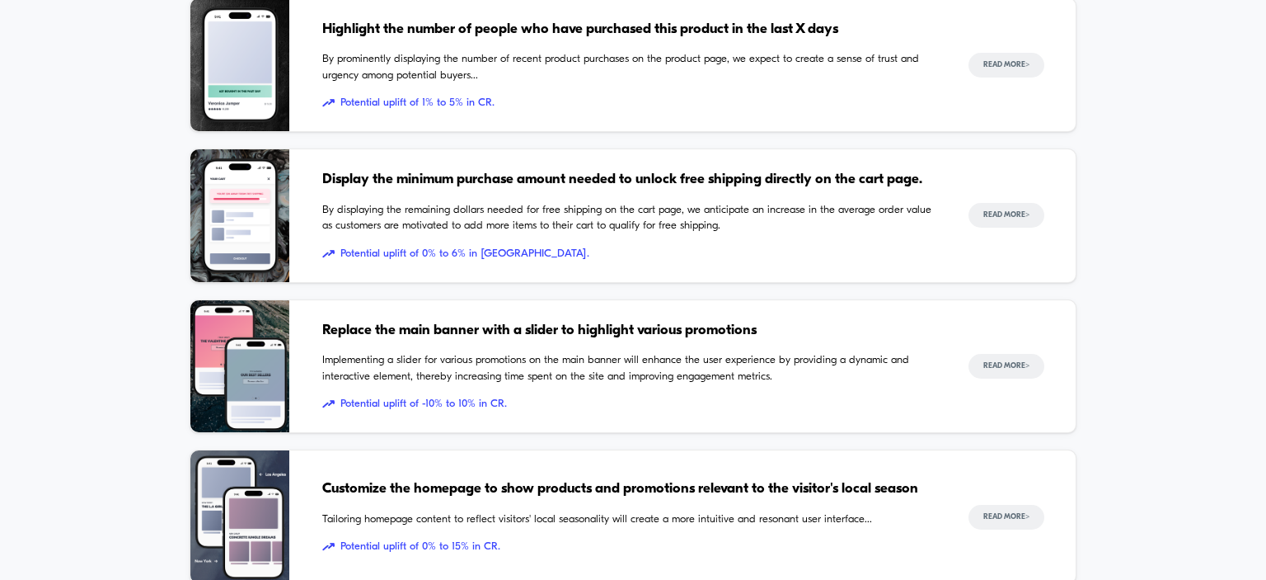
click at [572, 174] on span "Display the minimum purchase amount needed to unlock free shipping directly on …" at bounding box center [628, 179] width 613 height 21
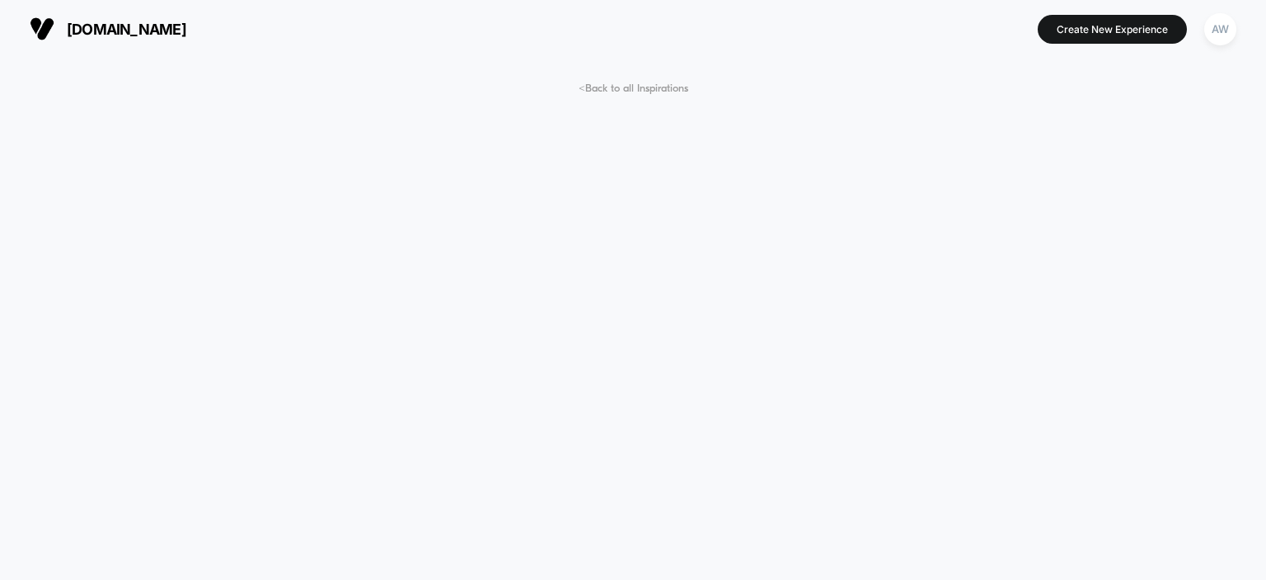
click at [186, 29] on span "[DOMAIN_NAME]" at bounding box center [127, 29] width 120 height 17
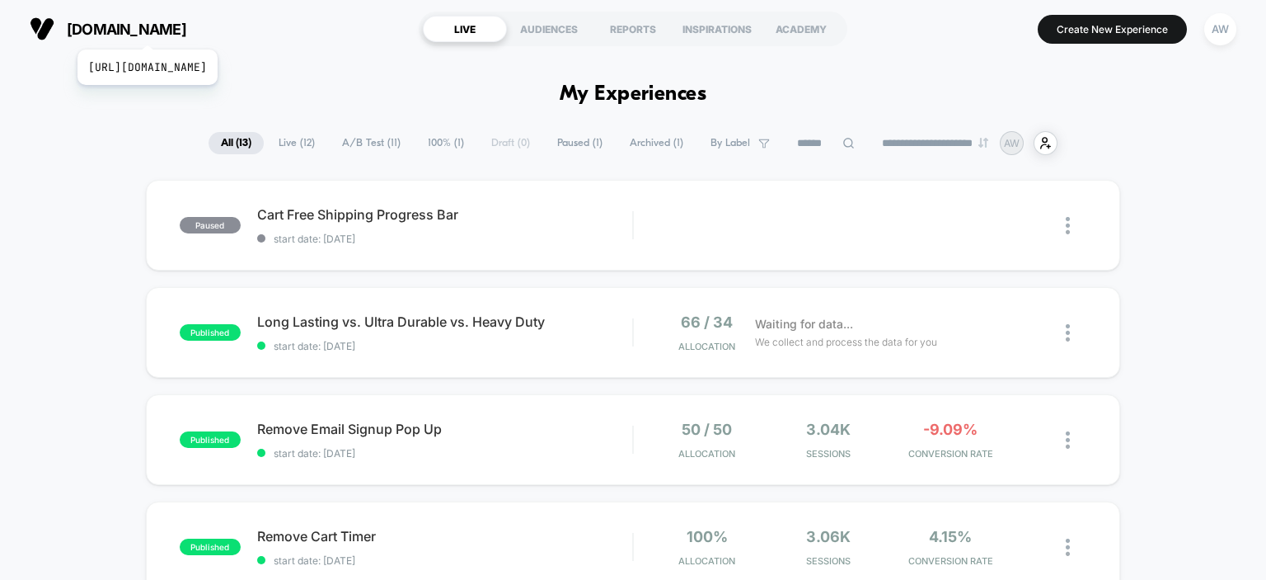
click at [186, 29] on span "[DOMAIN_NAME]" at bounding box center [127, 29] width 120 height 17
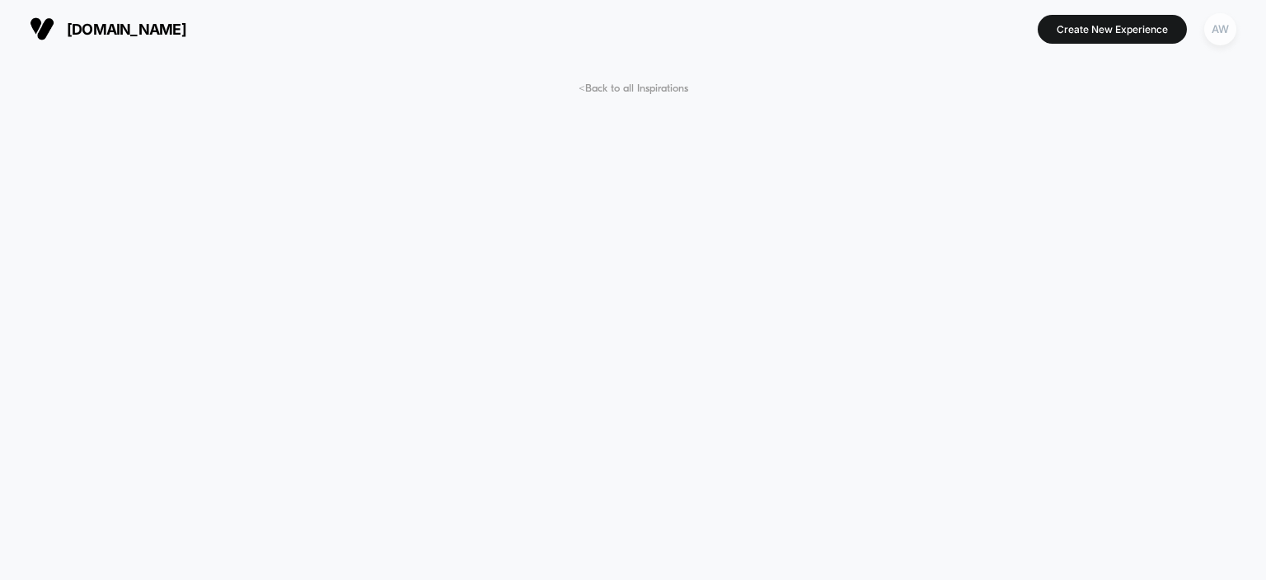
click at [1219, 24] on div "AW" at bounding box center [1221, 29] width 32 height 32
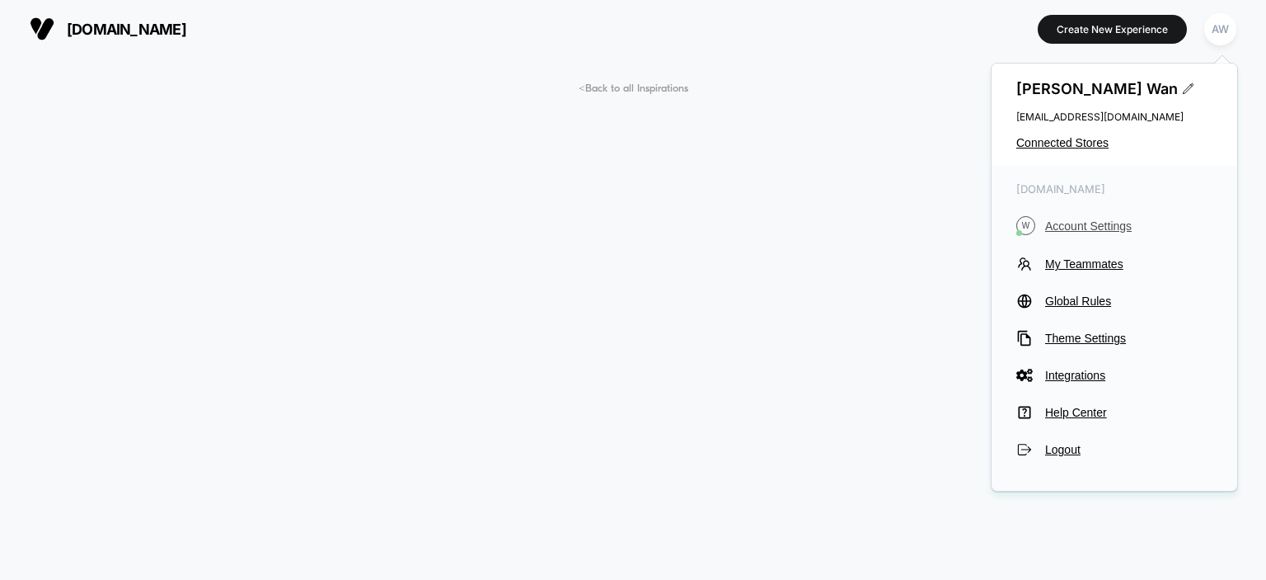
click at [1097, 232] on span "Account Settings" at bounding box center [1128, 225] width 167 height 13
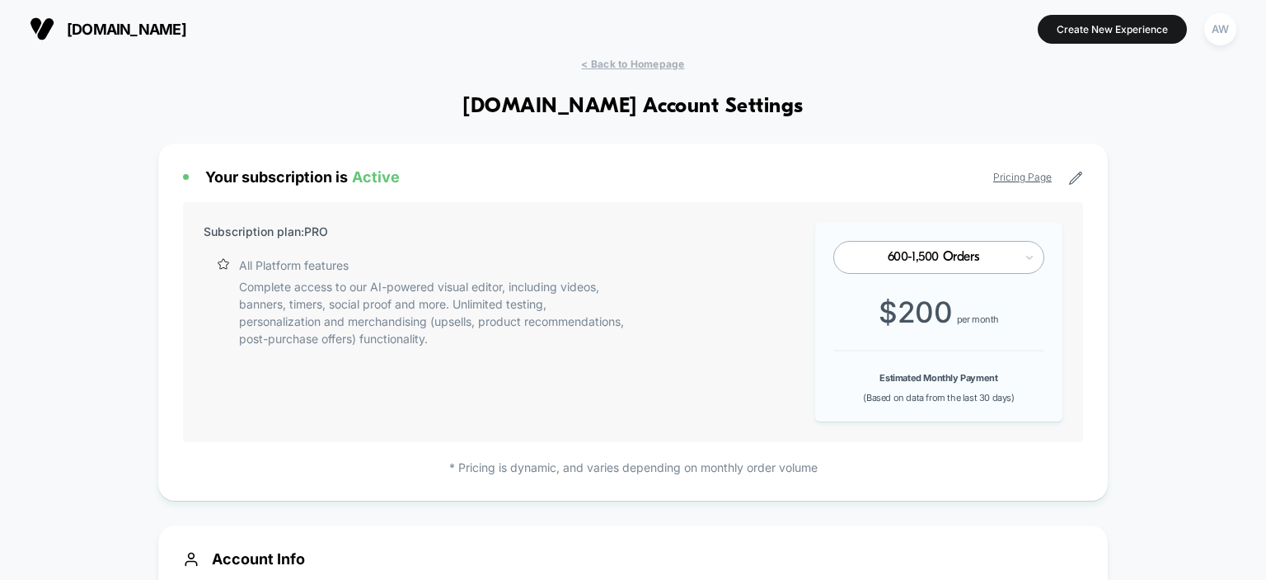
click at [1023, 259] on div "600-1,500 Orders" at bounding box center [939, 257] width 211 height 33
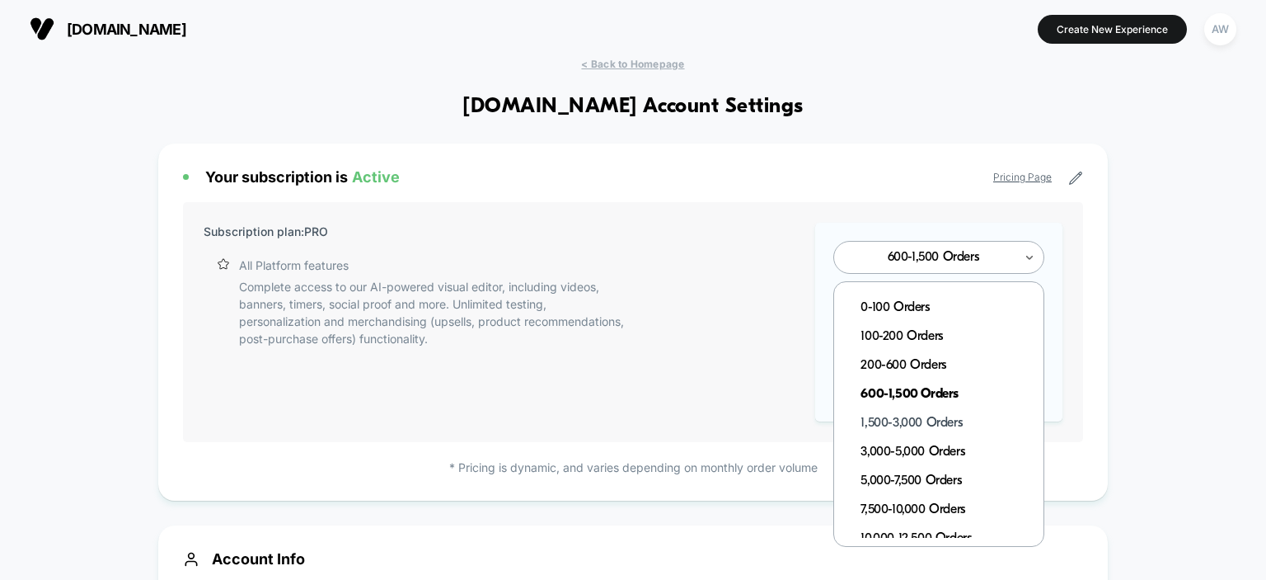
click at [951, 425] on div "1,500-3,000 Orders" at bounding box center [947, 423] width 192 height 29
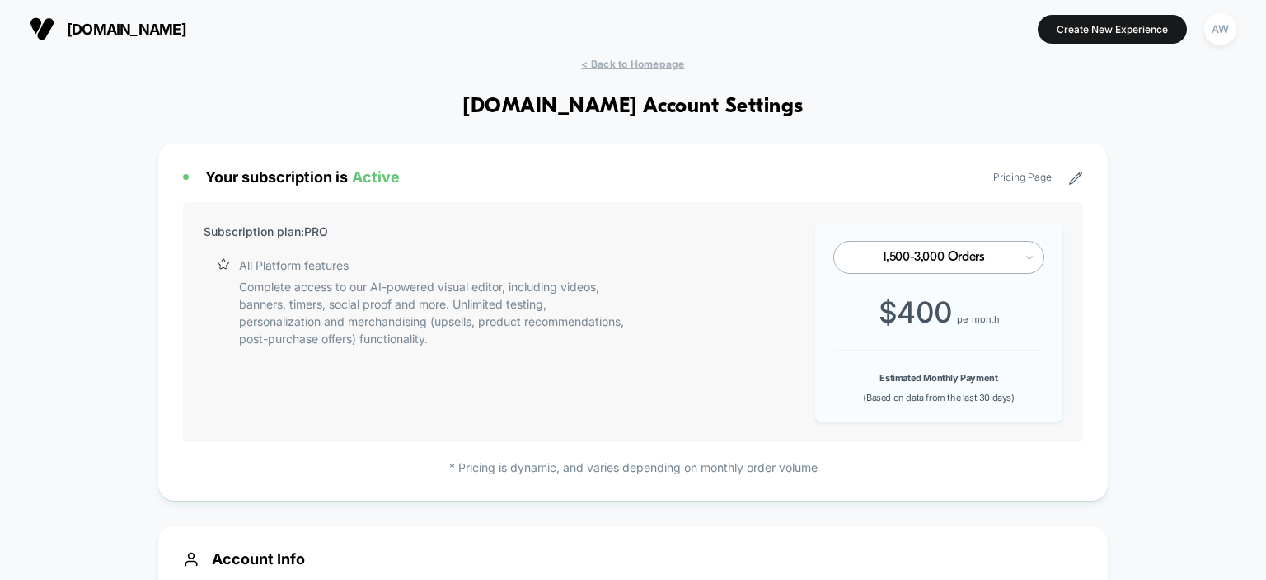
click at [1022, 247] on div "1,500-3,000 Orders" at bounding box center [939, 257] width 211 height 33
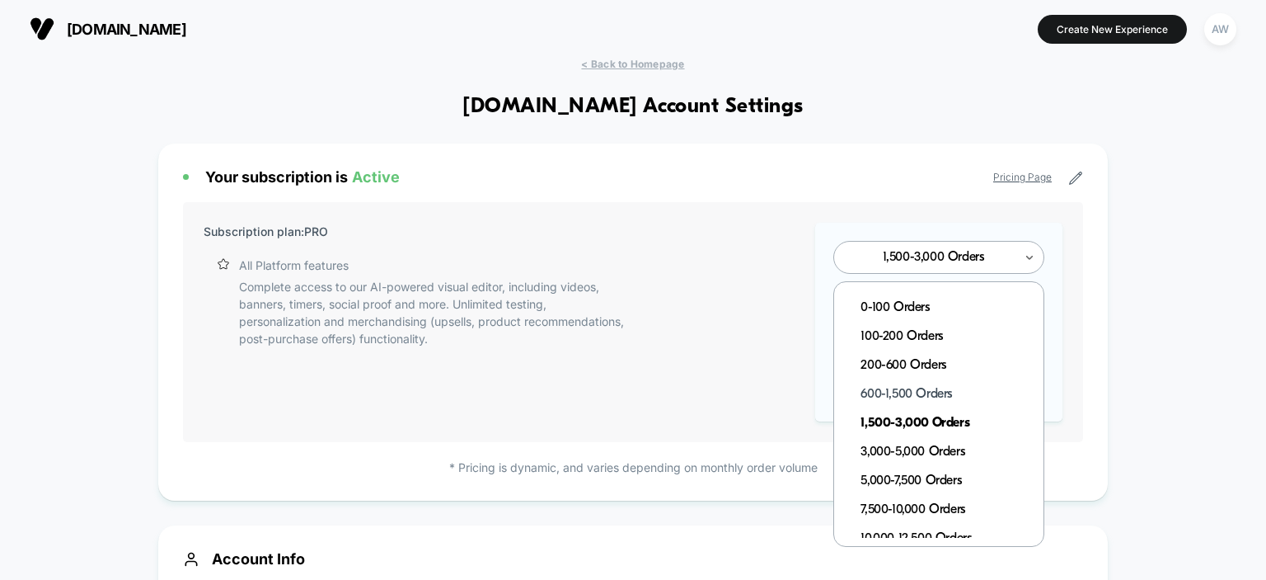
click at [946, 396] on div "600-1,500 Orders" at bounding box center [947, 394] width 192 height 29
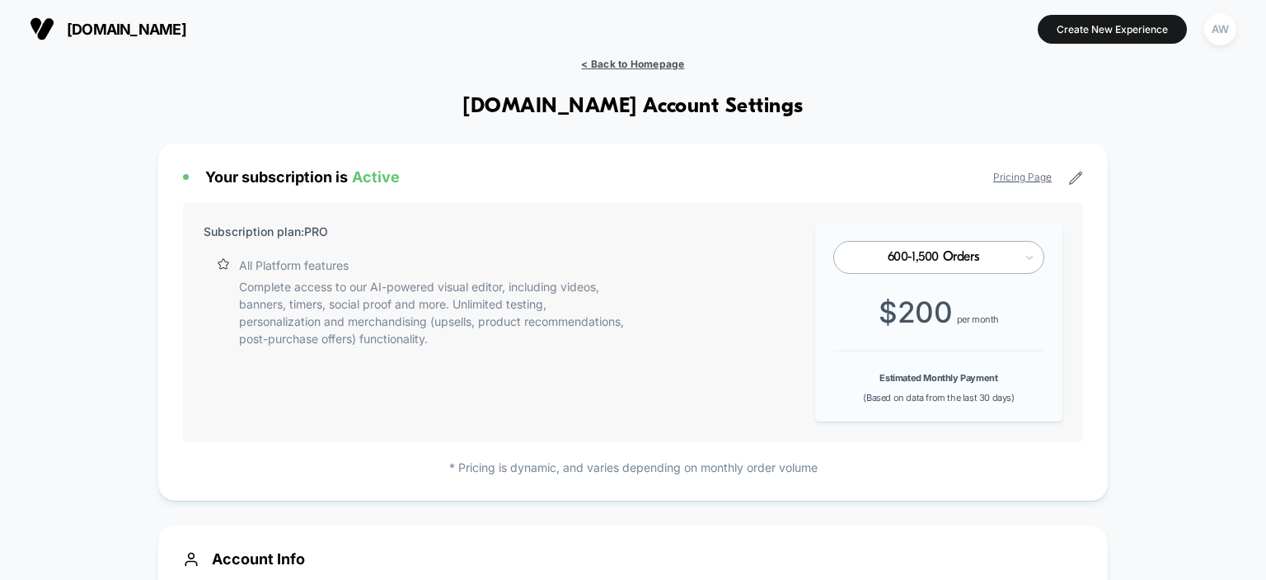
click at [613, 68] on span "< Back to Homepage" at bounding box center [632, 64] width 103 height 12
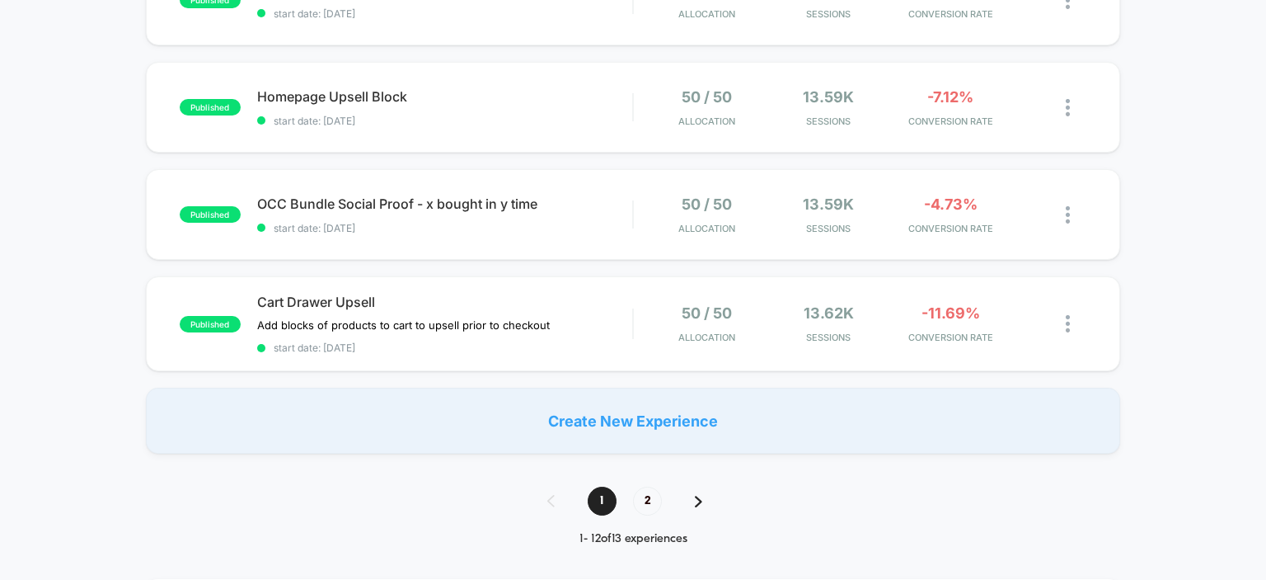
scroll to position [1083, 0]
click at [652, 504] on span "2" at bounding box center [647, 500] width 29 height 29
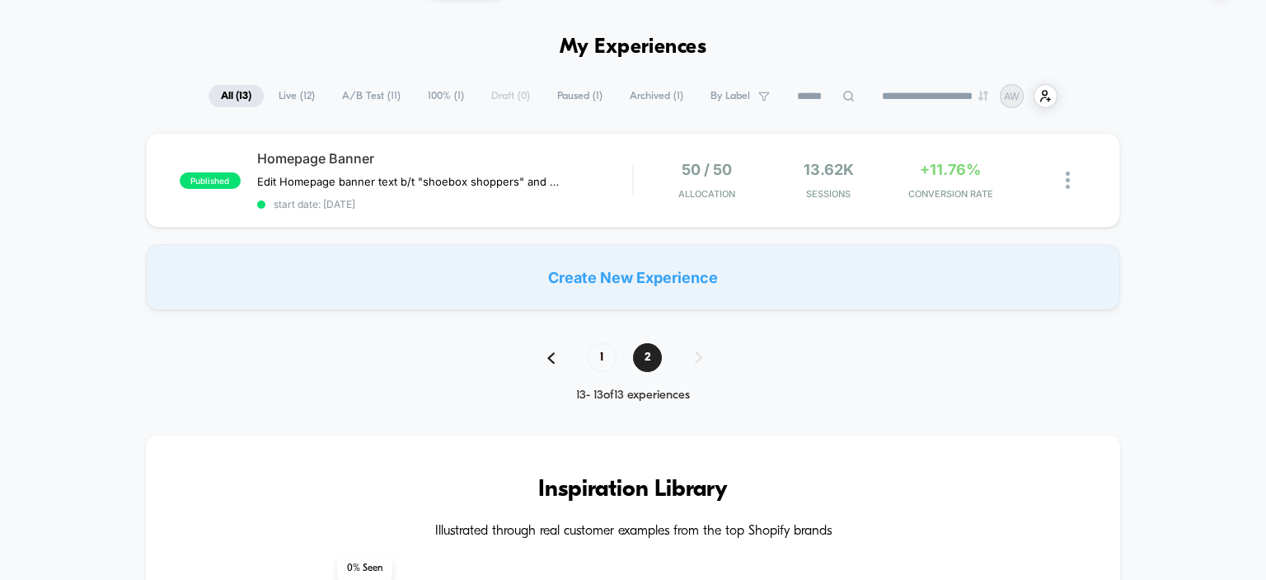
scroll to position [0, 0]
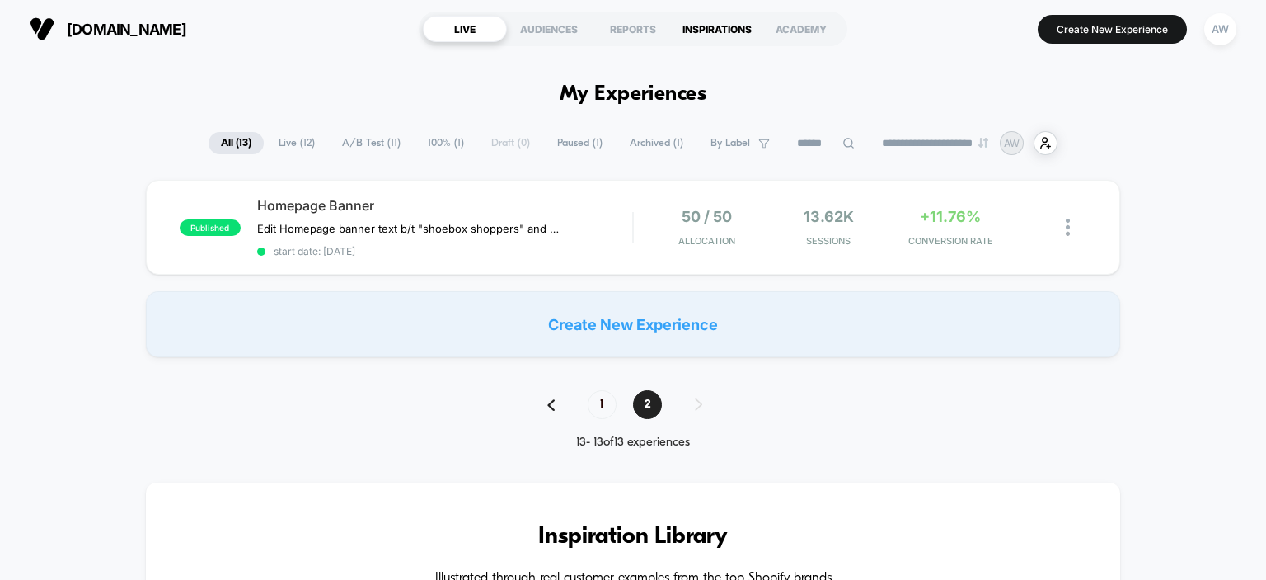
click at [710, 29] on div "INSPIRATIONS" at bounding box center [717, 29] width 84 height 26
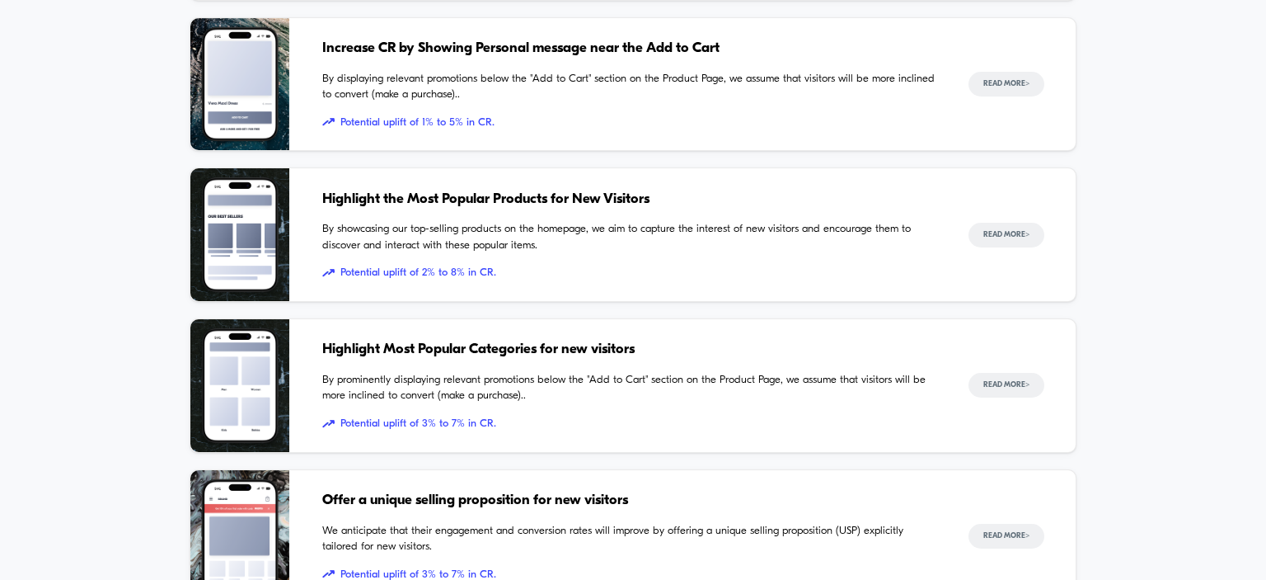
scroll to position [446, 0]
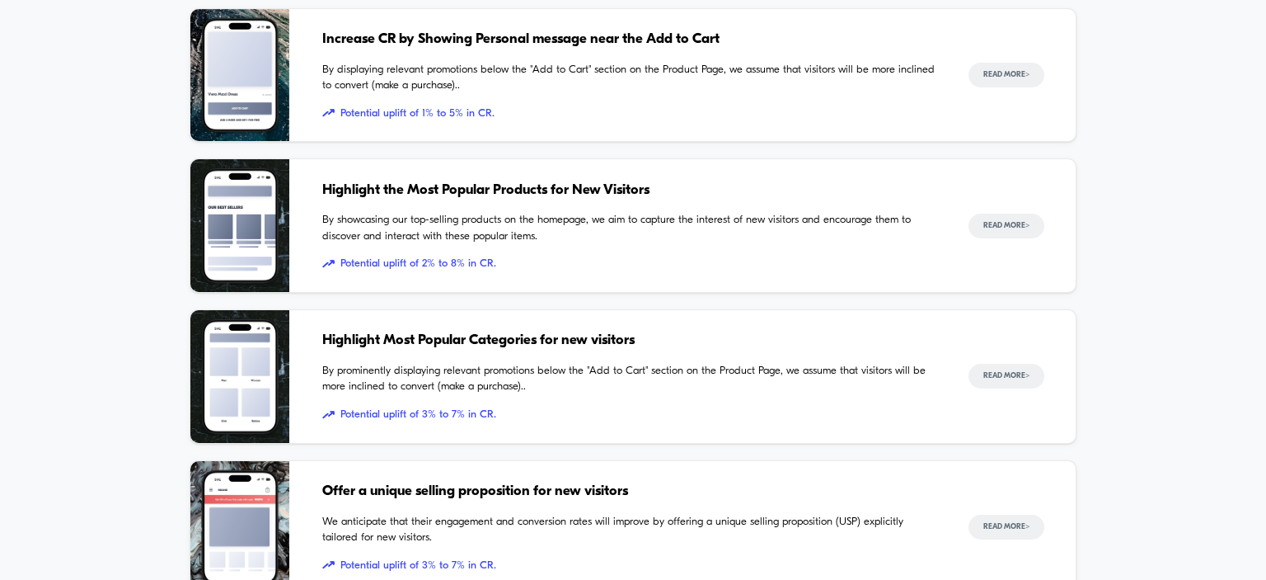
click at [503, 38] on span "Increase CR by Showing Personal message near the Add to Cart" at bounding box center [628, 39] width 613 height 21
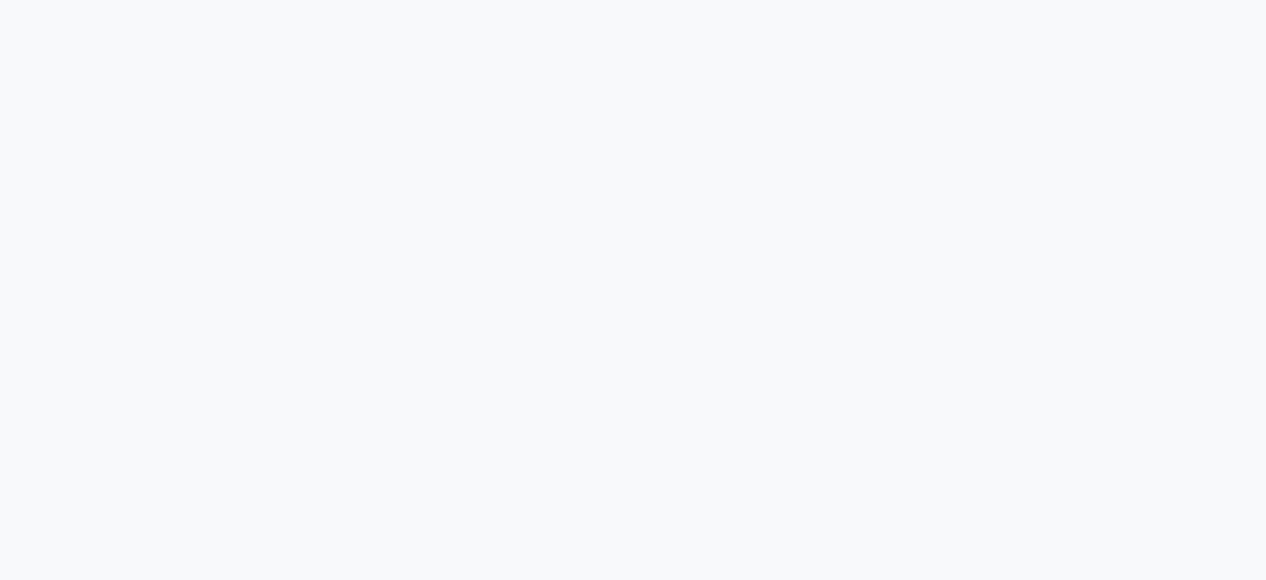
scroll to position [782, 0]
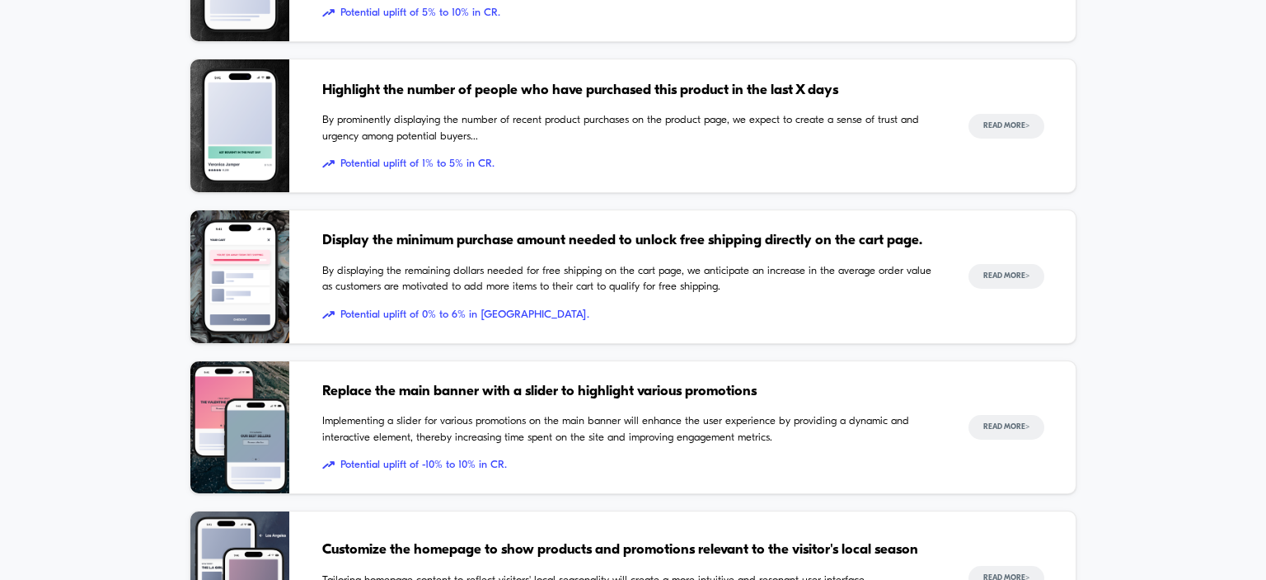
scroll to position [1149, 0]
click at [430, 92] on span "Highlight the number of people who have purchased this product in the last X da…" at bounding box center [628, 89] width 613 height 21
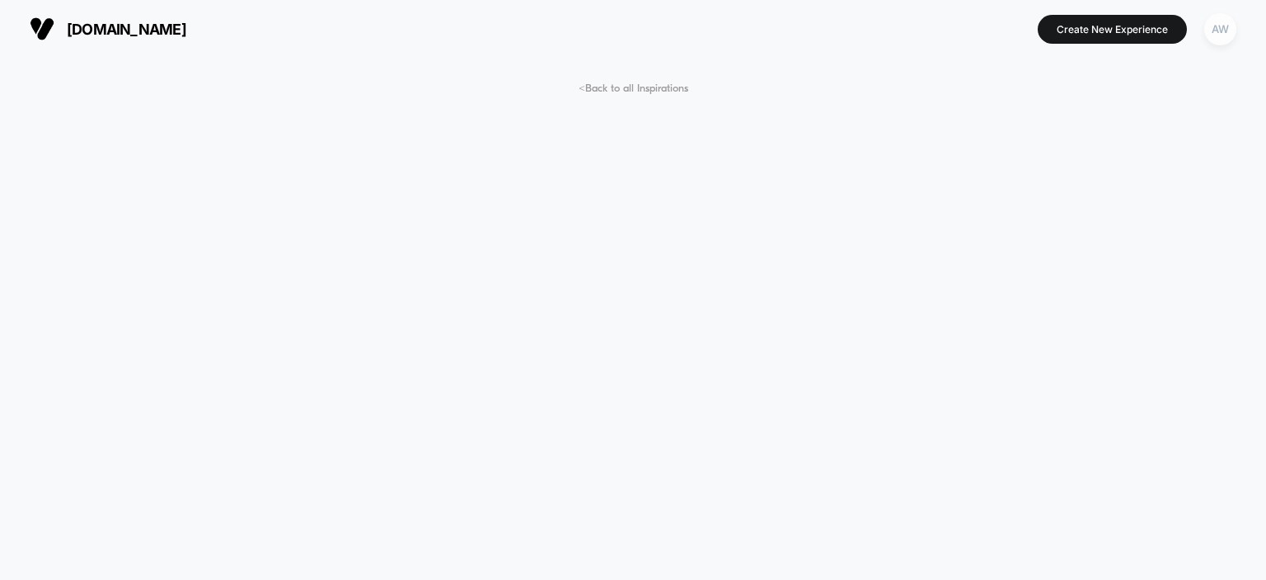
click at [1217, 31] on div "AW" at bounding box center [1221, 29] width 32 height 32
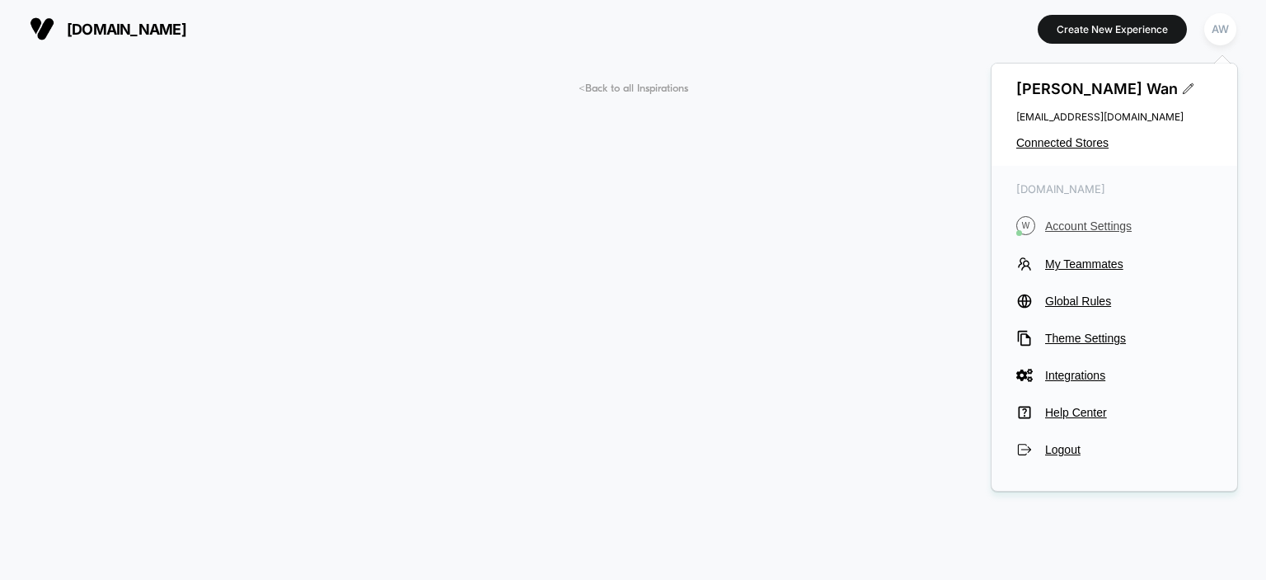
click at [1105, 226] on span "Account Settings" at bounding box center [1128, 225] width 167 height 13
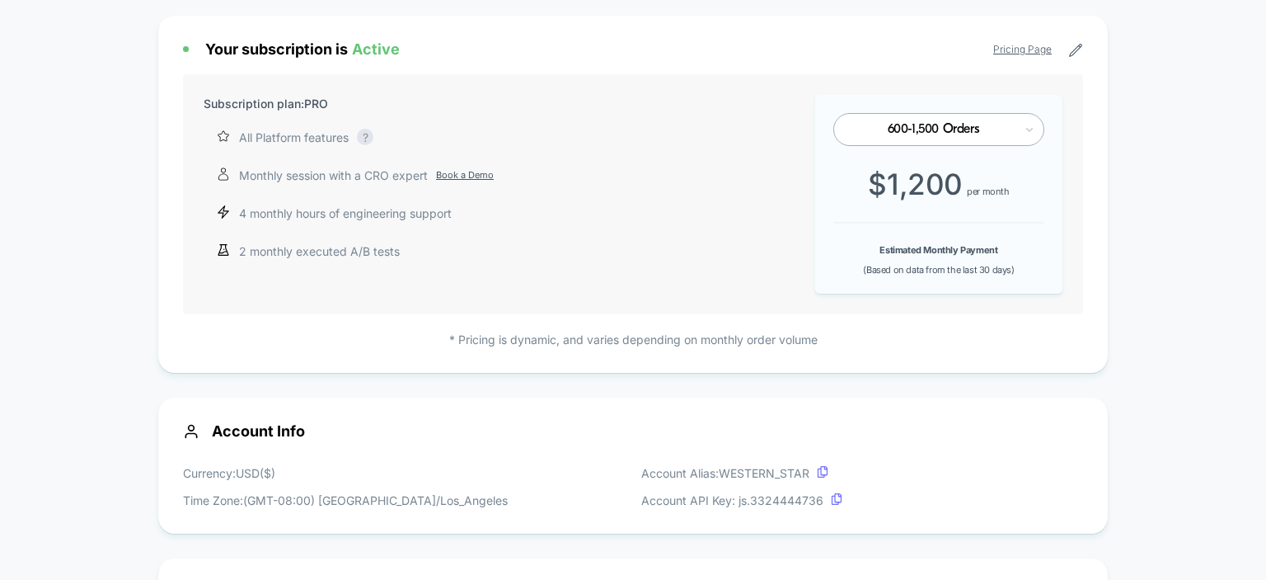
scroll to position [133, 0]
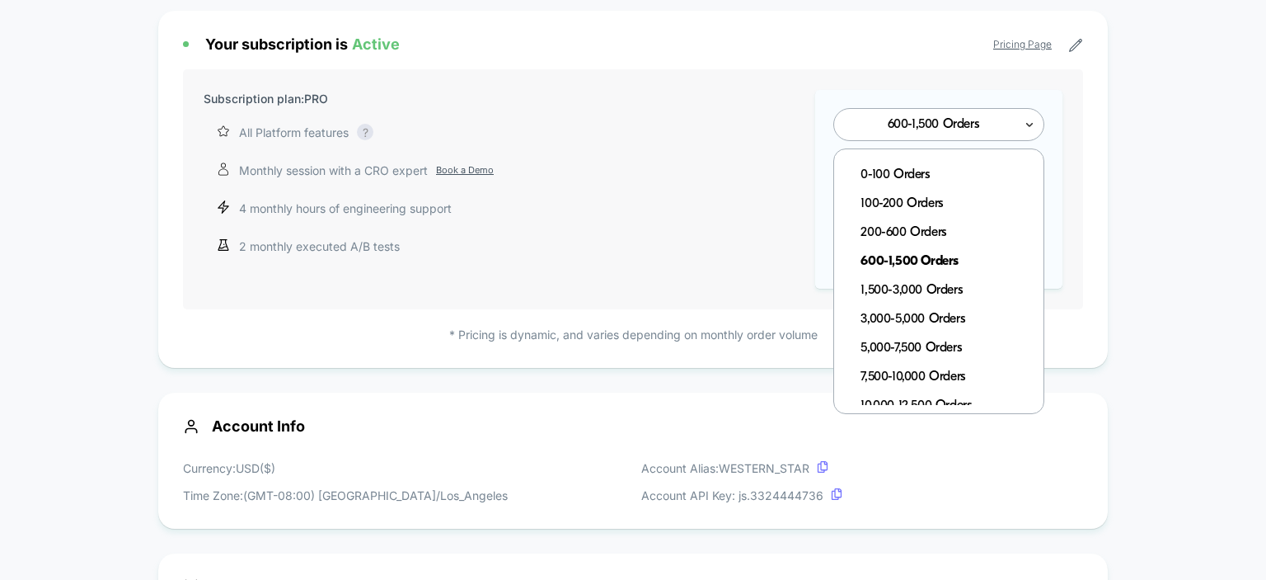
click at [1030, 128] on icon at bounding box center [1030, 124] width 12 height 16
click at [929, 237] on div "200-600 Orders" at bounding box center [947, 232] width 192 height 29
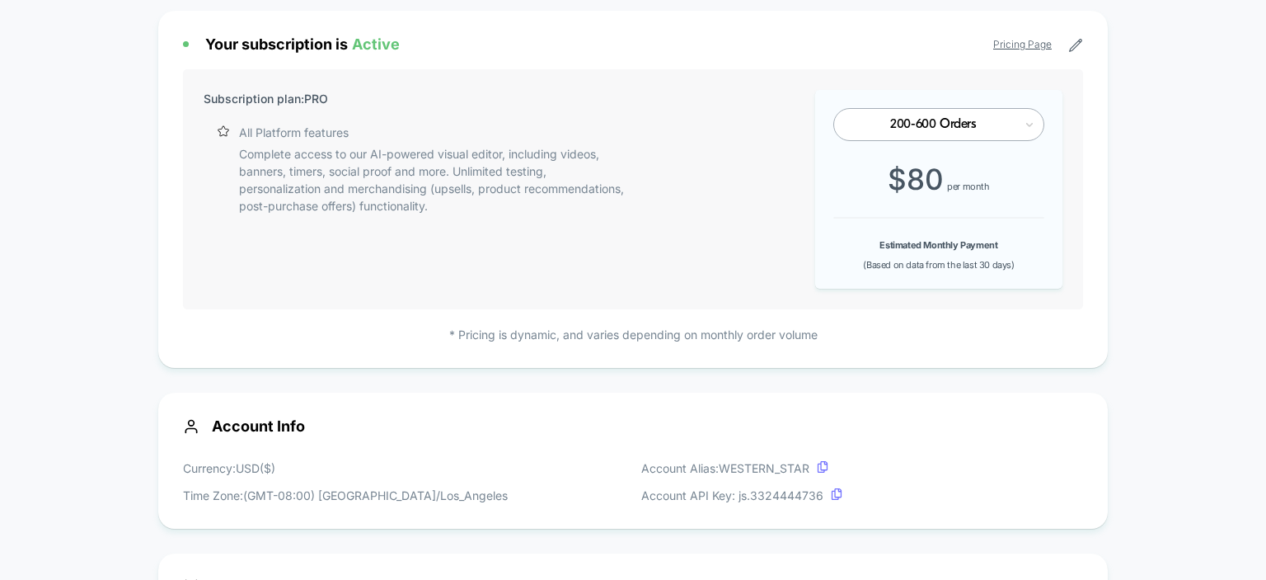
click at [643, 331] on p "* Pricing is dynamic, and varies depending on monthly order volume" at bounding box center [633, 334] width 900 height 17
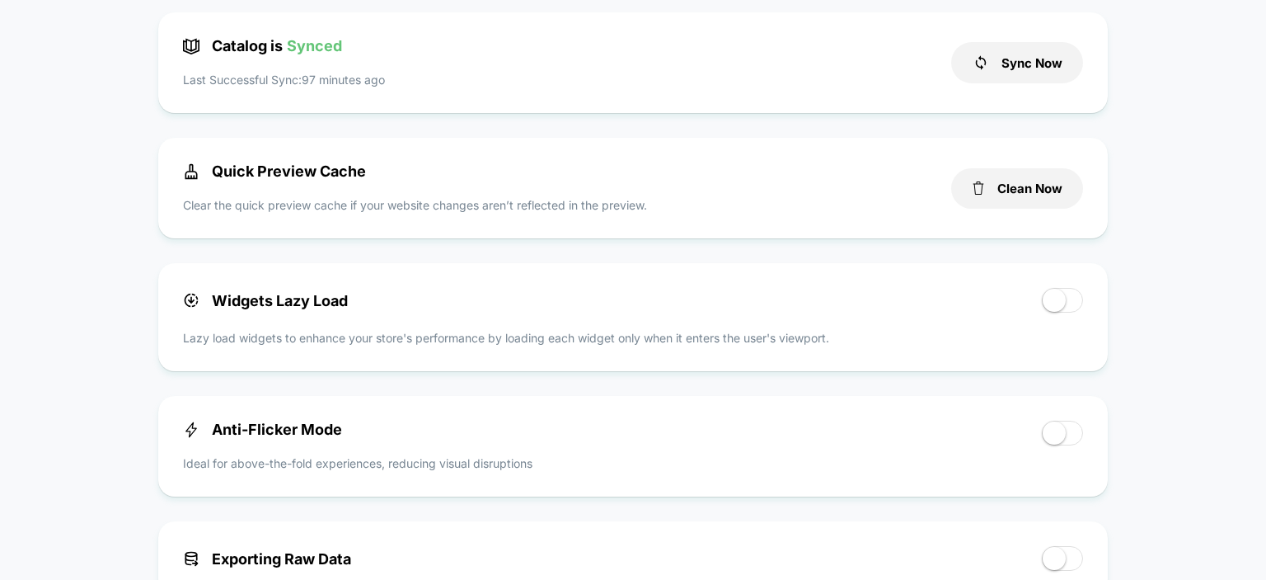
scroll to position [533, 0]
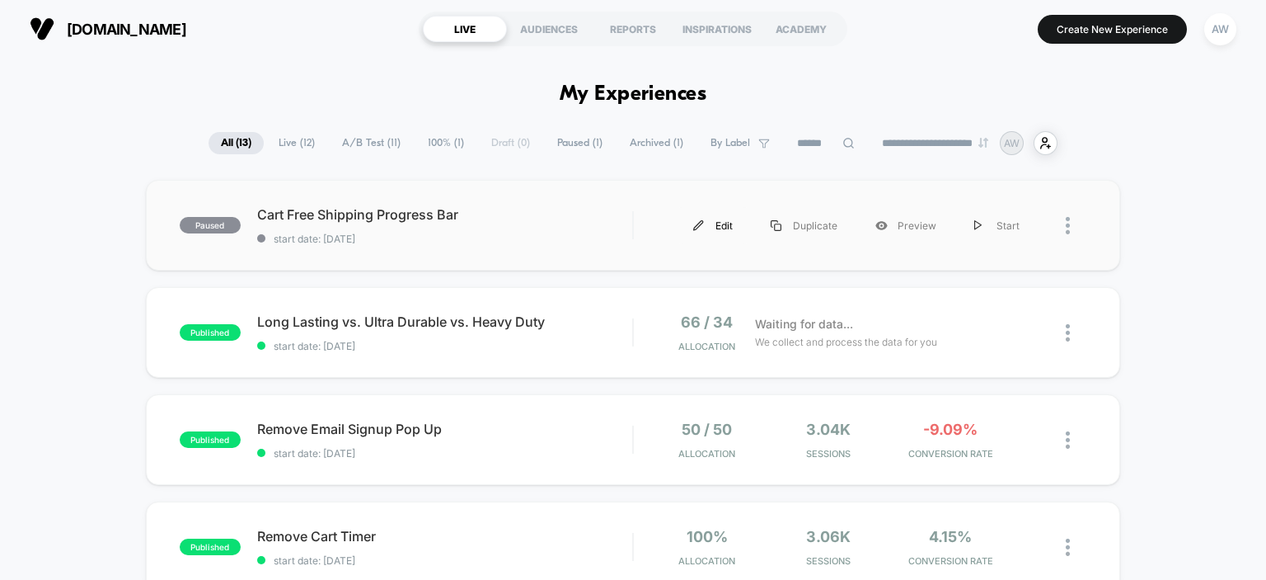
click at [717, 229] on div "Edit" at bounding box center [712, 225] width 77 height 37
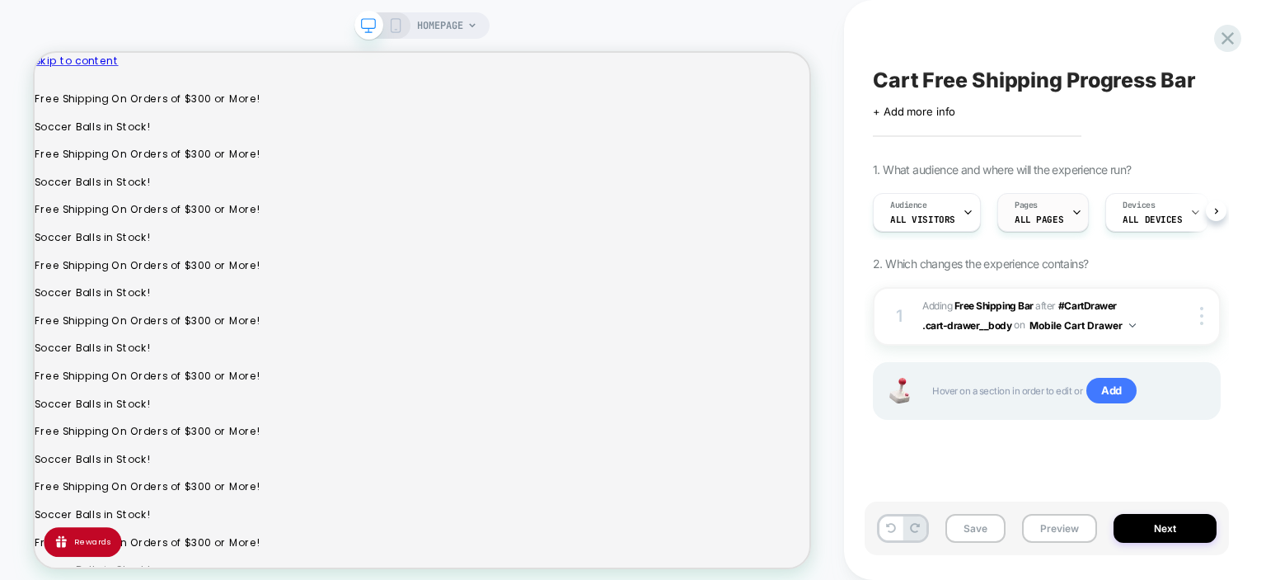
click at [1061, 216] on div "Pages ALL PAGES" at bounding box center [1039, 212] width 82 height 37
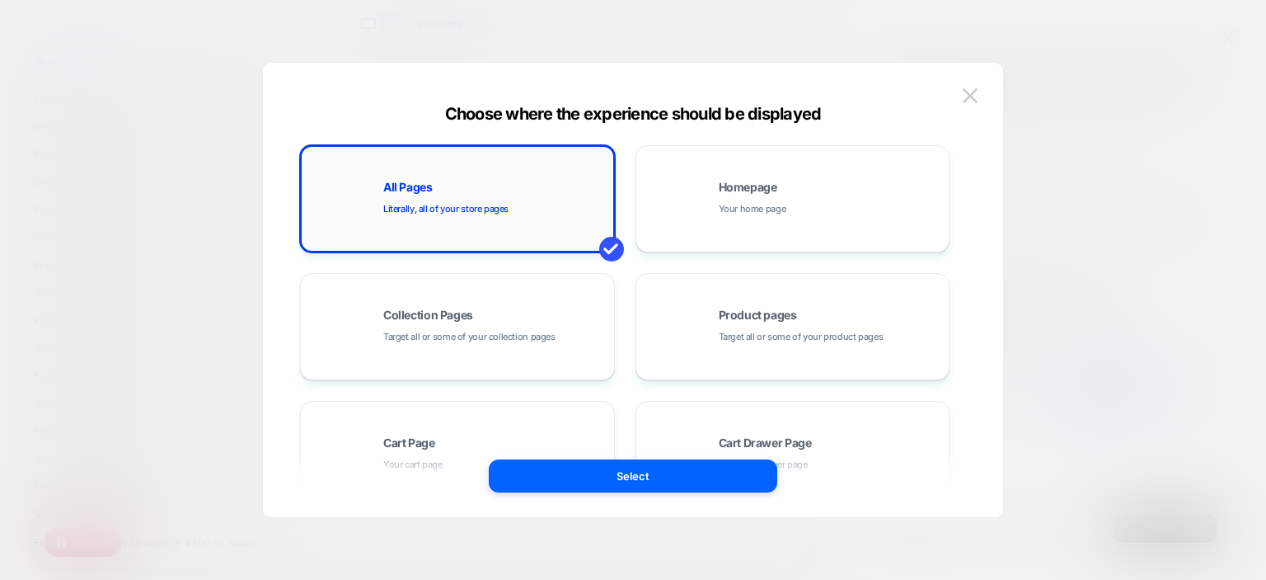
click at [546, 234] on div "All Pages Literally, all of your store pages" at bounding box center [457, 198] width 297 height 91
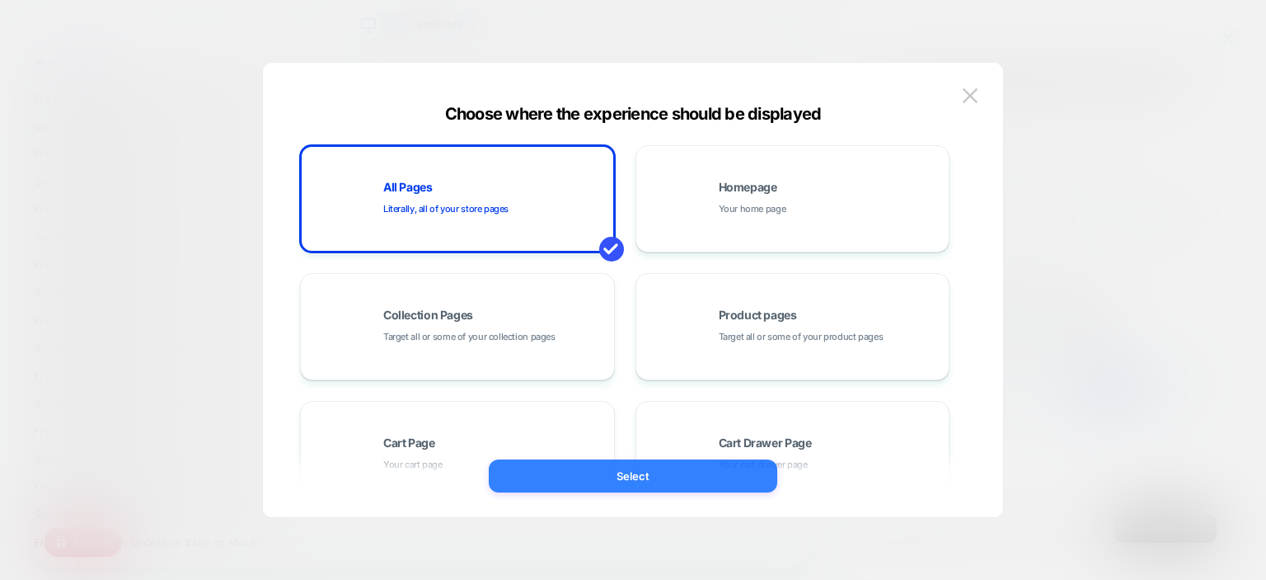
click at [658, 480] on button "Select" at bounding box center [633, 475] width 289 height 33
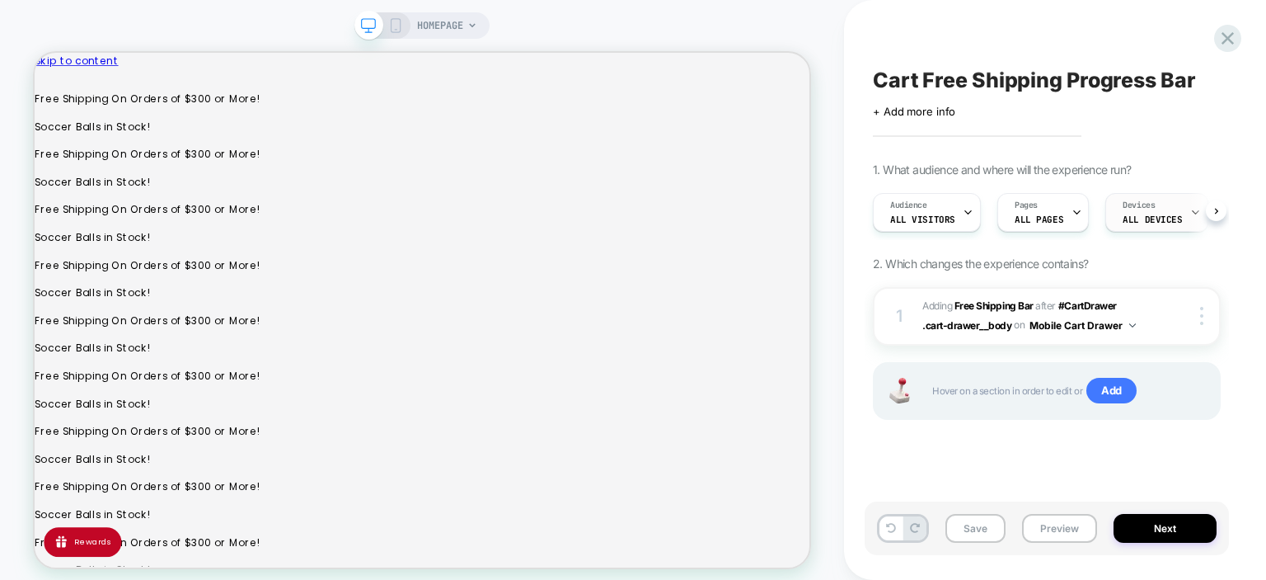
click at [1144, 225] on span "ALL DEVICES" at bounding box center [1152, 220] width 59 height 12
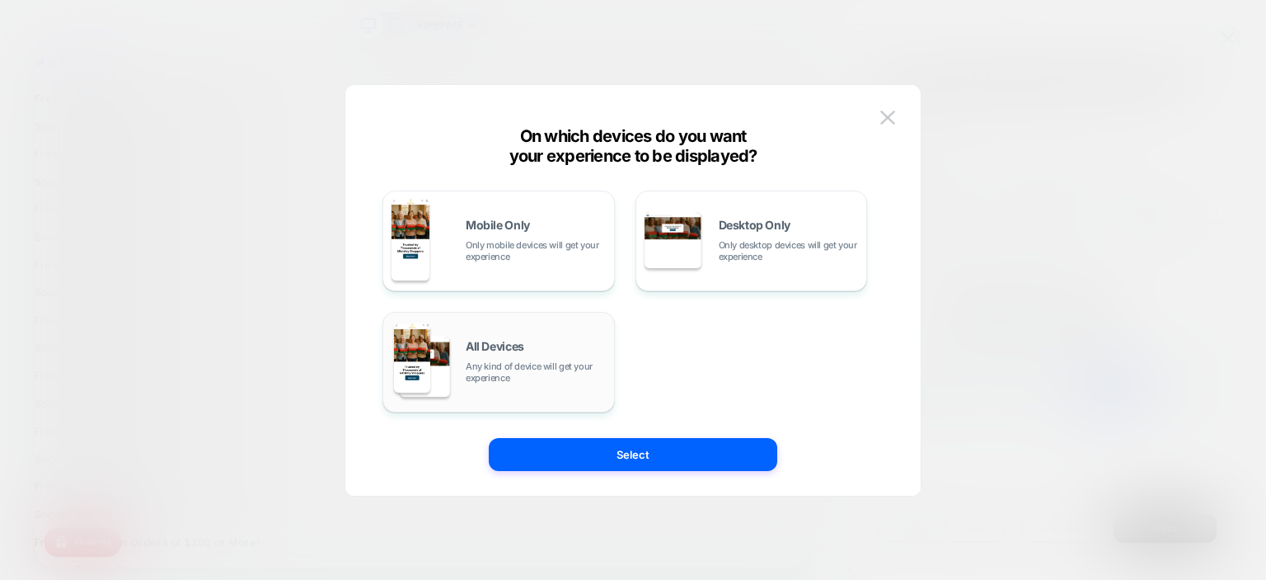
click at [556, 370] on span "Any kind of device will get your experience" at bounding box center [536, 371] width 140 height 23
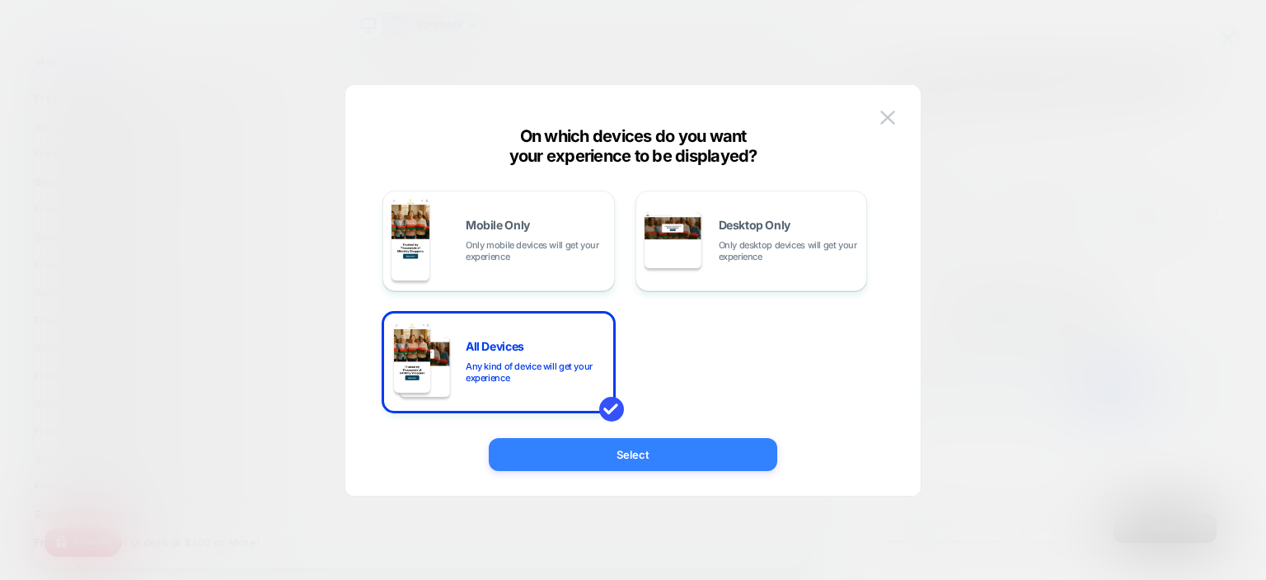
click at [648, 450] on button "Select" at bounding box center [633, 454] width 289 height 33
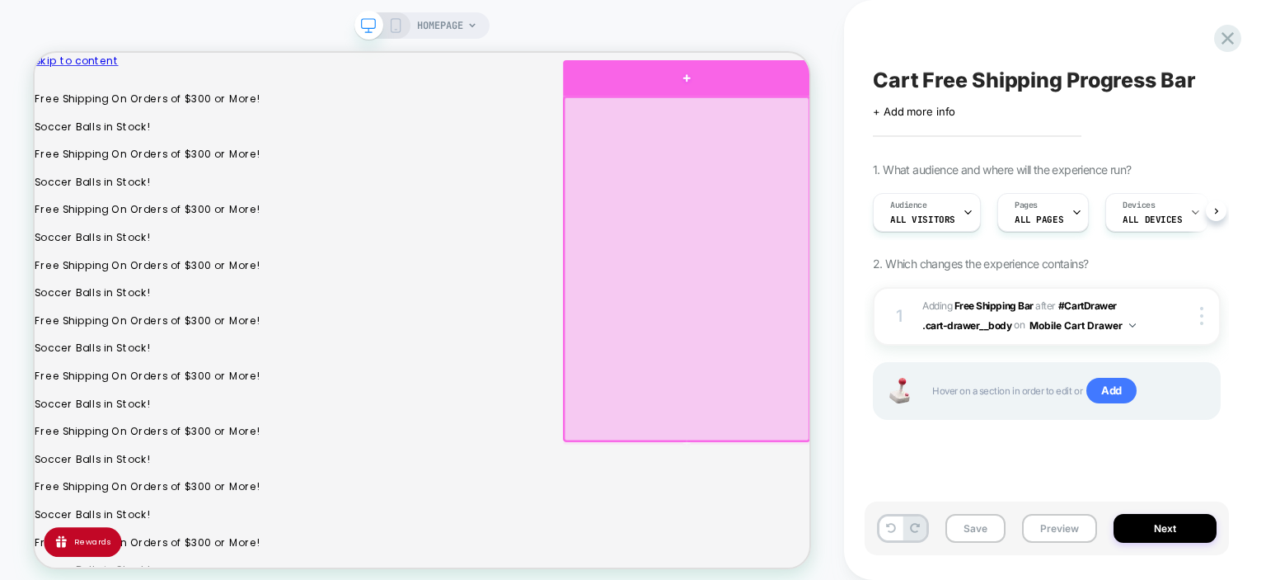
click at [915, 85] on div at bounding box center [905, 87] width 330 height 48
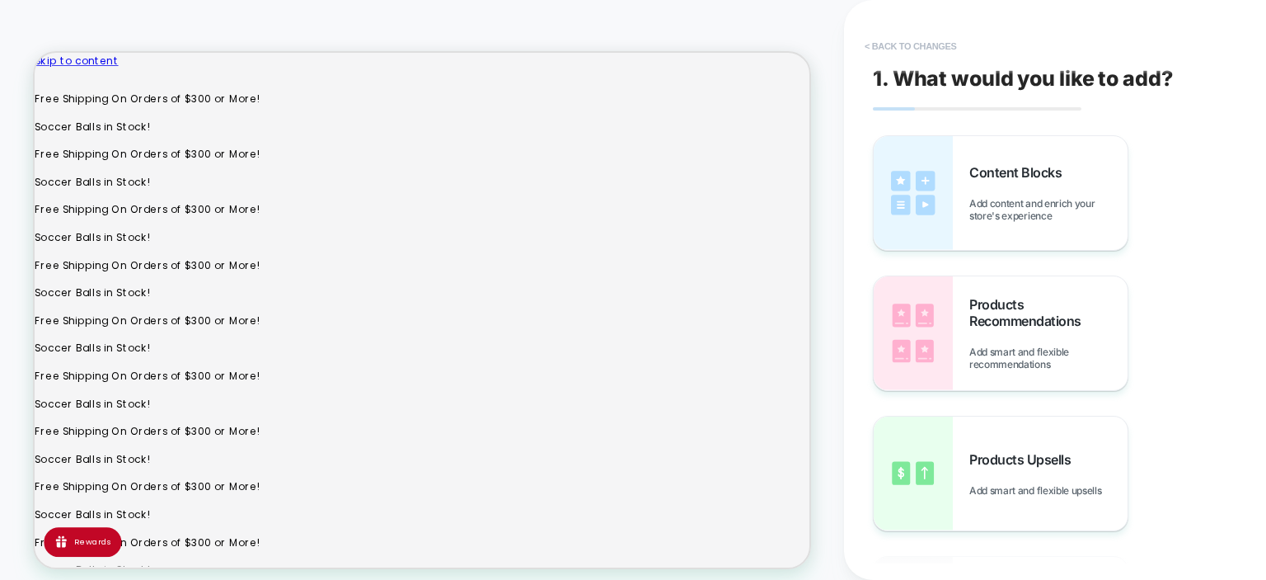
click at [894, 44] on button "< Back to changes" at bounding box center [911, 46] width 109 height 26
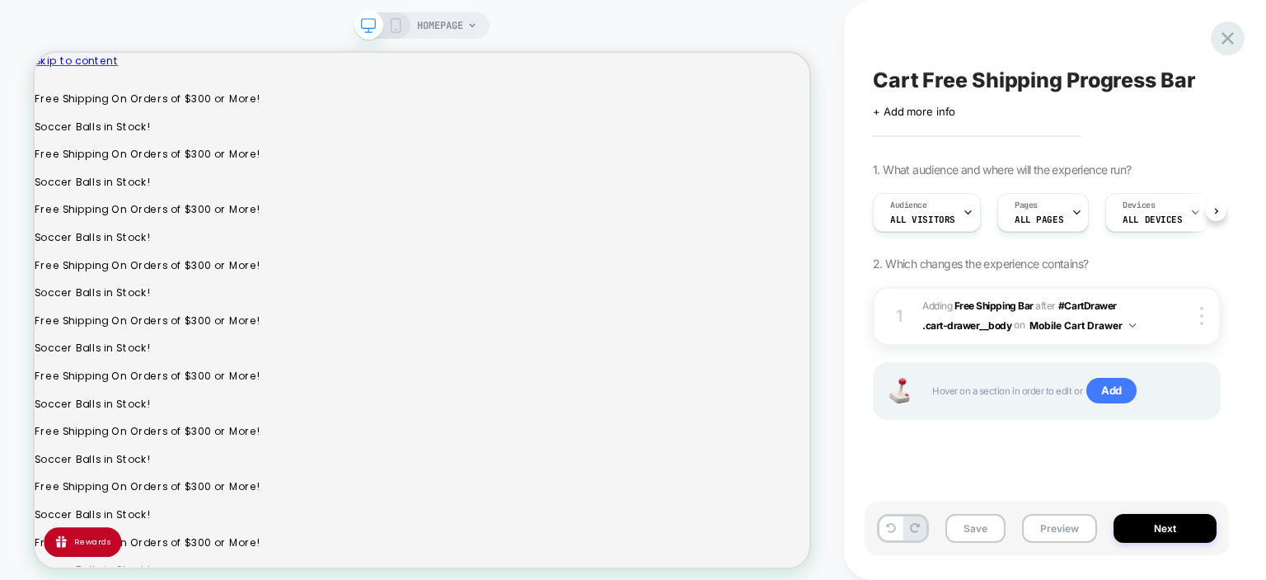
click at [1223, 38] on icon at bounding box center [1228, 38] width 22 height 22
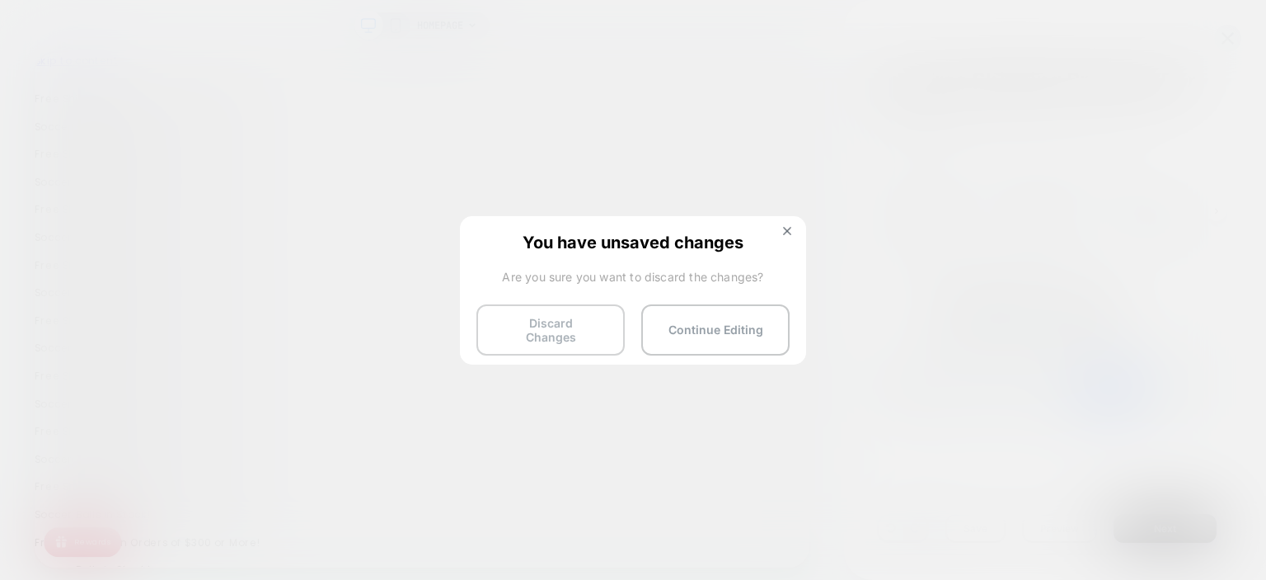
click at [589, 318] on button "Discard Changes" at bounding box center [551, 329] width 148 height 51
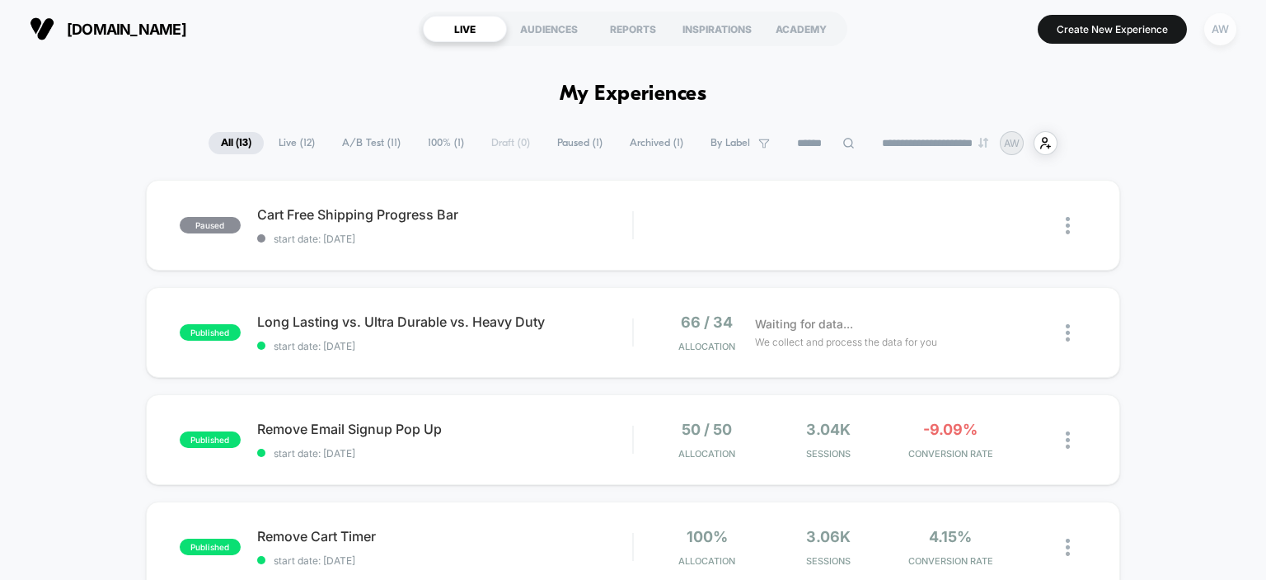
click at [1232, 35] on div "AW" at bounding box center [1221, 29] width 32 height 32
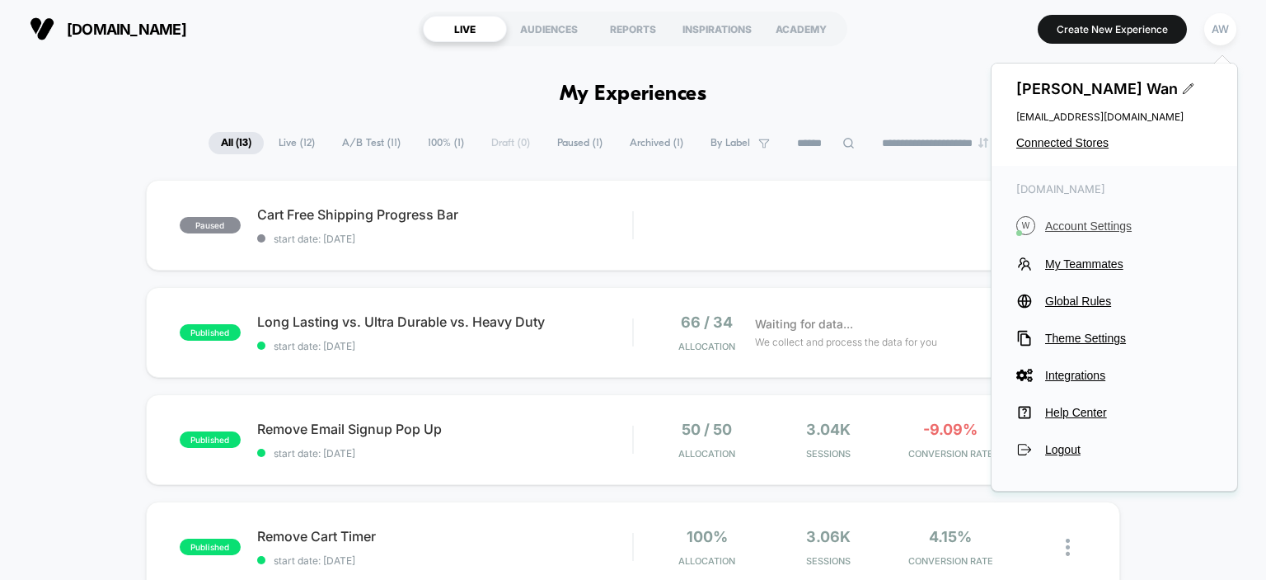
click at [1089, 229] on span "Account Settings" at bounding box center [1128, 225] width 167 height 13
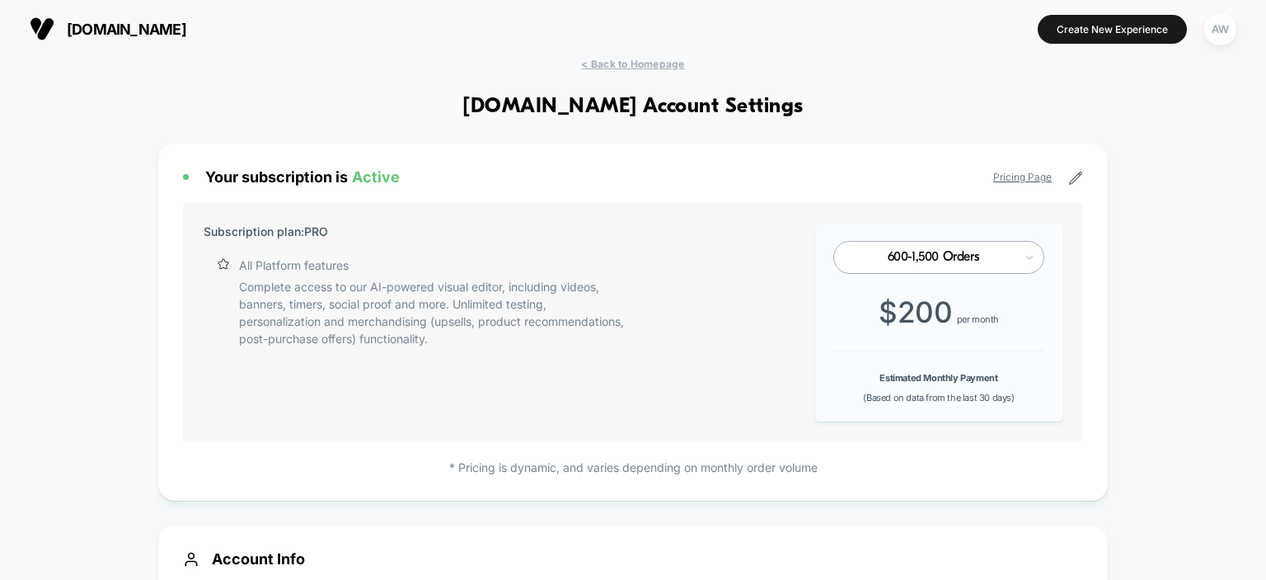
click at [1037, 269] on div "600-1,500 Orders" at bounding box center [939, 257] width 211 height 33
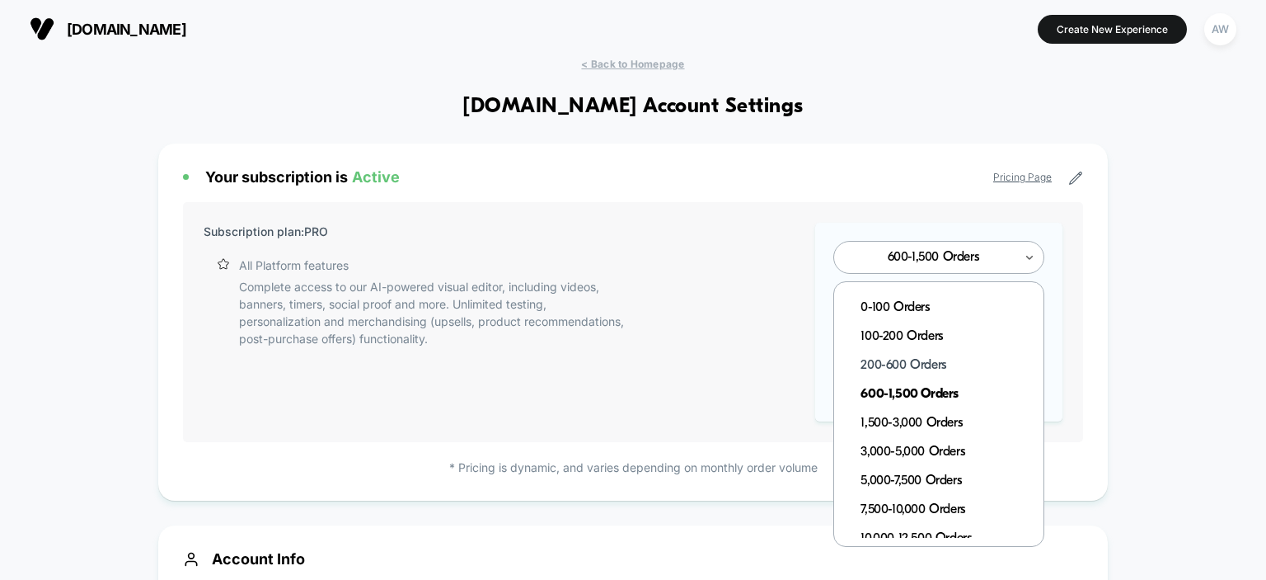
click at [960, 373] on div "200-600 Orders" at bounding box center [947, 365] width 192 height 29
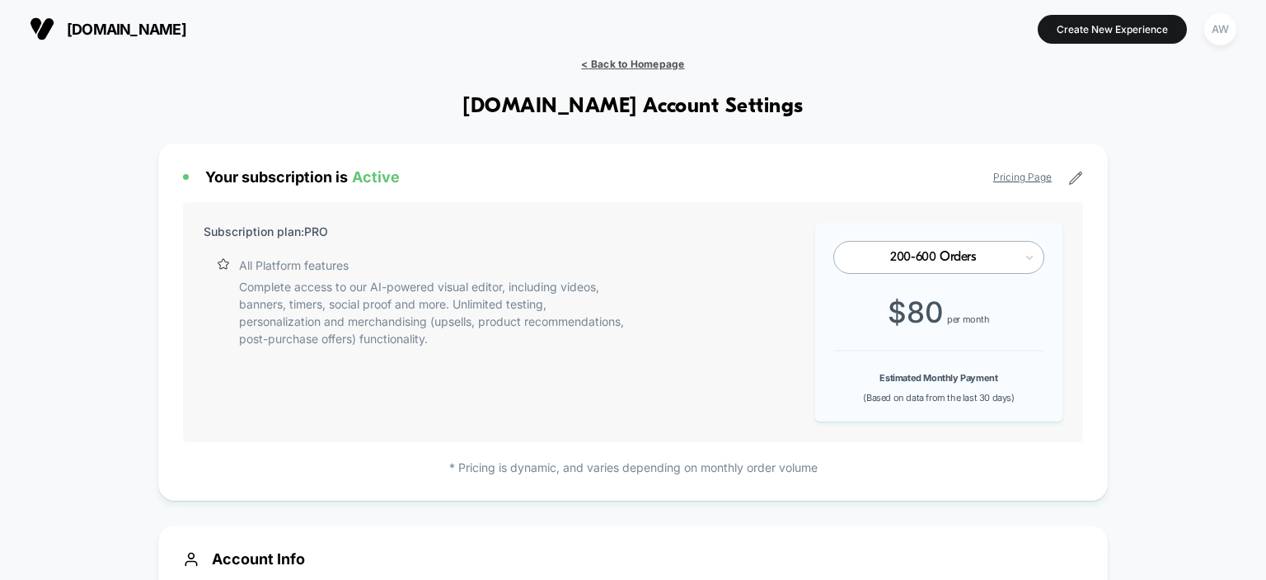
click at [660, 68] on span "< Back to Homepage" at bounding box center [632, 64] width 103 height 12
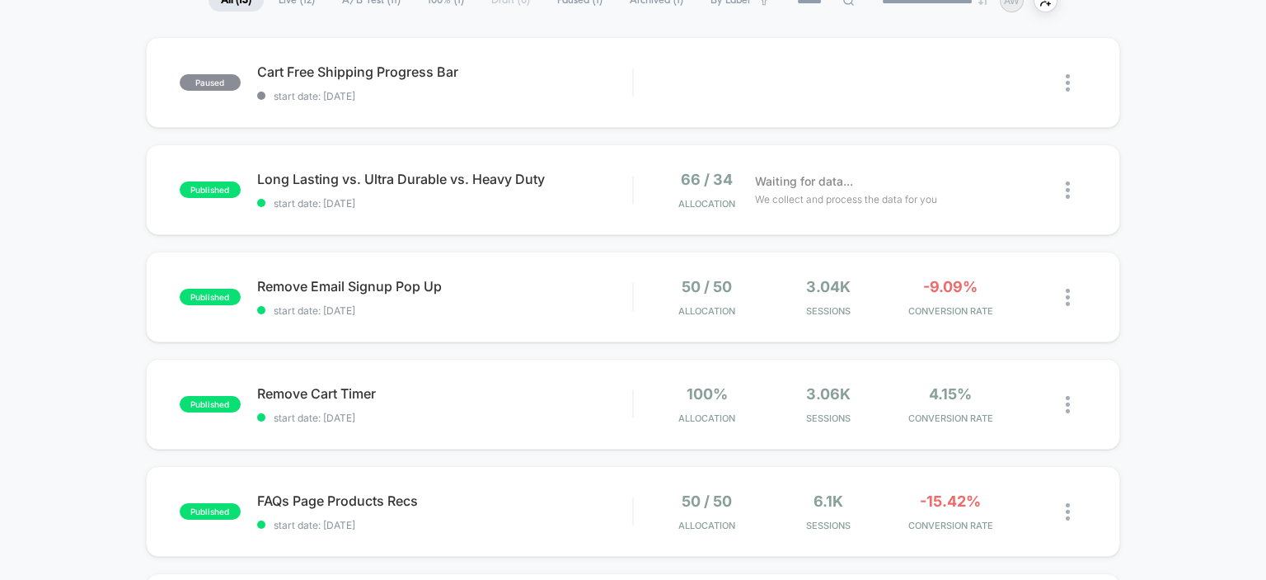
scroll to position [167, 0]
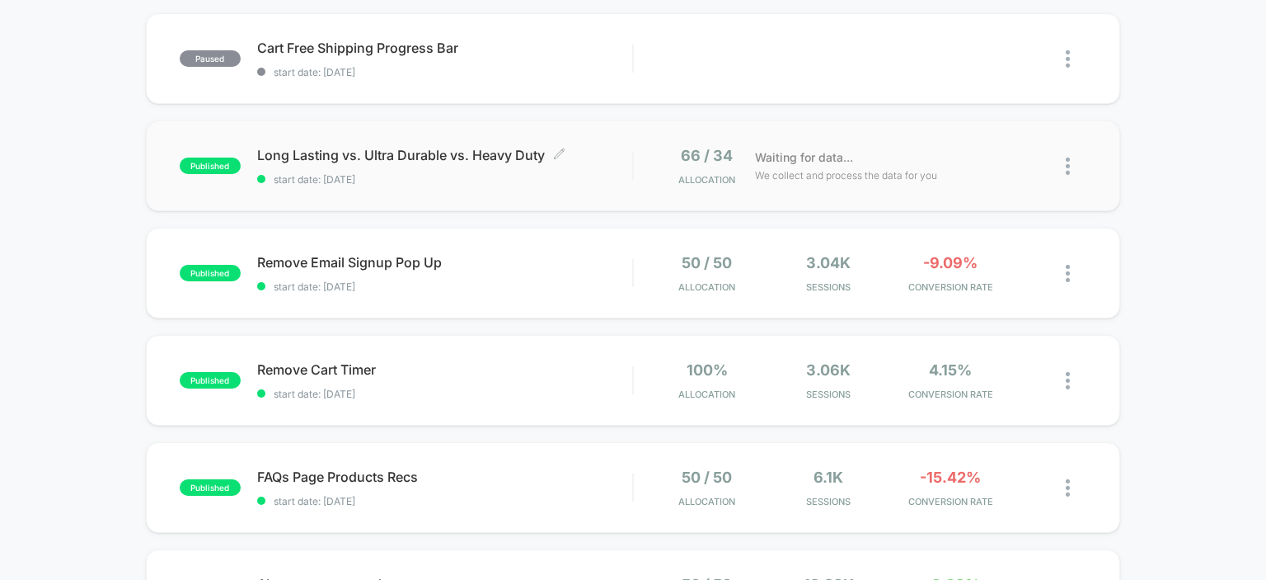
click at [462, 158] on span "Long Lasting vs. Ultra Durable vs. Heavy Duty Click to edit experience details" at bounding box center [445, 155] width 376 height 16
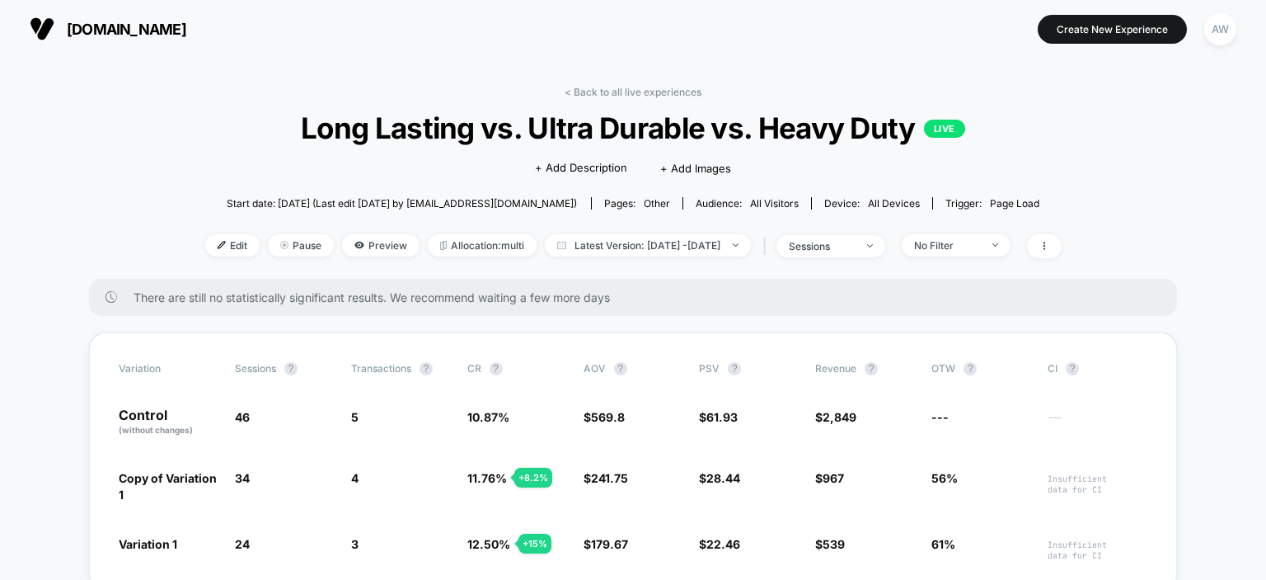
scroll to position [206, 0]
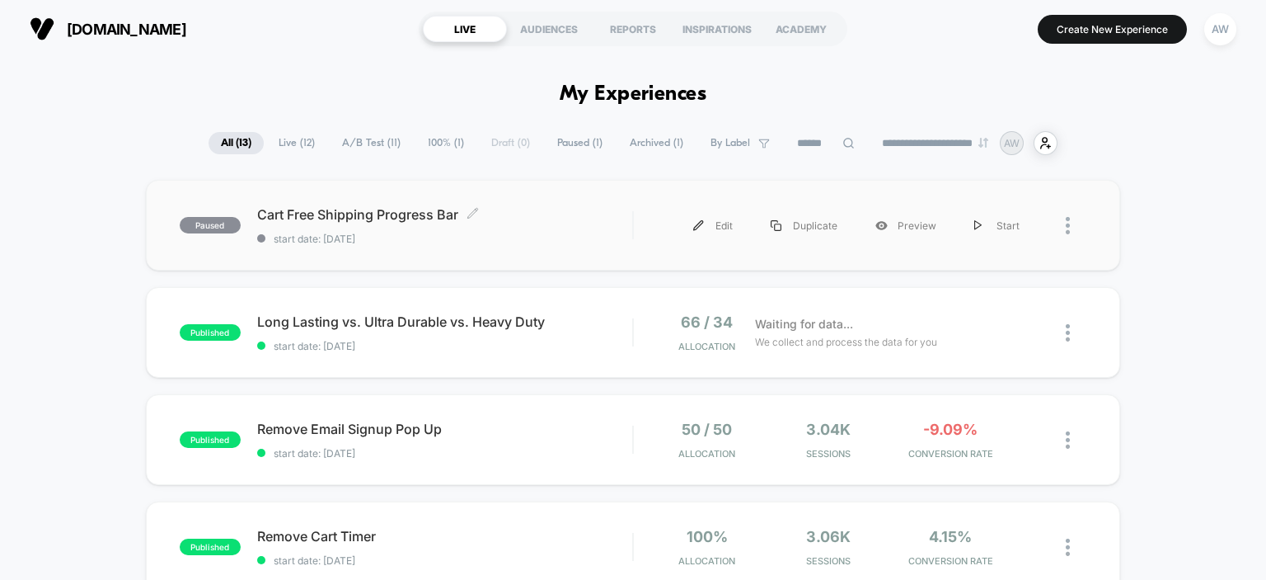
click at [420, 216] on span "Cart Free Shipping Progress Bar Click to edit experience details" at bounding box center [445, 214] width 376 height 16
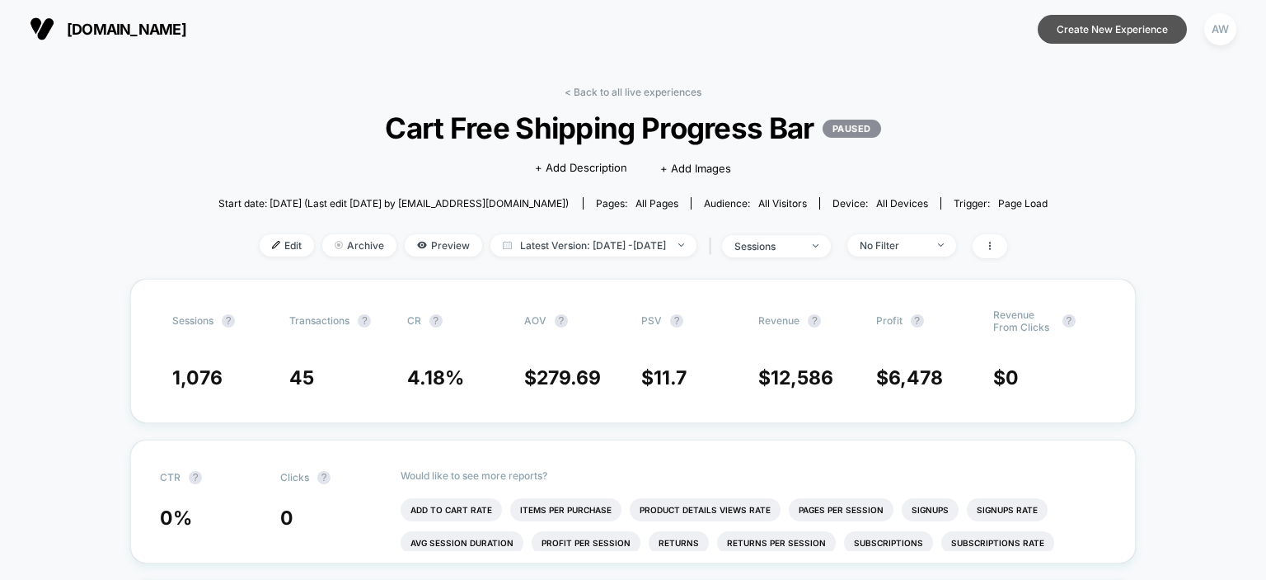
click at [1148, 31] on button "Create New Experience" at bounding box center [1112, 29] width 149 height 29
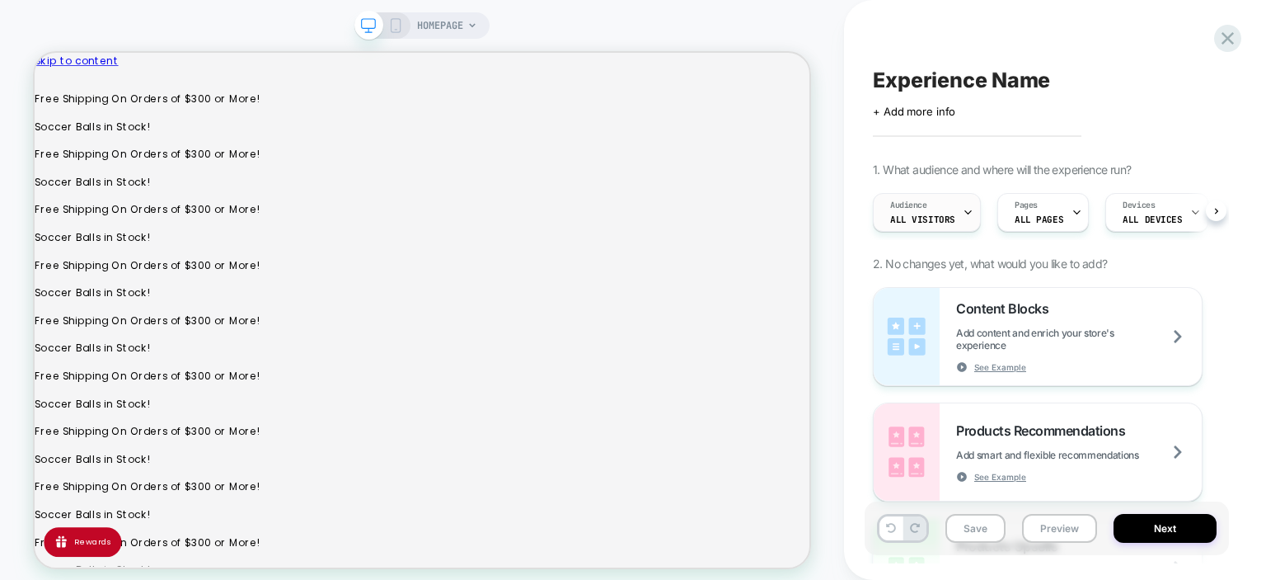
click at [968, 209] on icon at bounding box center [968, 212] width 11 height 11
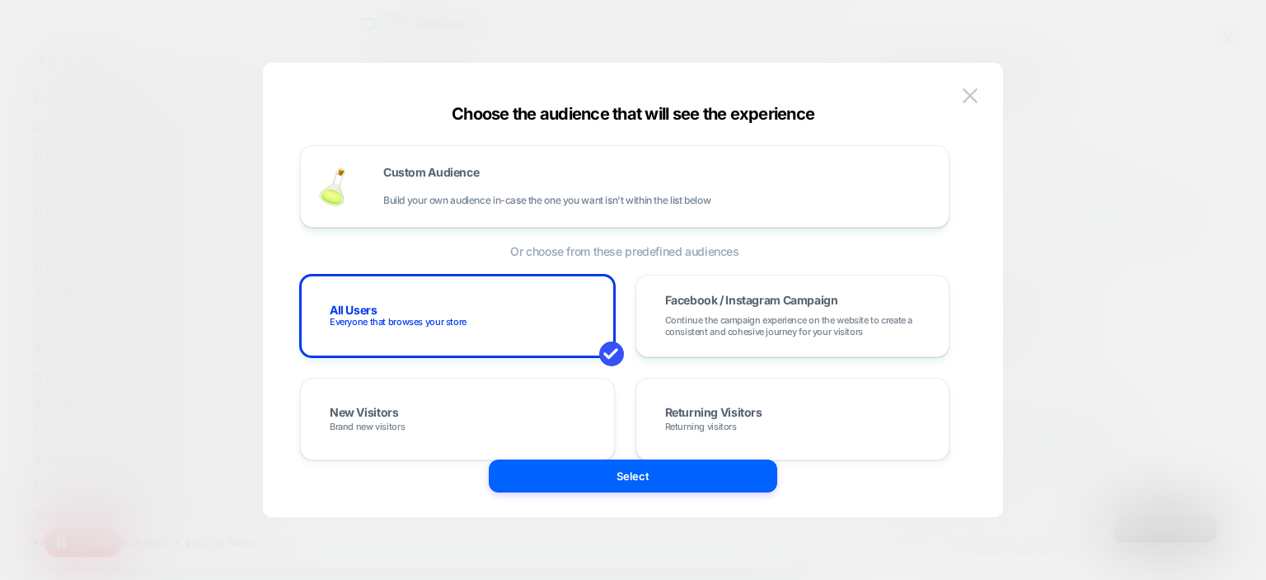
click at [958, 95] on div "Custom Audience Build your own audience in-case the one you want isn't within t…" at bounding box center [633, 298] width 691 height 438
click at [967, 97] on img at bounding box center [970, 95] width 15 height 14
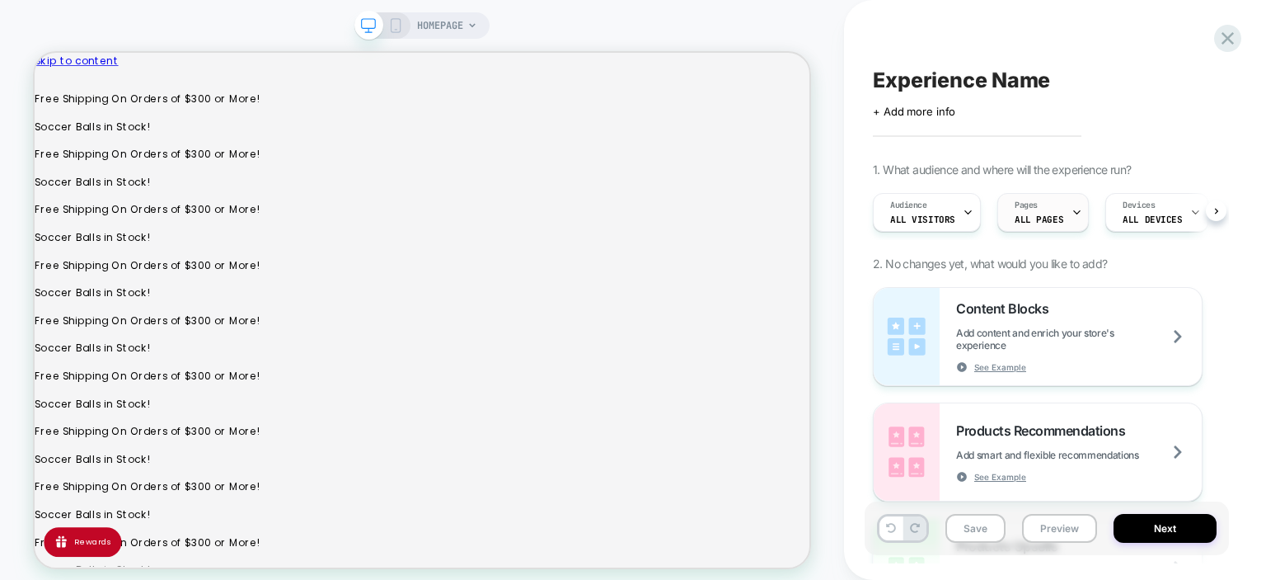
click at [1072, 219] on div at bounding box center [1077, 212] width 11 height 37
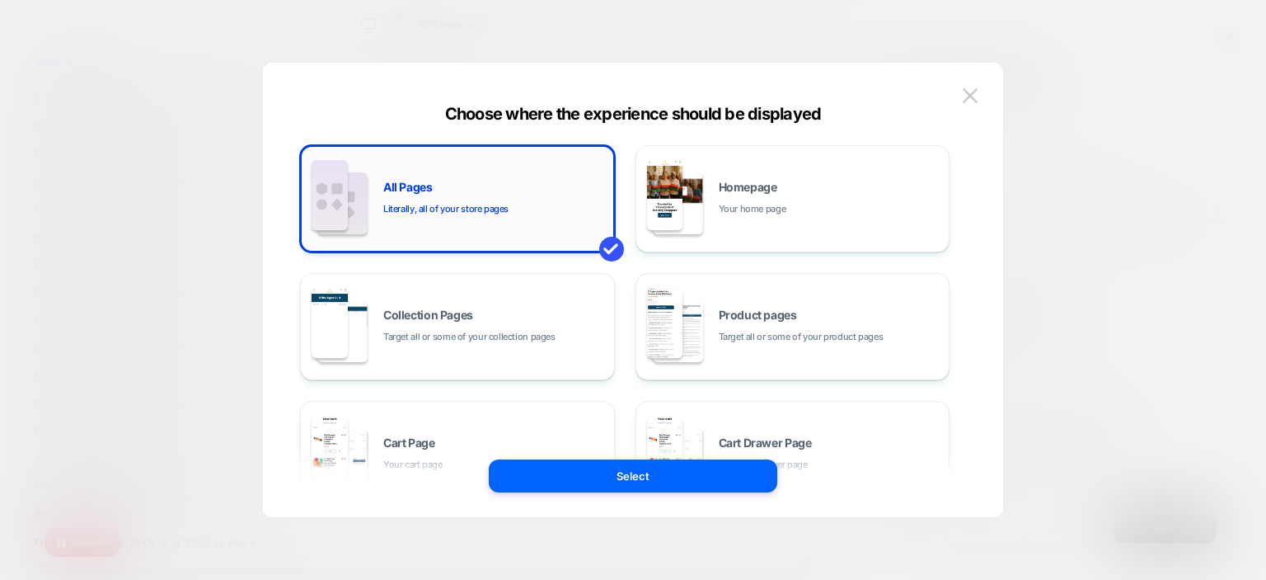
click at [477, 204] on span "Literally, all of your store pages" at bounding box center [445, 209] width 125 height 16
click at [978, 90] on img at bounding box center [970, 95] width 15 height 14
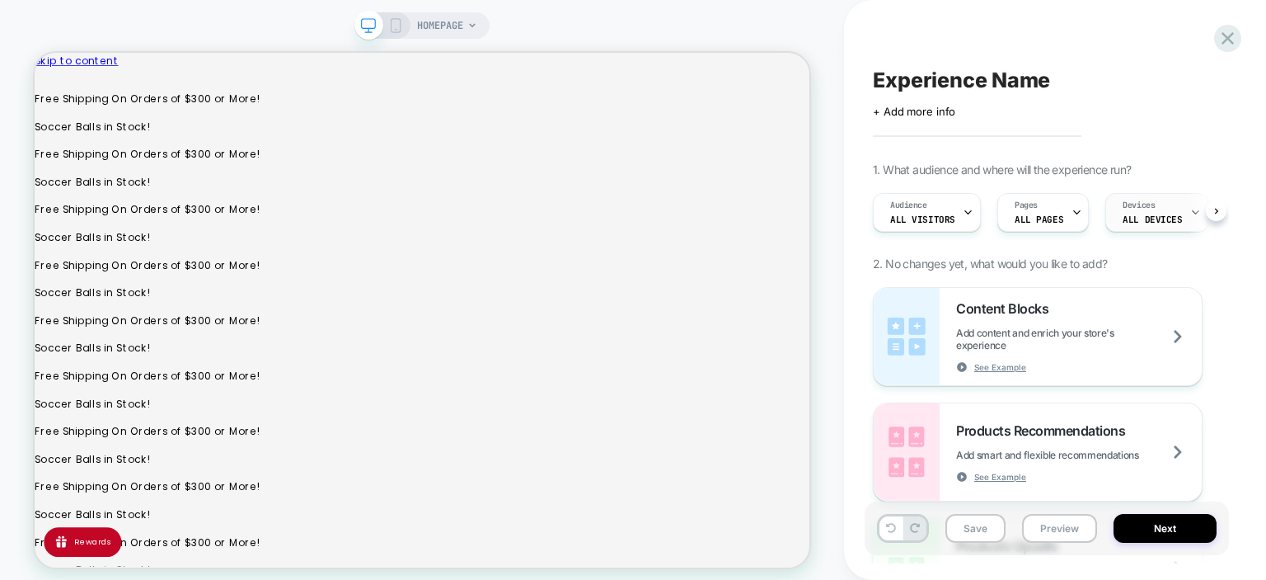
click at [1162, 220] on span "ALL DEVICES" at bounding box center [1152, 220] width 59 height 12
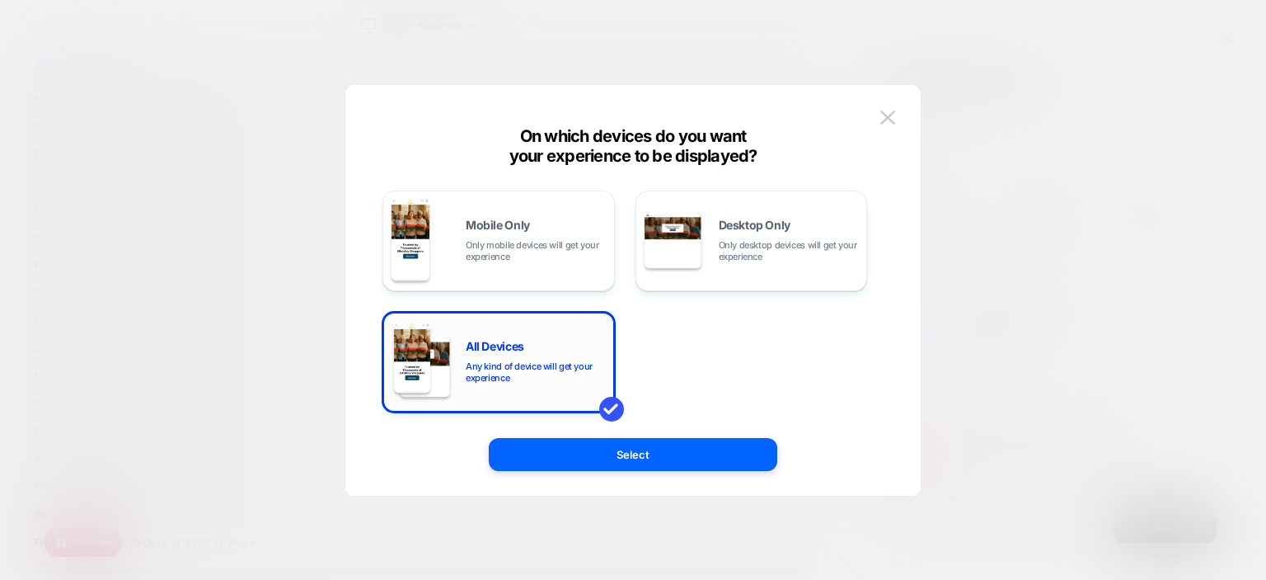
click at [520, 365] on span "Any kind of device will get your experience" at bounding box center [536, 371] width 140 height 23
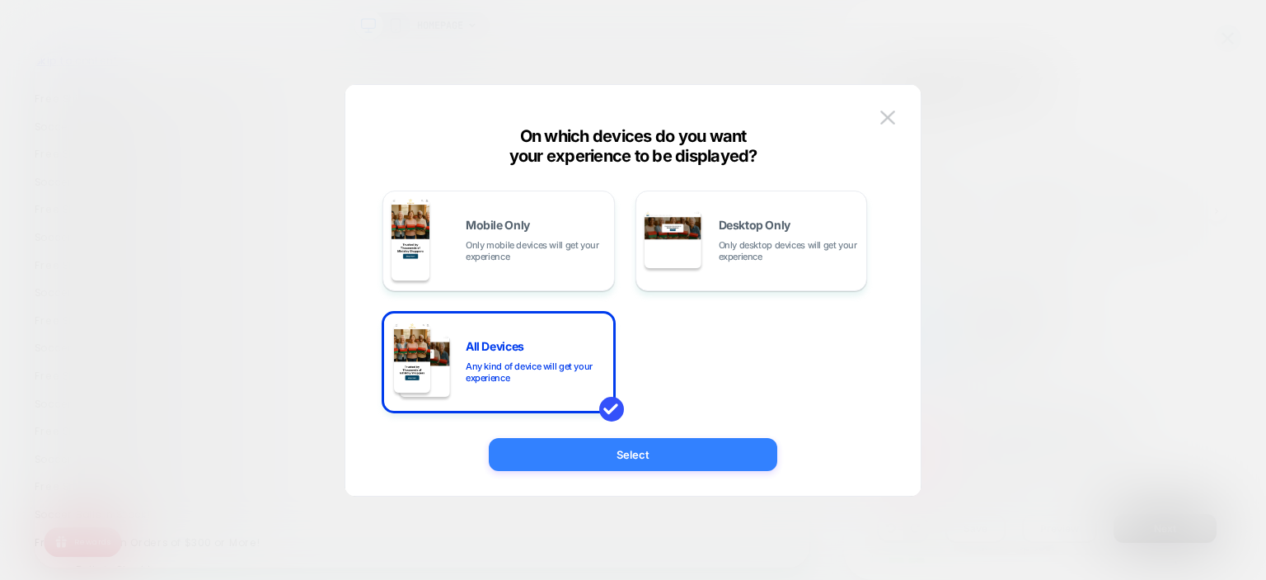
click at [618, 450] on button "Select" at bounding box center [633, 454] width 289 height 33
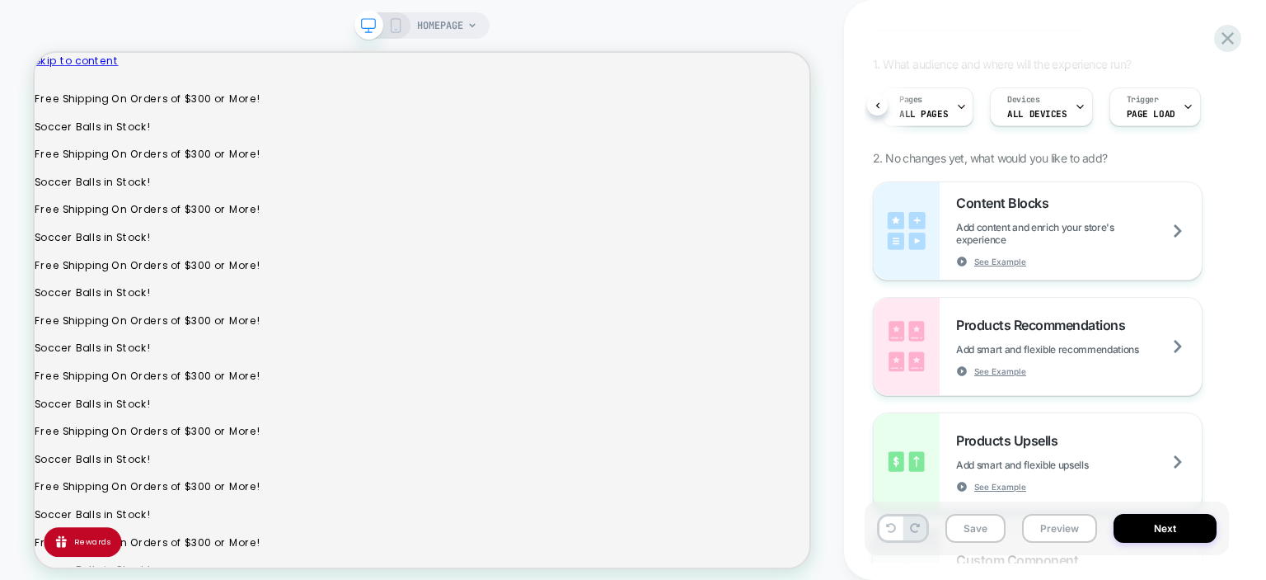
scroll to position [108, 0]
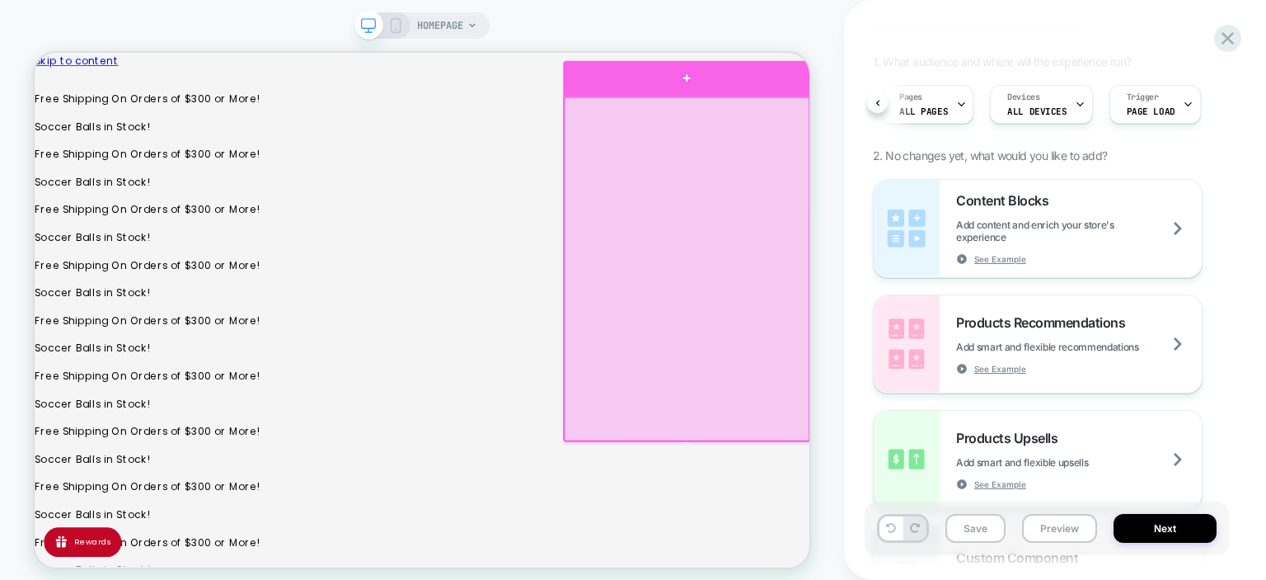
click at [941, 99] on div at bounding box center [905, 86] width 330 height 47
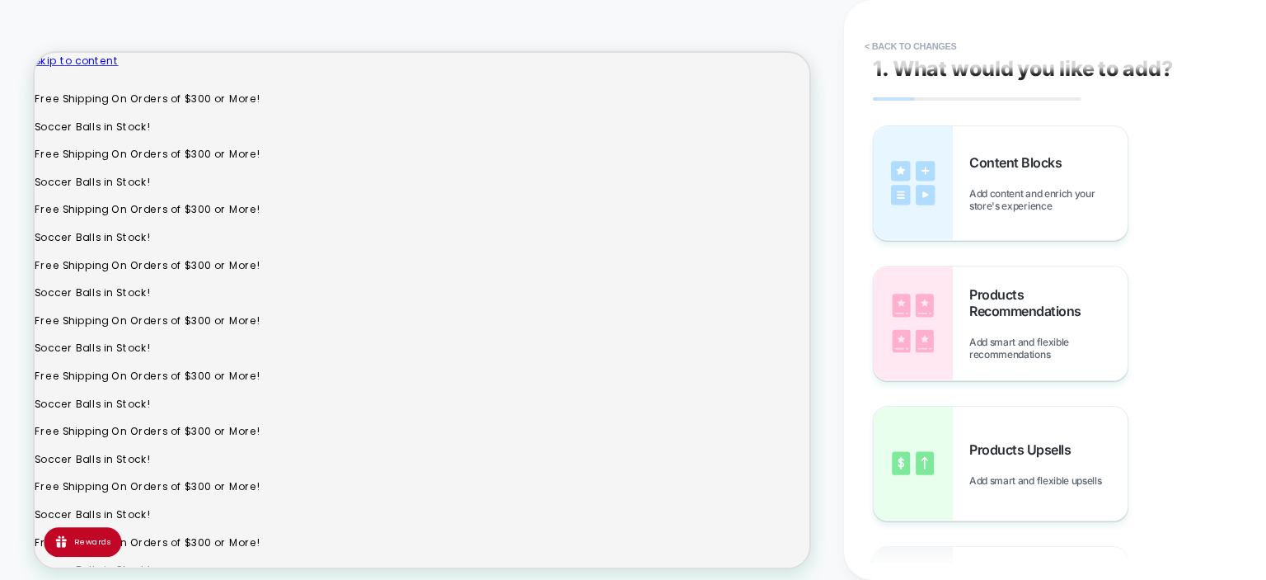
scroll to position [0, 0]
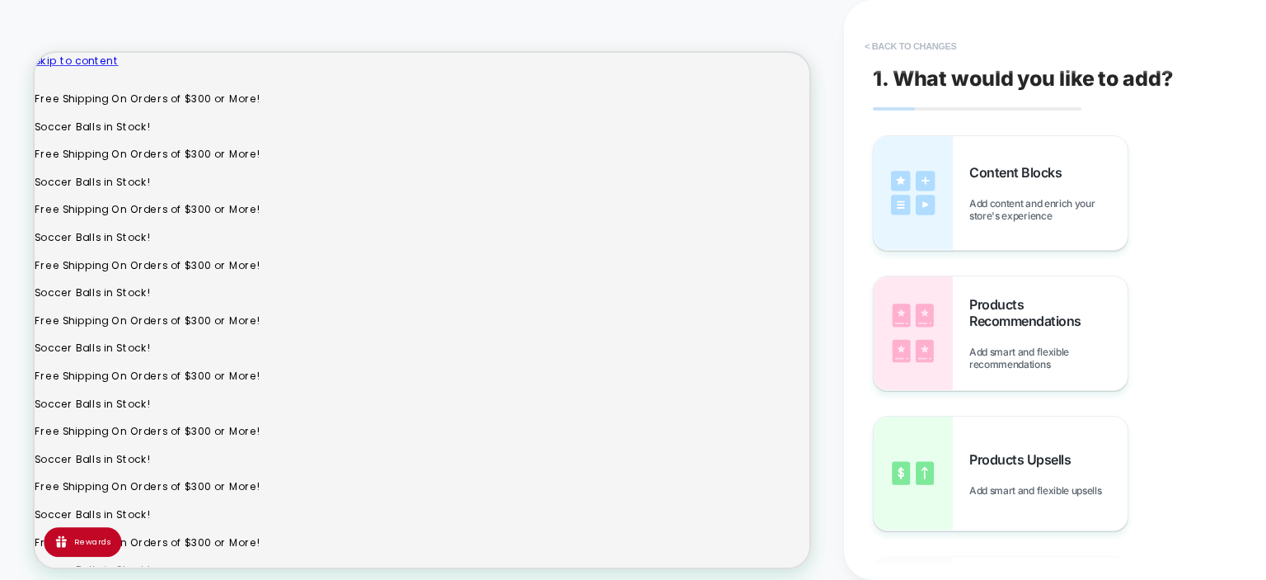
click at [932, 41] on button "< Back to changes" at bounding box center [911, 46] width 109 height 26
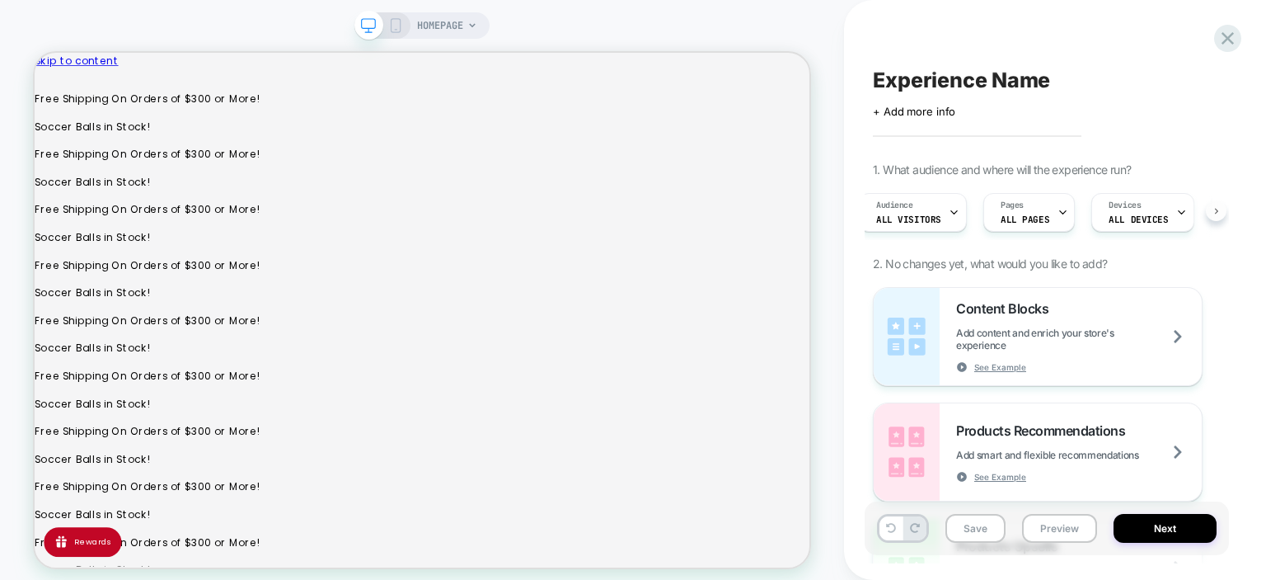
click at [1221, 213] on button at bounding box center [1216, 210] width 21 height 21
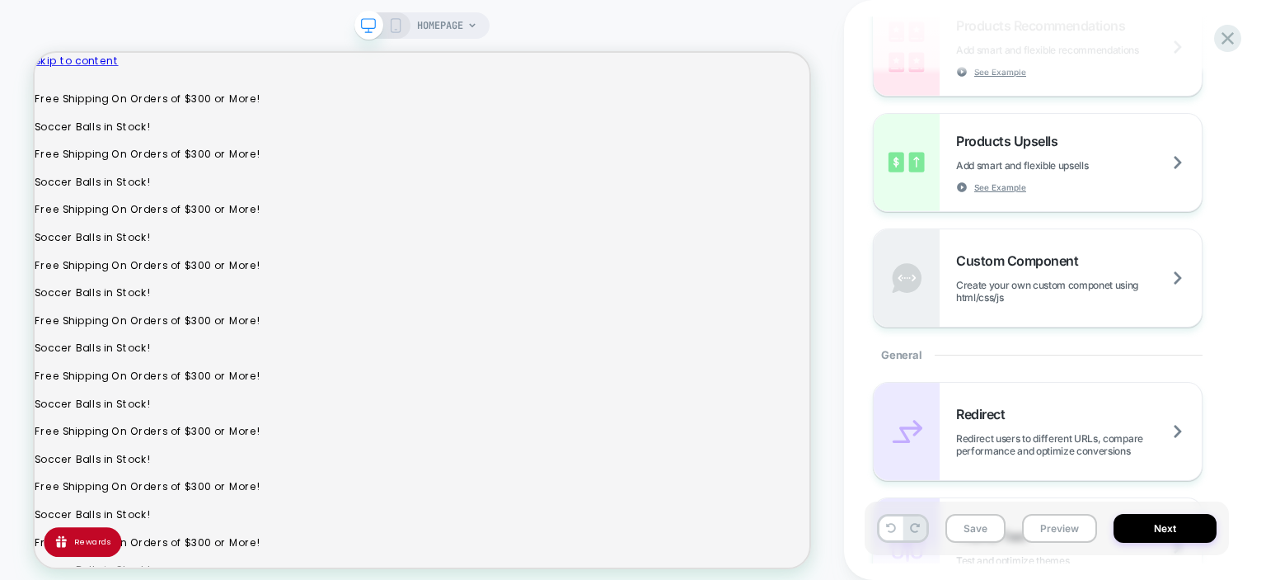
scroll to position [406, 0]
click at [1233, 339] on div "Experience Name Click to edit experience details + Add more info 1. What audien…" at bounding box center [1055, 290] width 364 height 580
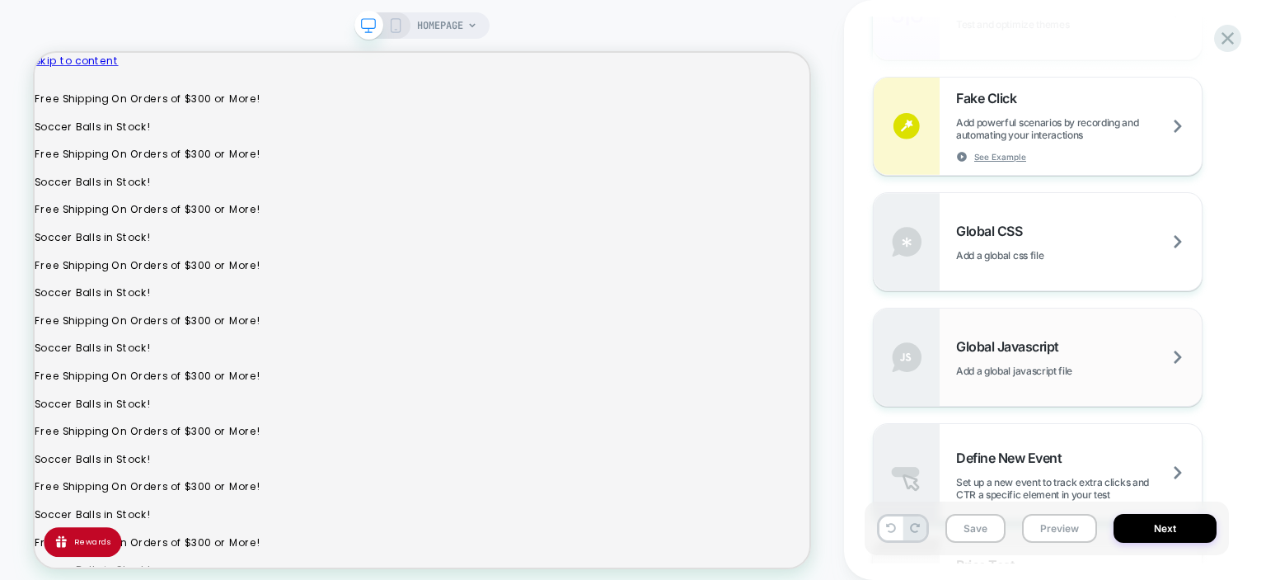
scroll to position [1258, 0]
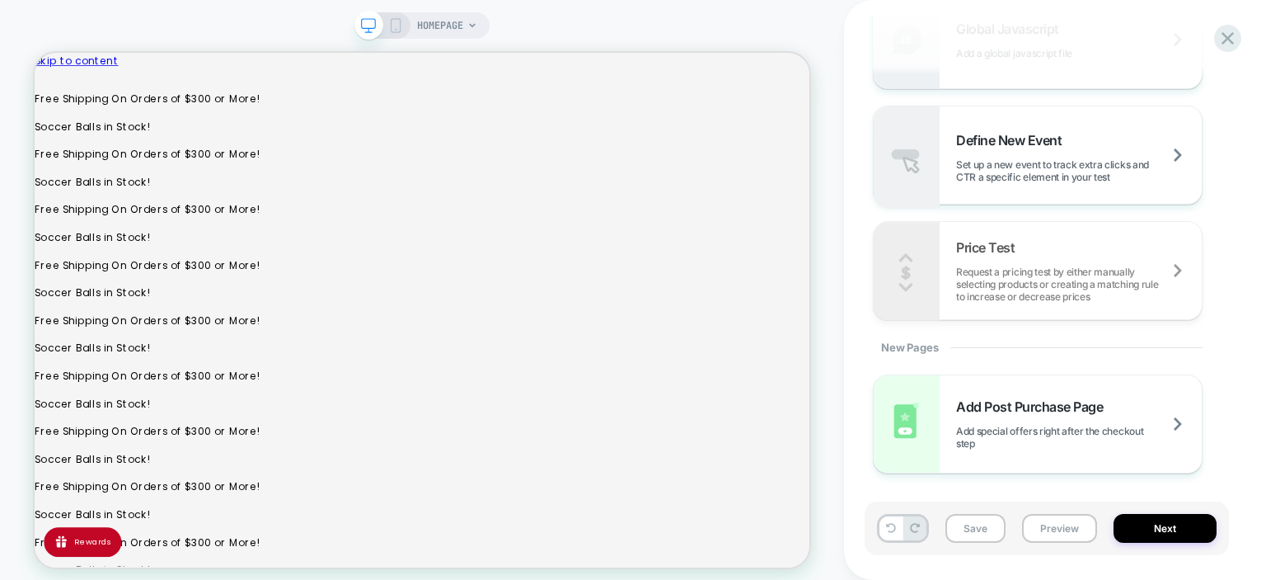
click at [1232, 240] on div "Experience Name Click to edit experience details + Add more info 1. What audien…" at bounding box center [1055, 290] width 364 height 580
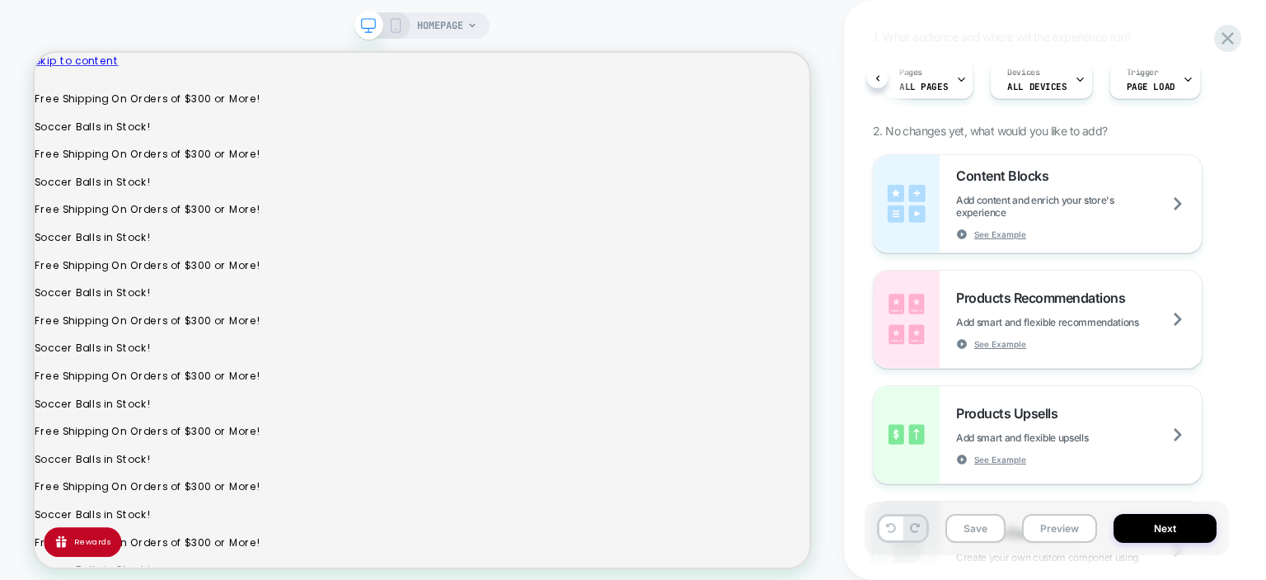
scroll to position [132, 0]
click at [1184, 221] on div "Content Blocks Add content and enrich your store's experience See Example" at bounding box center [1079, 204] width 246 height 73
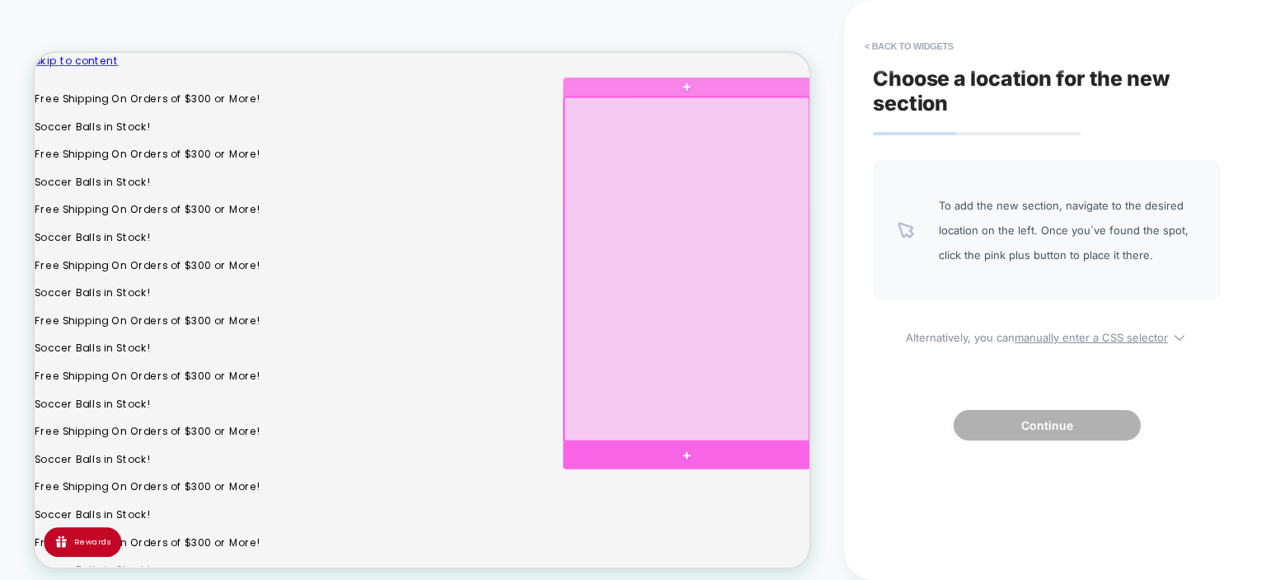
click at [935, 579] on div at bounding box center [905, 589] width 330 height 36
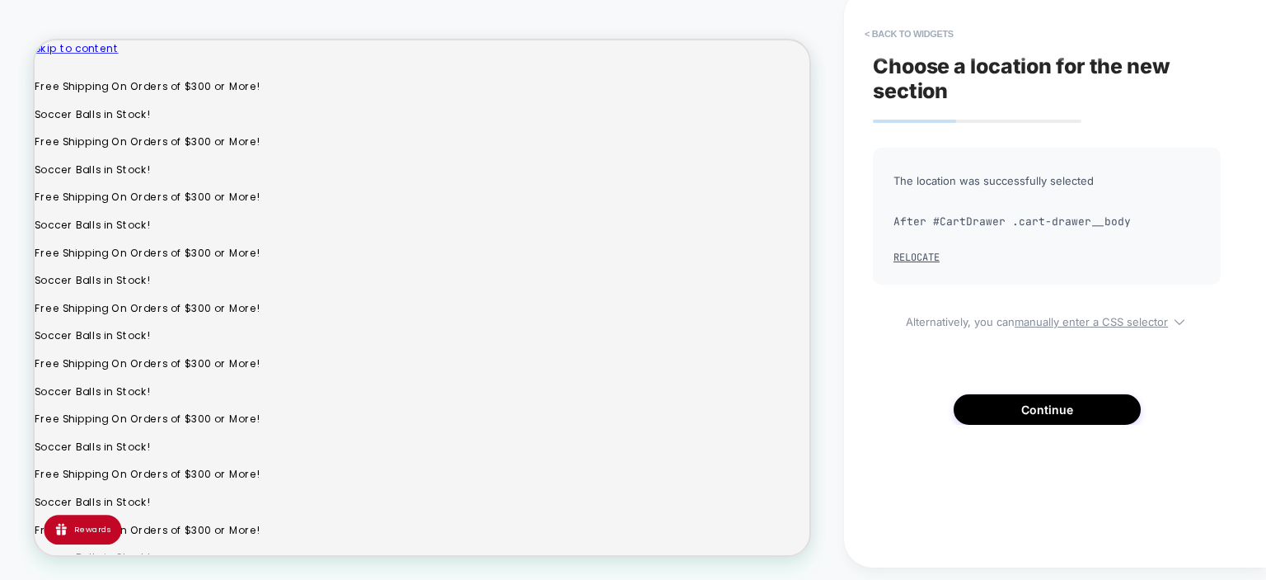
scroll to position [13, 0]
click at [1051, 406] on button "Continue" at bounding box center [1047, 408] width 187 height 31
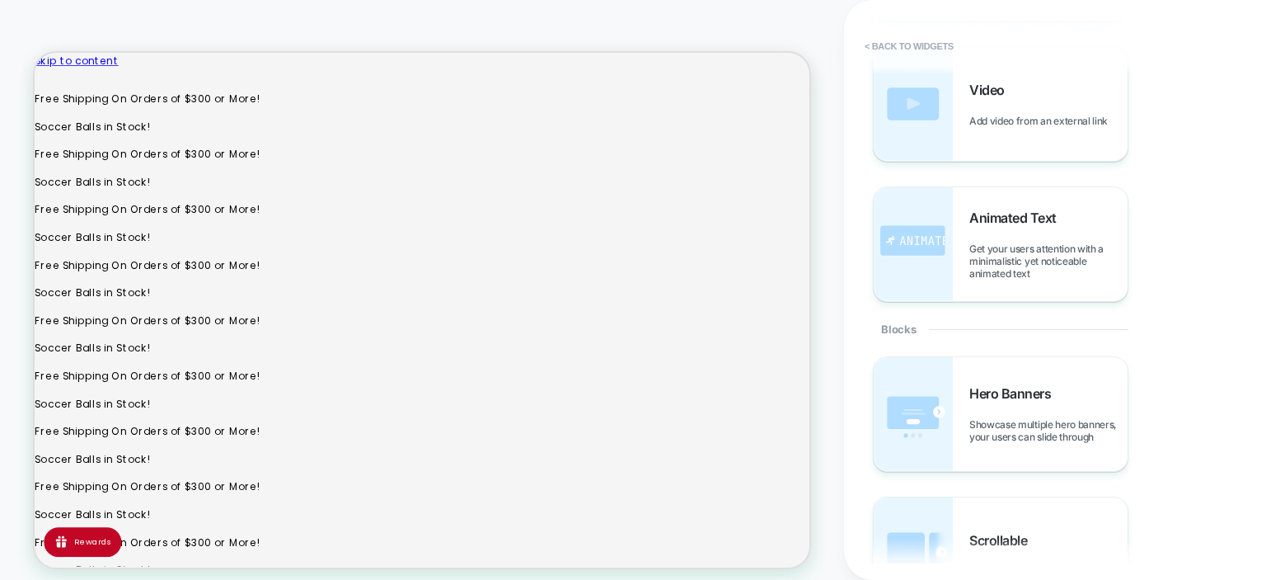
scroll to position [0, 0]
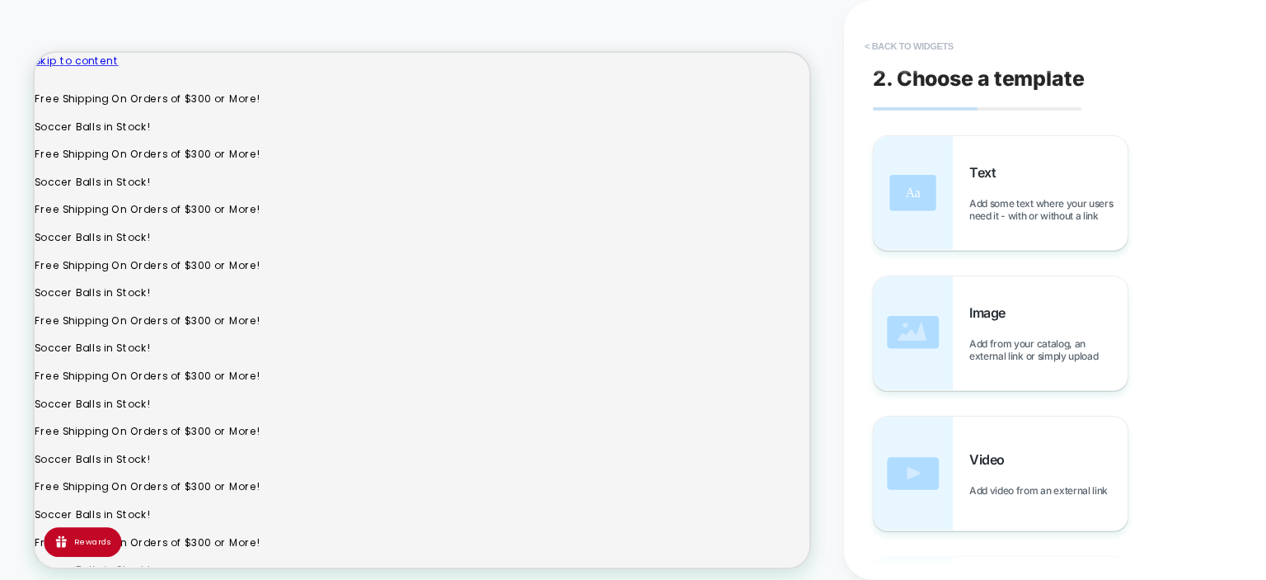
click at [912, 43] on button "< Back to widgets" at bounding box center [910, 46] width 106 height 26
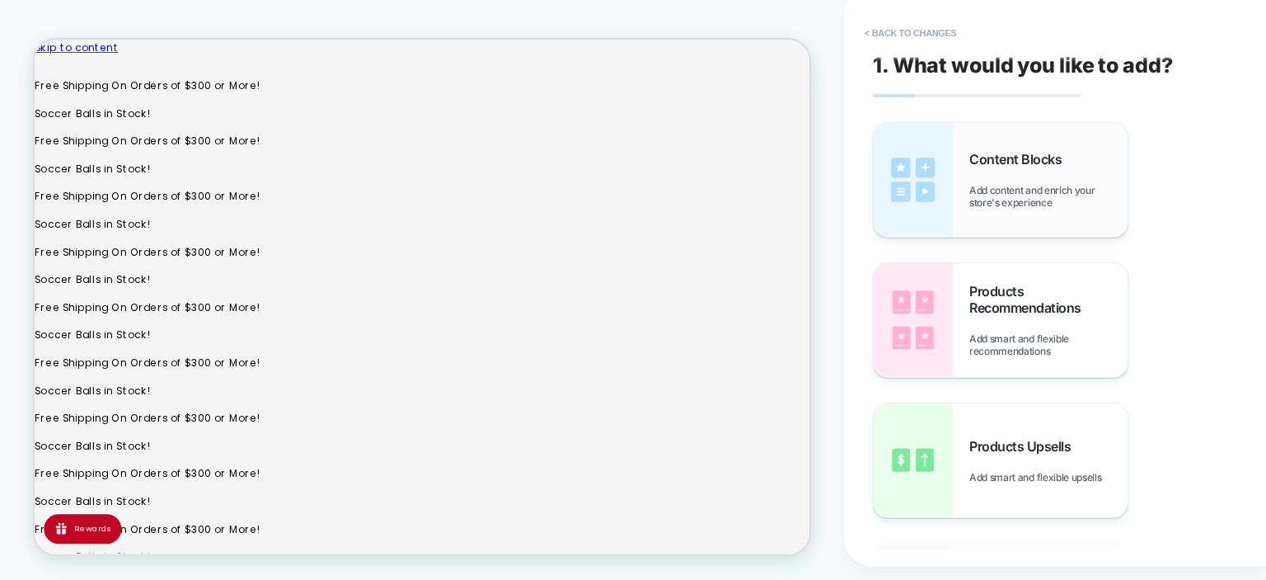
click at [966, 171] on div "Content Blocks Add content and enrich your store's experience" at bounding box center [1001, 180] width 254 height 114
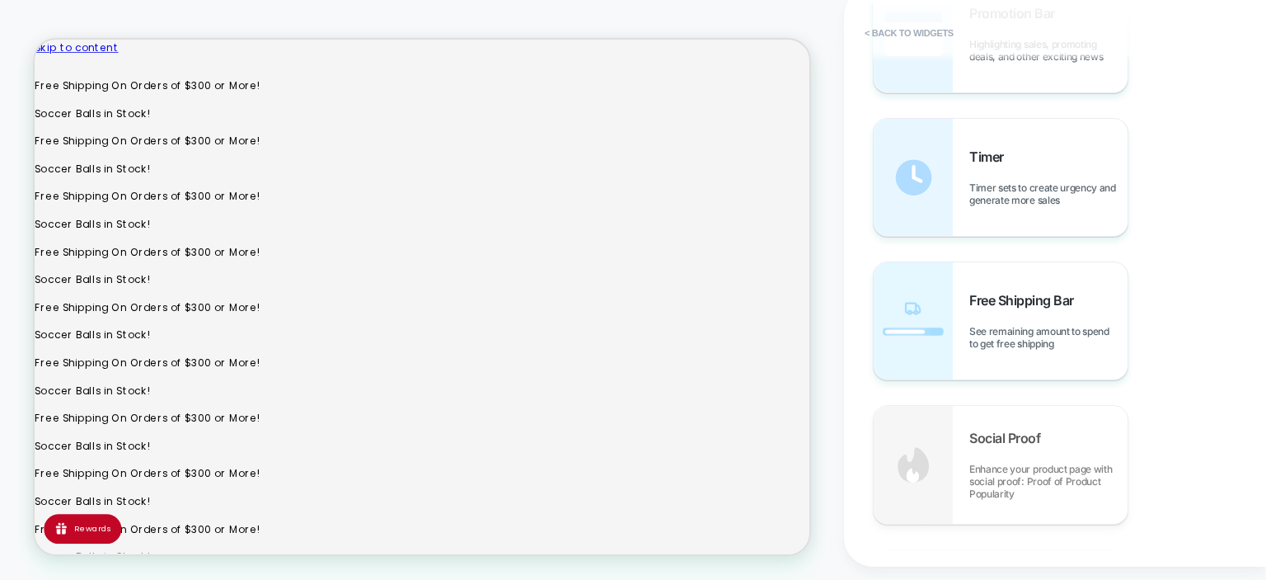
scroll to position [1787, 0]
